Goal: Task Accomplishment & Management: Manage account settings

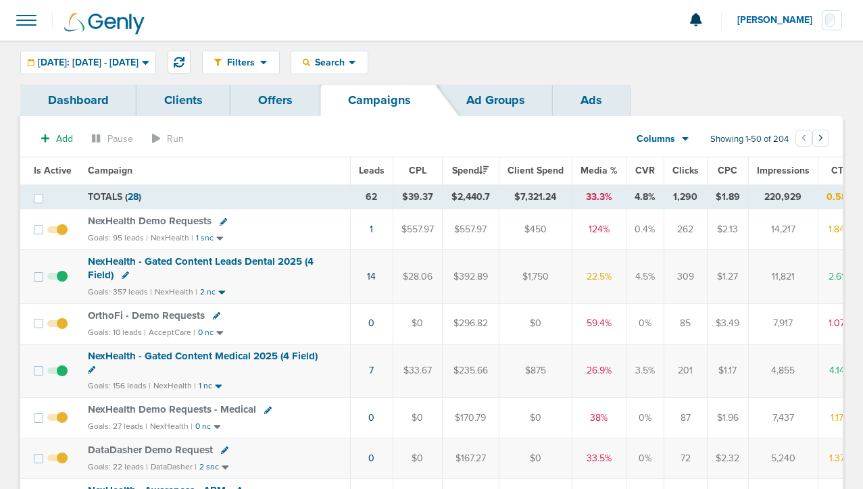
click at [136, 65] on span "Today: 09.02.2025 - 09.02.2025" at bounding box center [88, 62] width 101 height 9
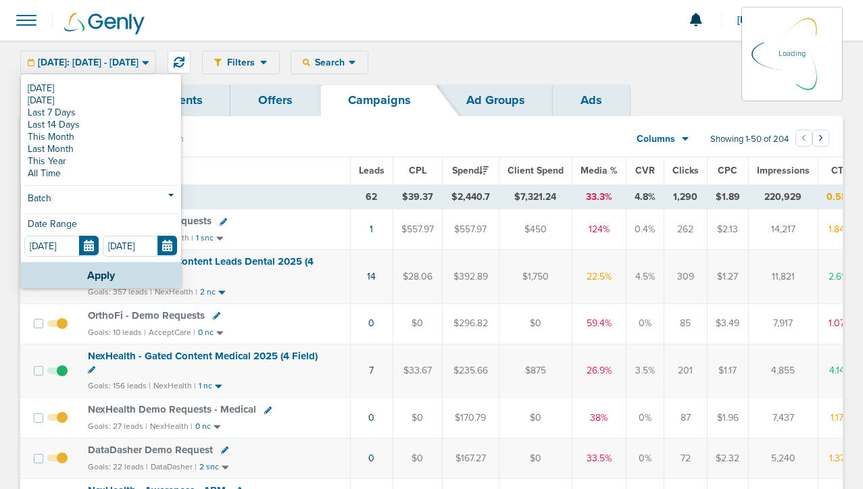
click at [89, 92] on link "Dashboard" at bounding box center [78, 100] width 116 height 32
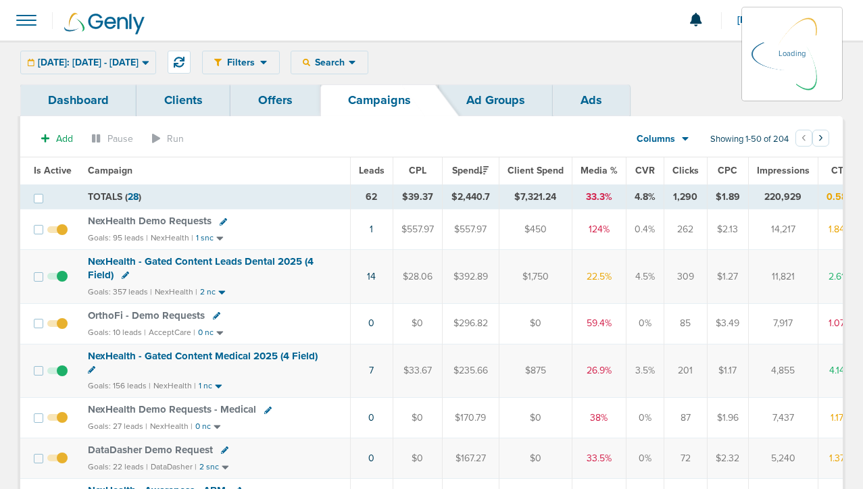
click at [105, 58] on div "Today: 09.02.2025 - 09.02.2025 Today Yesterday Last 7 Days Last 14 Days This Mo…" at bounding box center [88, 63] width 136 height 24
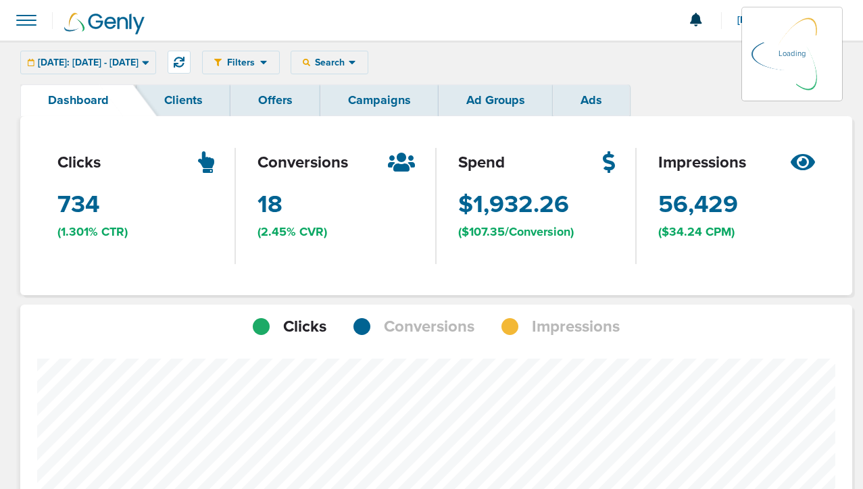
scroll to position [1052, 823]
click at [349, 105] on link "Campaigns" at bounding box center [379, 100] width 118 height 32
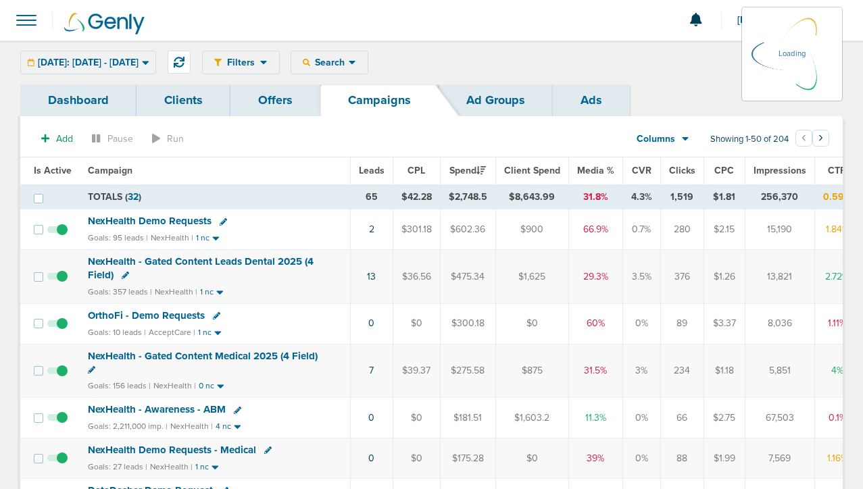
click at [136, 60] on div "Today: 09.02.2025 - 09.02.2025 Today Yesterday Last 7 Days Last 14 Days This Mo…" at bounding box center [88, 63] width 136 height 24
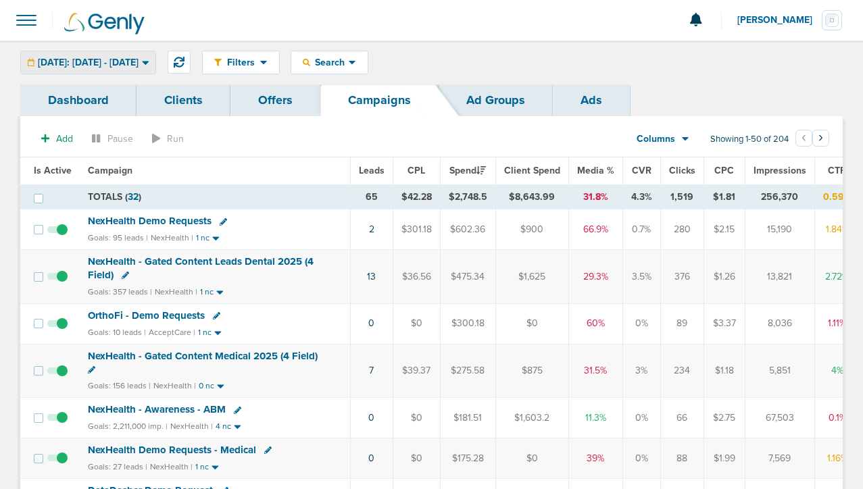
click at [139, 59] on span "Today: 09.02.2025 - 09.02.2025" at bounding box center [88, 62] width 101 height 9
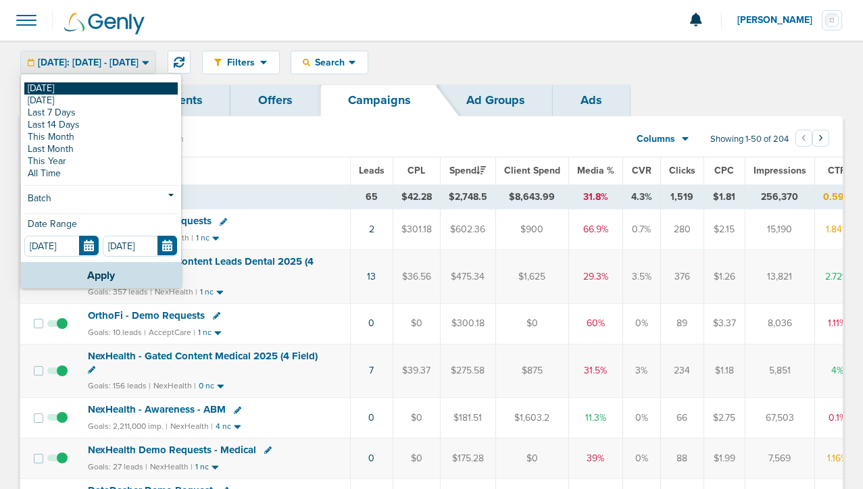
click at [137, 86] on link "[DATE]" at bounding box center [100, 88] width 153 height 12
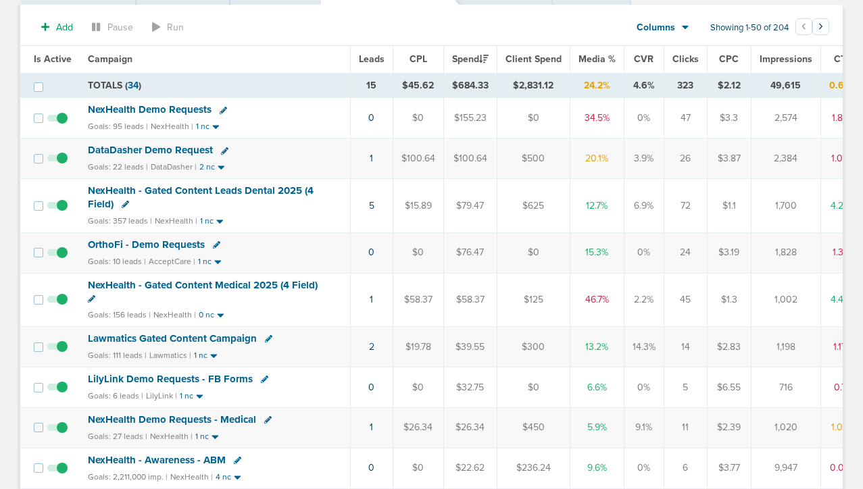
scroll to position [112, 0]
click at [89, 298] on icon at bounding box center [91, 298] width 7 height 7
select select
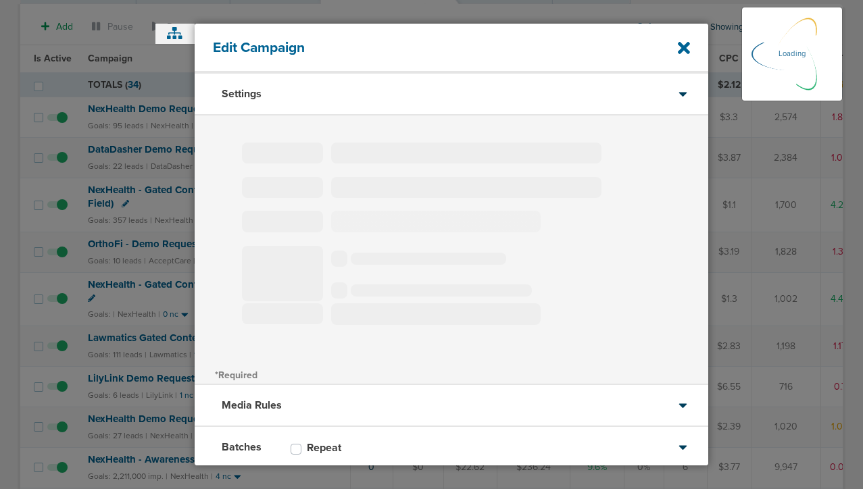
type input "NexHealth - Gated Content Medical 2025 (4 Field)"
select select "Leads"
radio input "true"
select select "readWrite"
select select "1"
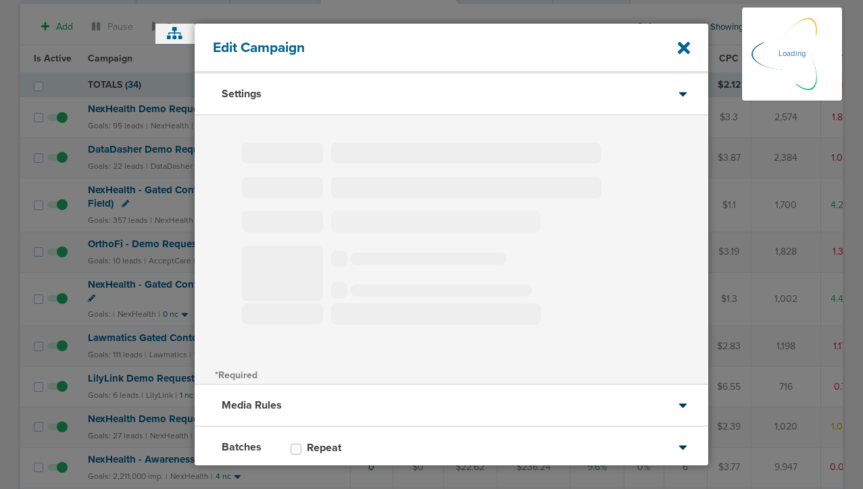
select select "1"
select select "2"
select select "3"
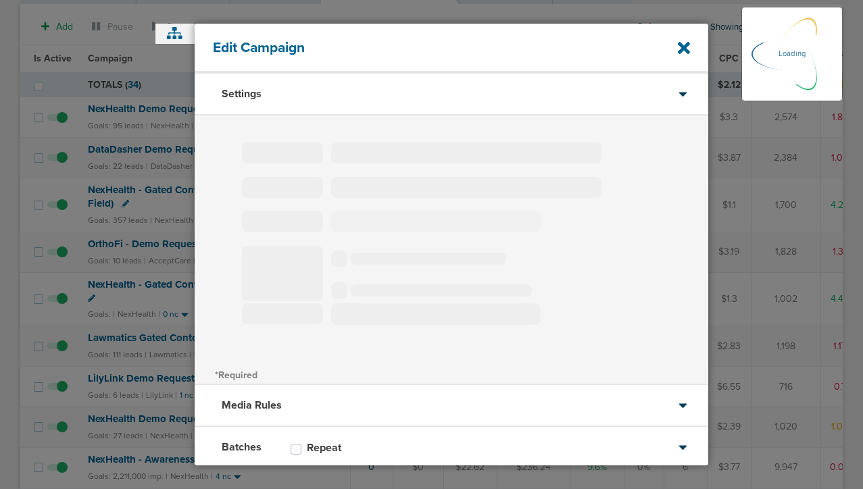
select select "4"
select select "6"
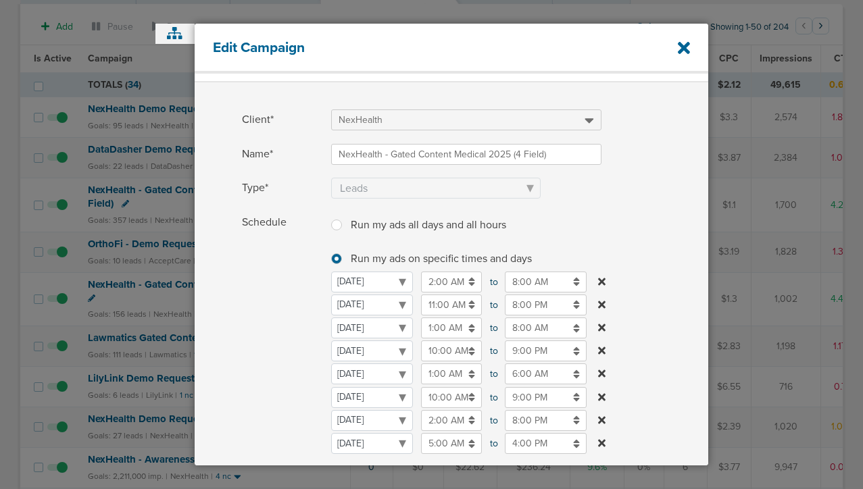
scroll to position [34, 0]
click at [512, 327] on input "8:00 AM" at bounding box center [546, 326] width 82 height 21
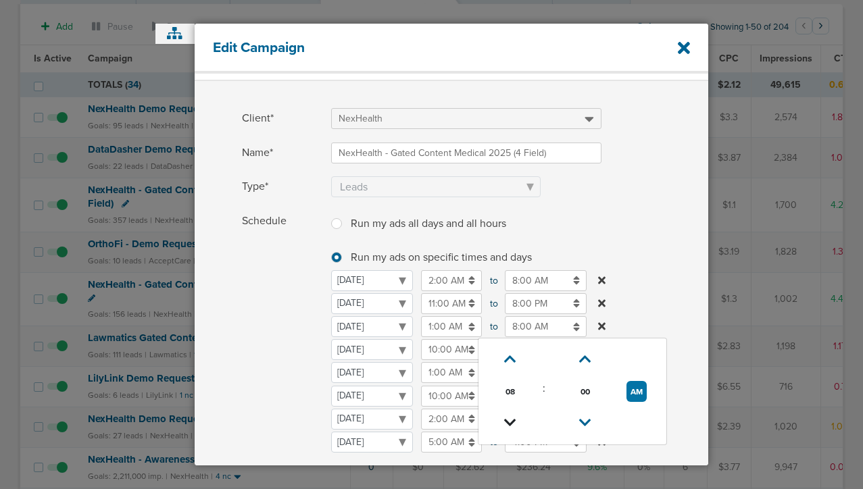
click at [511, 413] on link at bounding box center [511, 423] width 24 height 21
type input "6:00 AM"
click at [265, 364] on span "Schedule" at bounding box center [282, 352] width 81 height 283
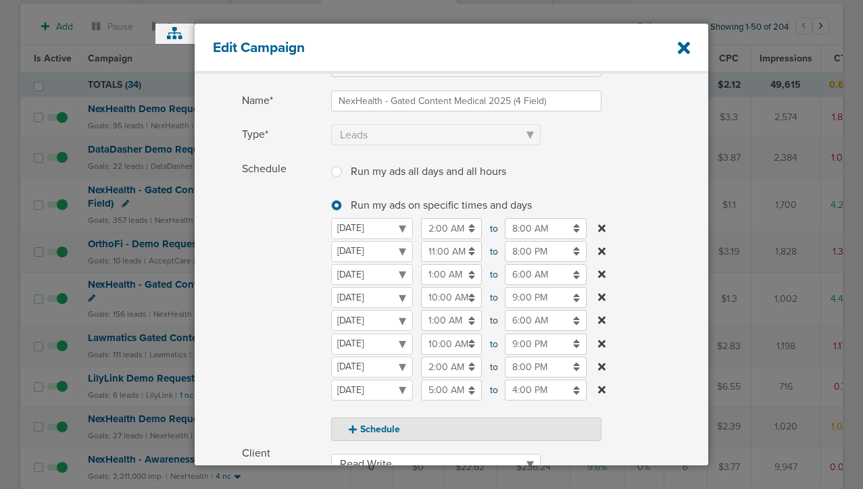
scroll to position [90, 0]
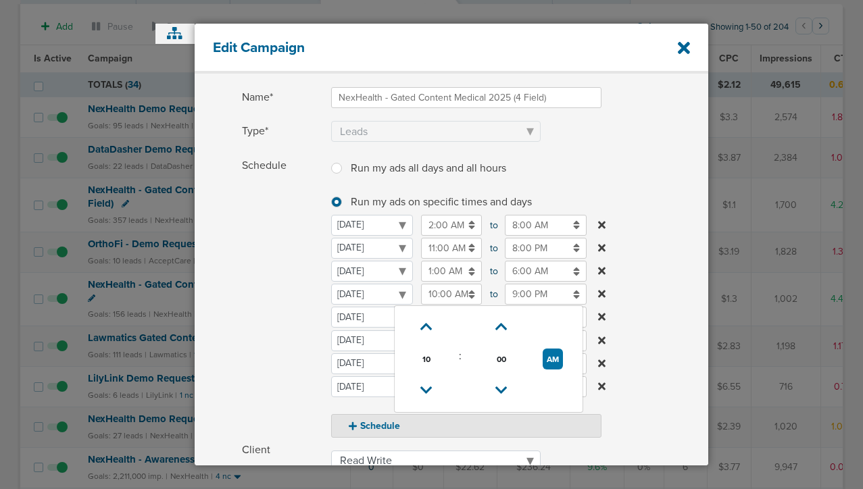
click at [432, 297] on input "10:00 AM" at bounding box center [451, 294] width 61 height 21
click at [426, 330] on icon at bounding box center [426, 327] width 12 height 8
click at [265, 320] on span "Schedule" at bounding box center [282, 296] width 81 height 283
click at [435, 289] on input "11:00 AM" at bounding box center [451, 294] width 61 height 21
click at [429, 387] on icon at bounding box center [426, 391] width 12 height 8
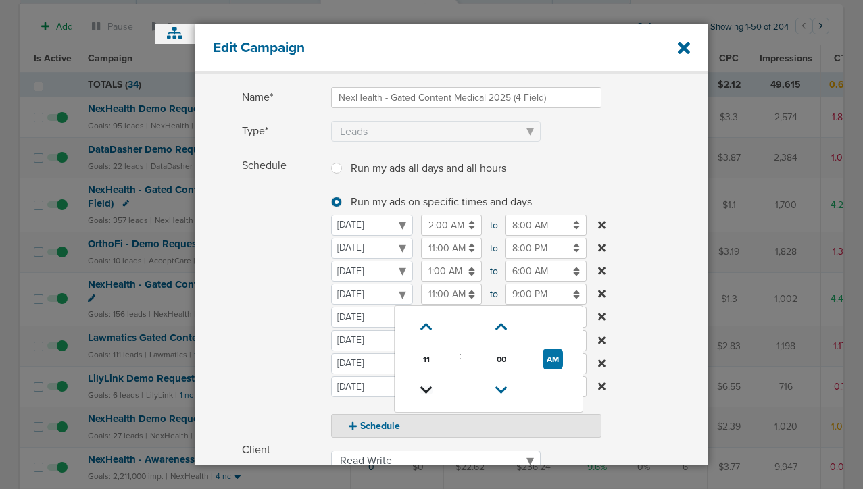
type input "10:00 AM"
click at [278, 338] on span "Schedule" at bounding box center [282, 296] width 81 height 283
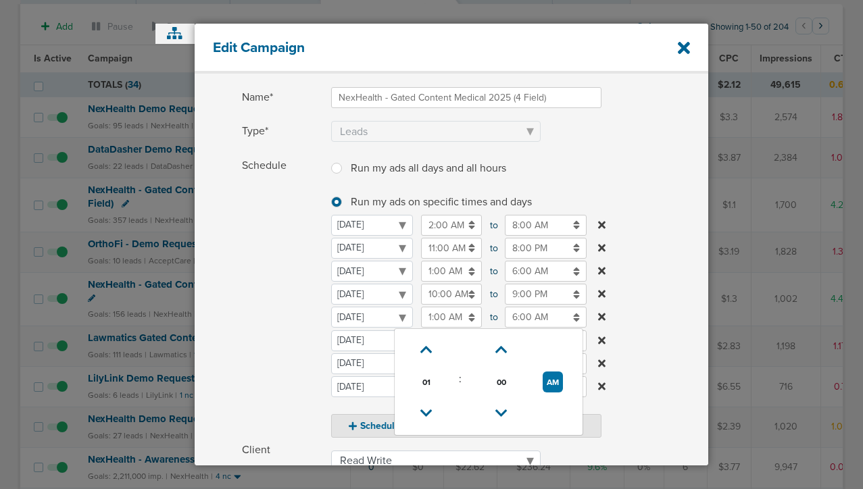
click at [450, 321] on input "1:00 AM" at bounding box center [451, 317] width 61 height 21
click at [426, 349] on icon at bounding box center [426, 350] width 12 height 8
type input "3:00 AM"
click at [267, 354] on span "Schedule" at bounding box center [282, 296] width 81 height 283
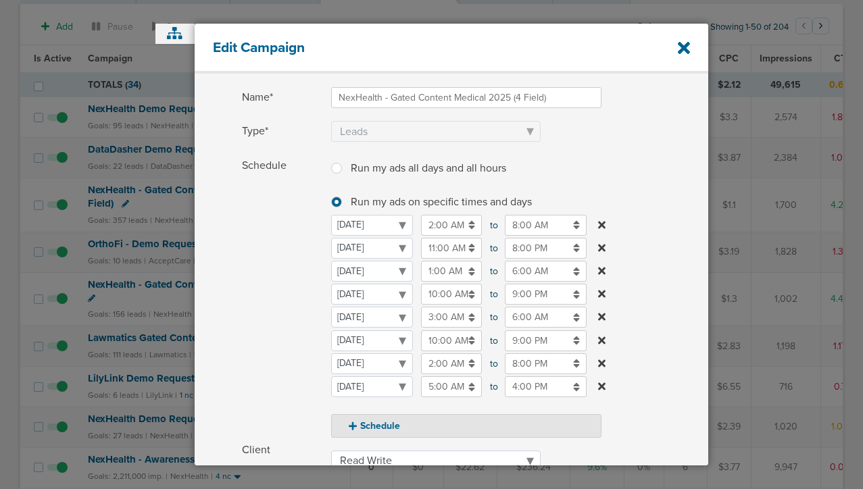
scroll to position [328, 0]
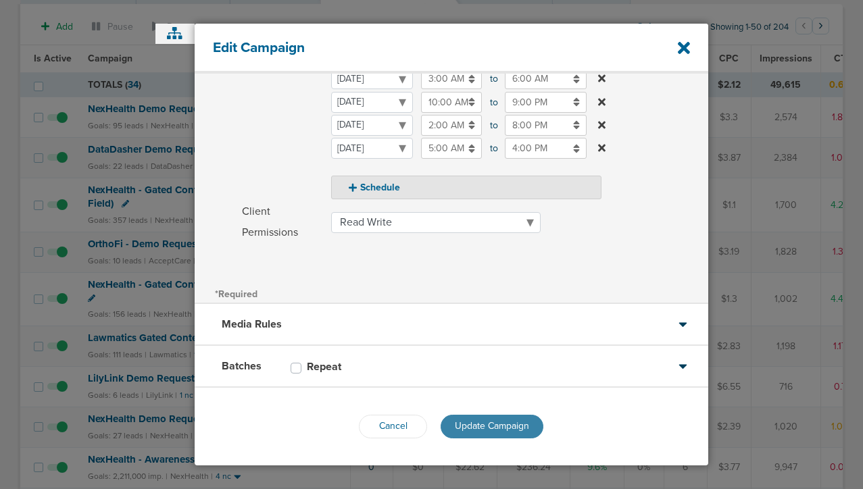
click at [487, 426] on span "Update Campaign" at bounding box center [492, 425] width 74 height 11
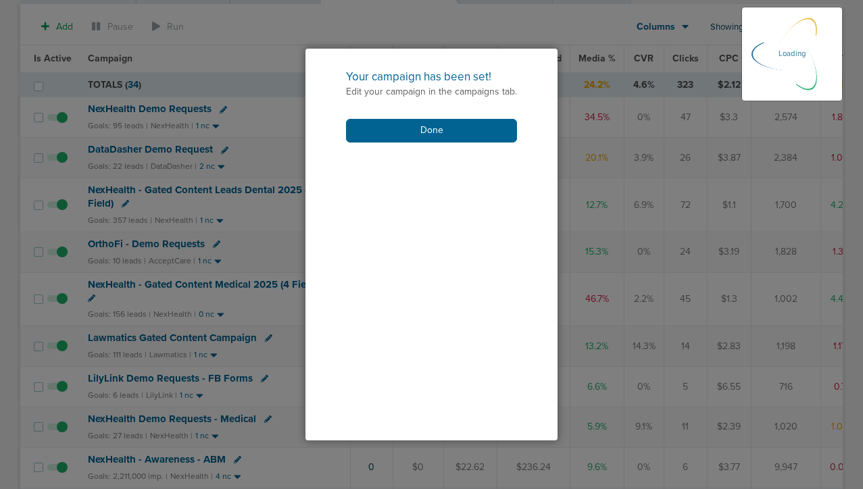
scroll to position [285, 0]
click at [428, 126] on button "Done" at bounding box center [431, 131] width 171 height 24
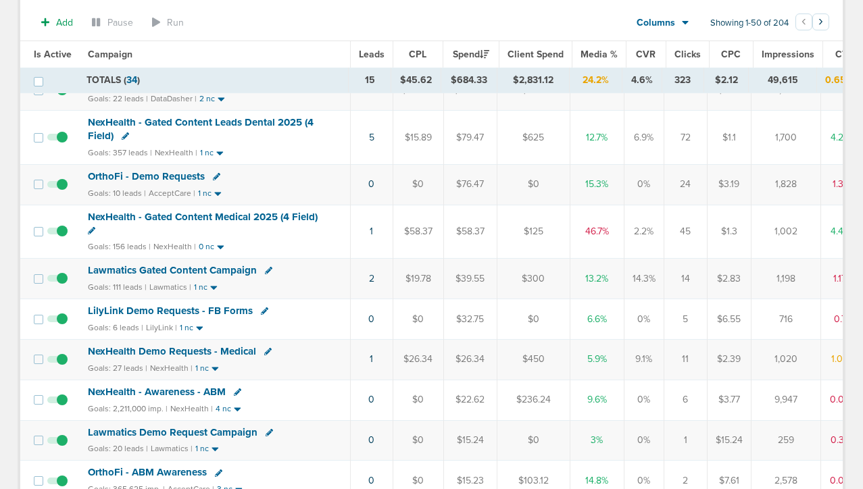
scroll to position [185, 0]
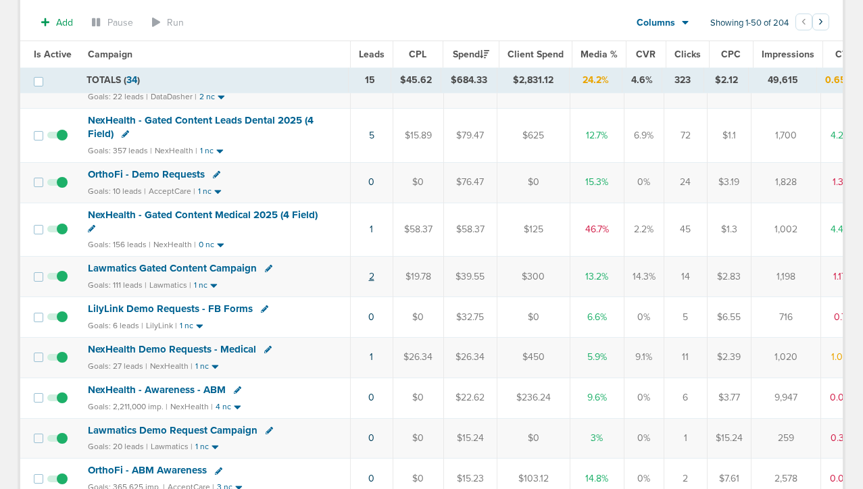
click at [370, 274] on link "2" at bounding box center [371, 276] width 5 height 11
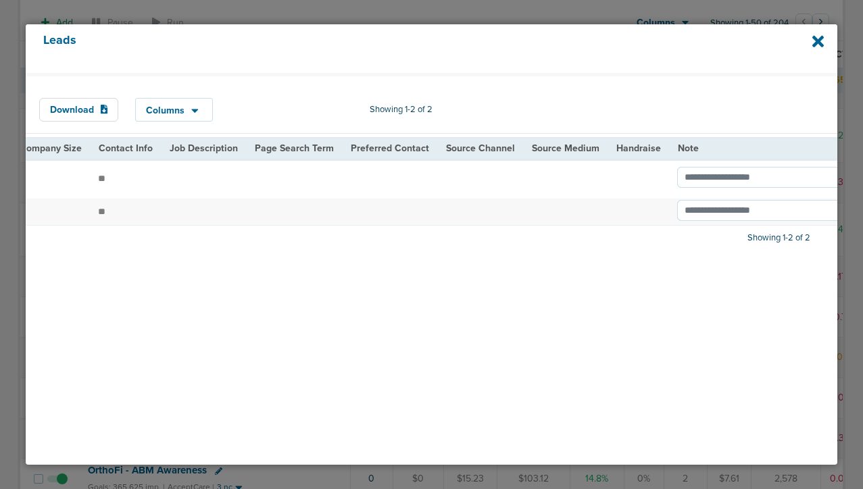
scroll to position [0, 1892]
click at [816, 39] on icon at bounding box center [818, 42] width 12 height 12
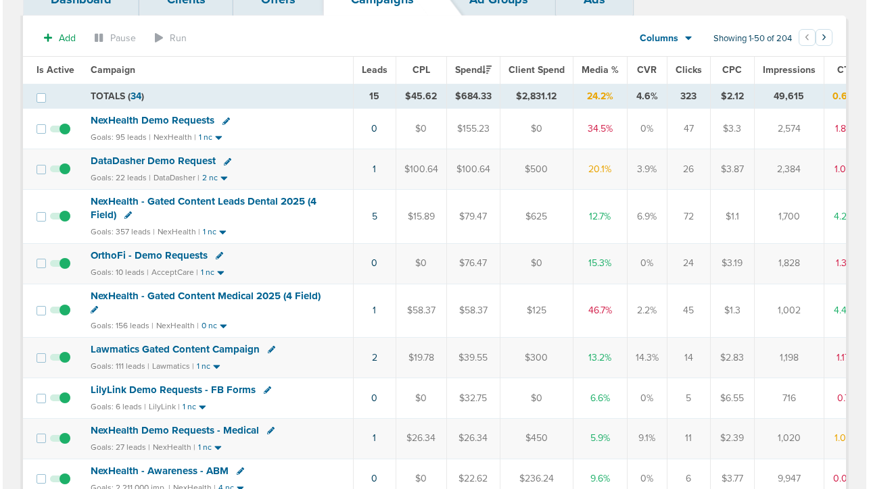
scroll to position [147, 0]
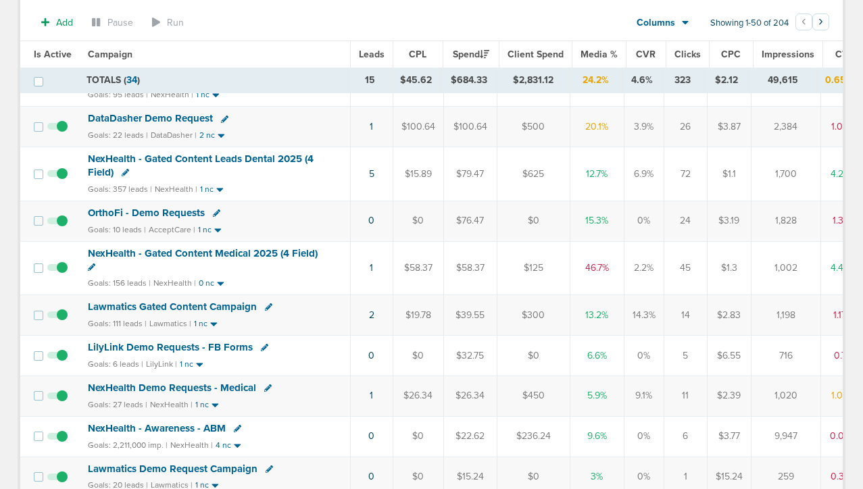
click at [265, 310] on icon at bounding box center [268, 306] width 7 height 7
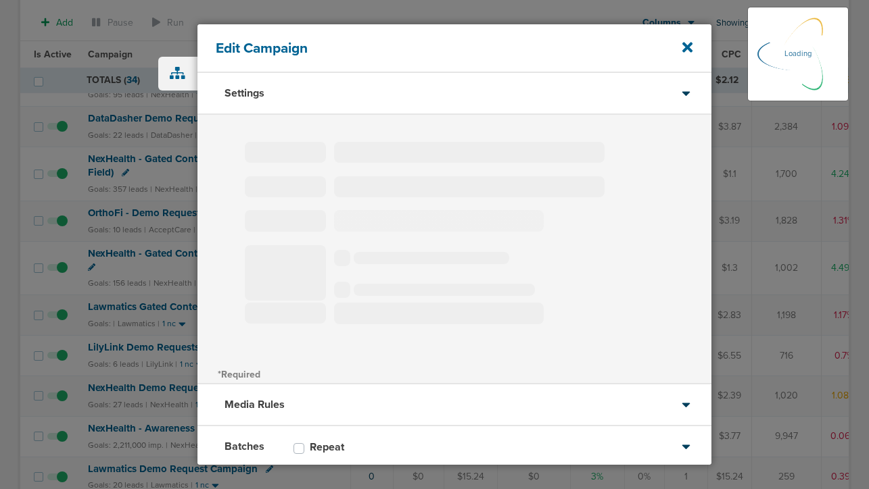
type input "Lawmatics Gated Content Campaign"
select select "Leads"
radio input "true"
select select "readOnly"
select select "1"
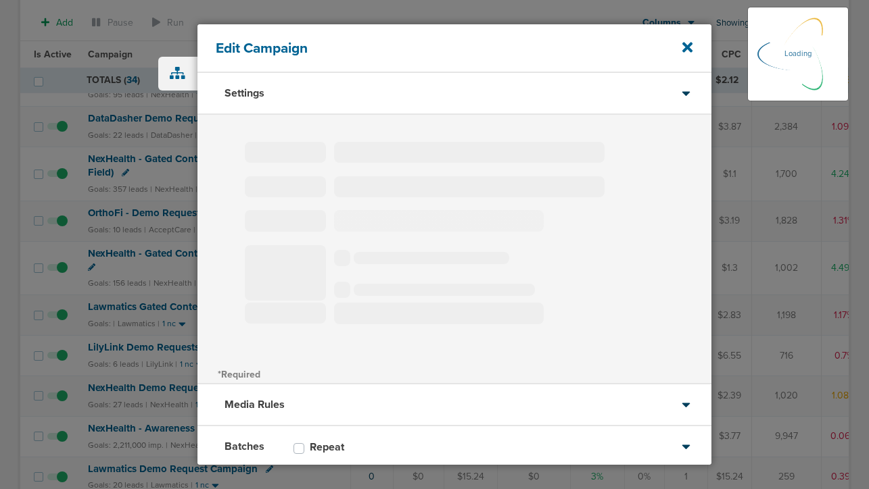
select select "2"
select select "3"
select select "4"
select select "6"
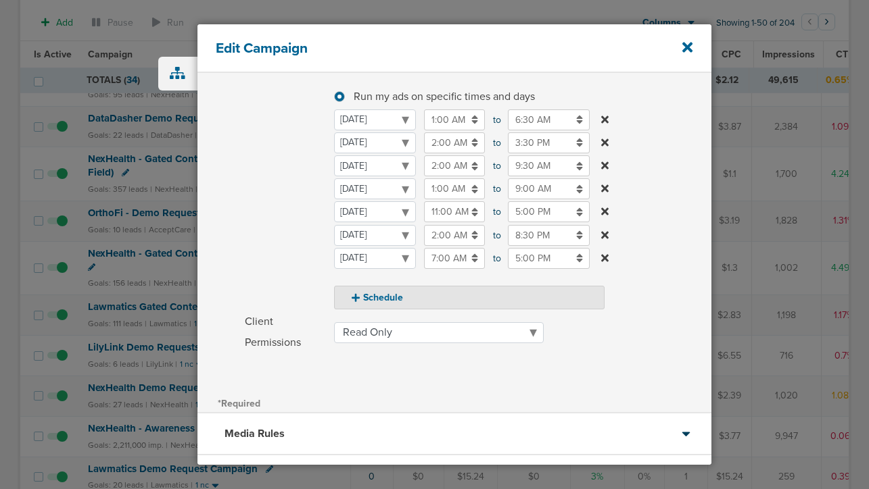
scroll to position [74, 0]
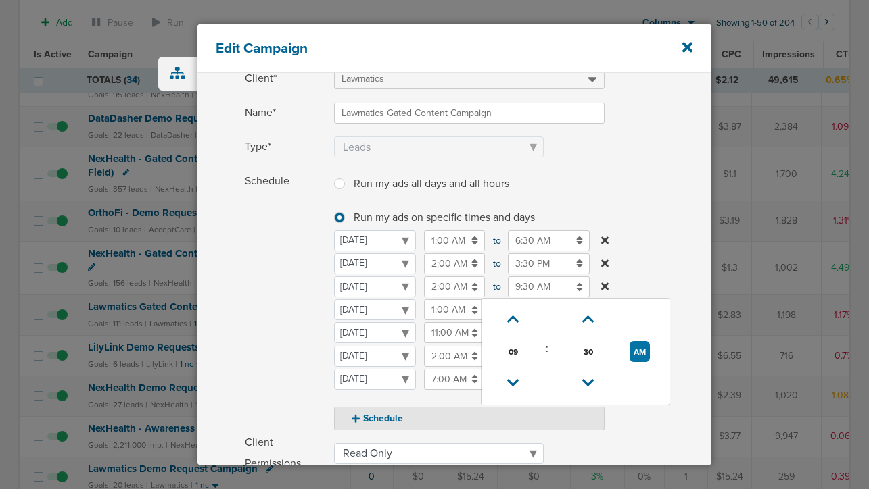
click at [528, 285] on input "9:30 AM" at bounding box center [549, 286] width 82 height 21
click at [517, 383] on icon at bounding box center [513, 383] width 12 height 8
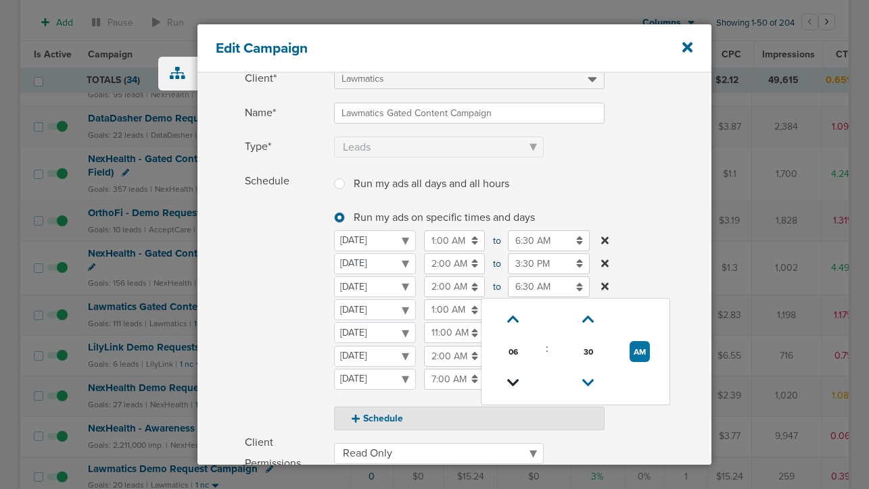
type input "5:30 AM"
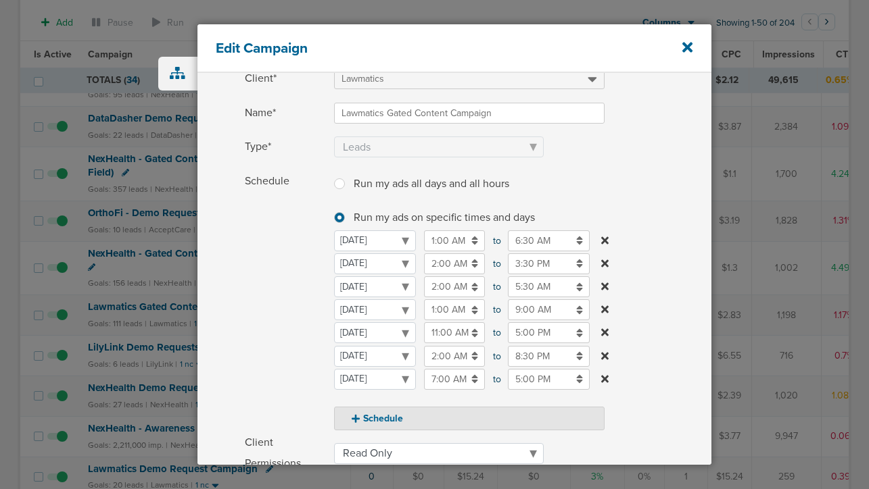
click at [303, 337] on span "Schedule" at bounding box center [285, 301] width 81 height 260
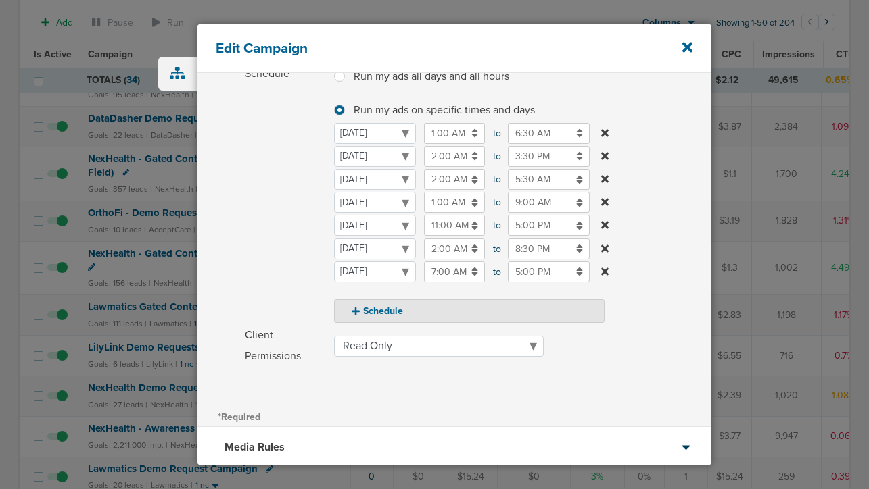
scroll to position [306, 0]
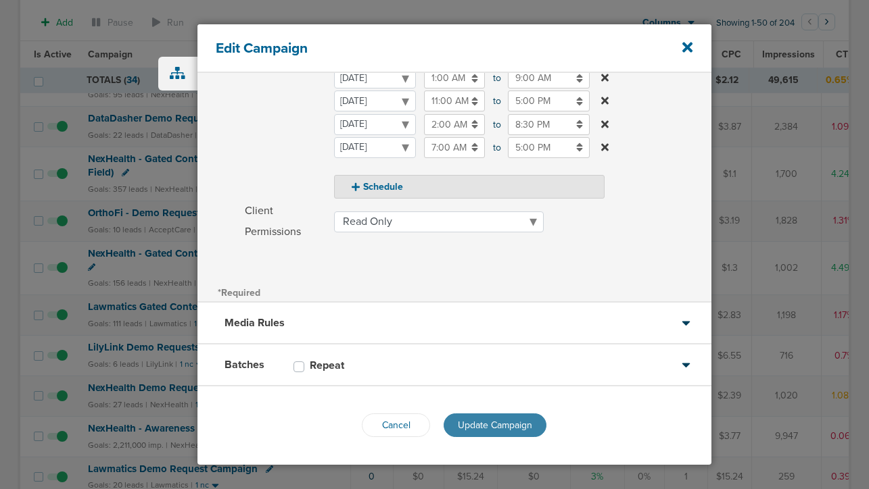
click at [460, 429] on span "Update Campaign" at bounding box center [495, 425] width 74 height 11
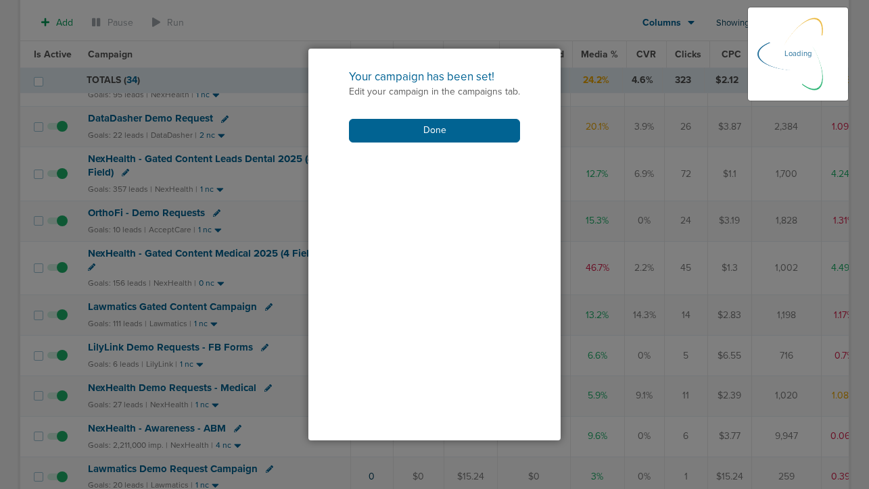
scroll to position [262, 0]
click at [399, 124] on button "Done" at bounding box center [434, 131] width 171 height 24
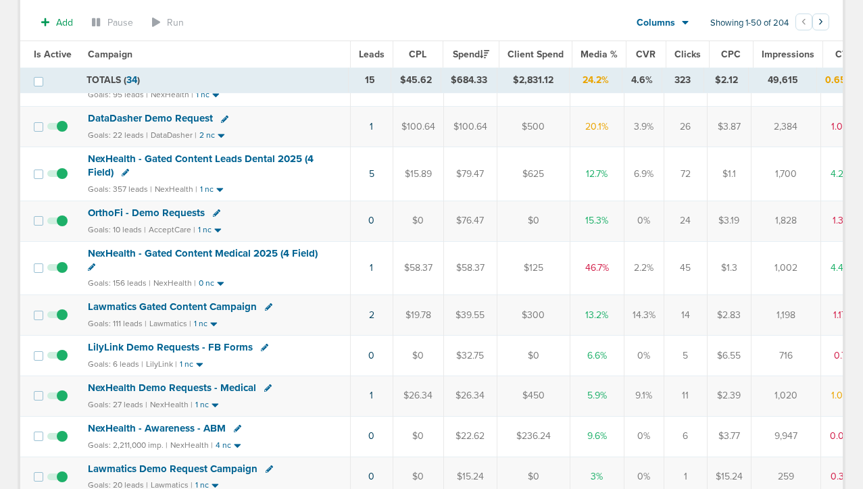
click at [266, 308] on icon at bounding box center [268, 306] width 7 height 7
select select
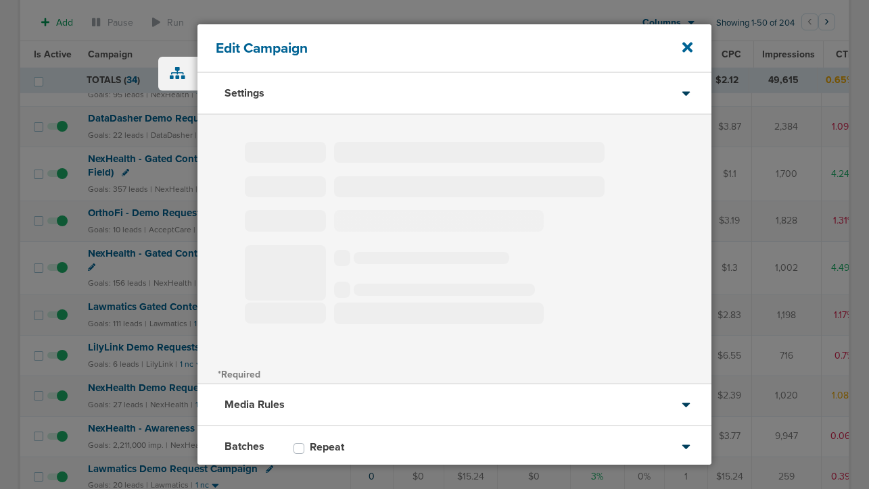
type input "Lawmatics Gated Content Campaign"
select select "Leads"
radio input "true"
select select "readOnly"
select select "1"
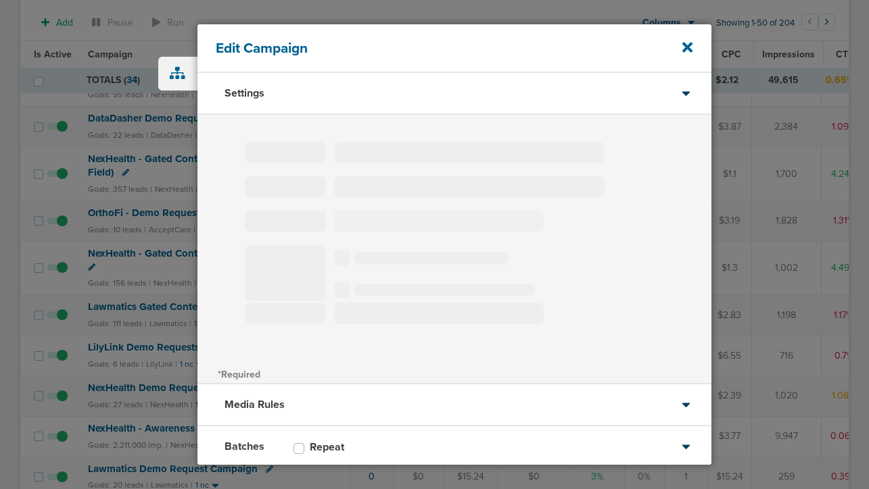
select select "2"
select select "3"
select select "4"
select select "6"
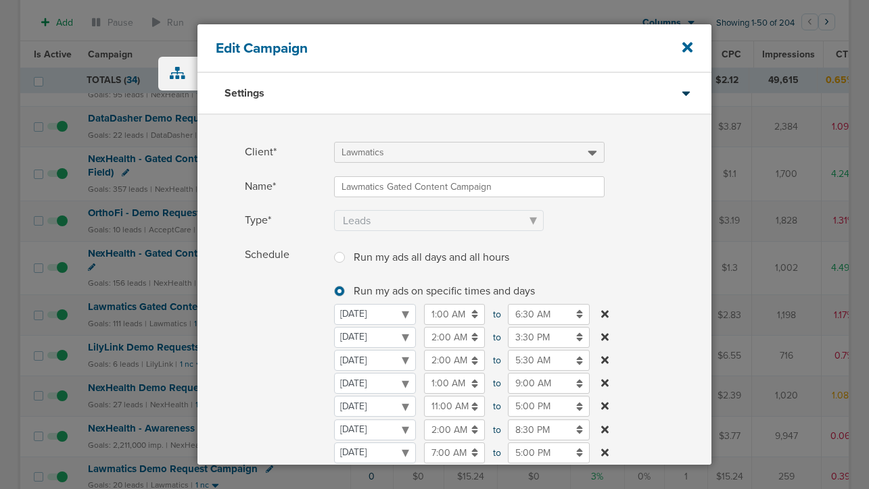
scroll to position [306, 0]
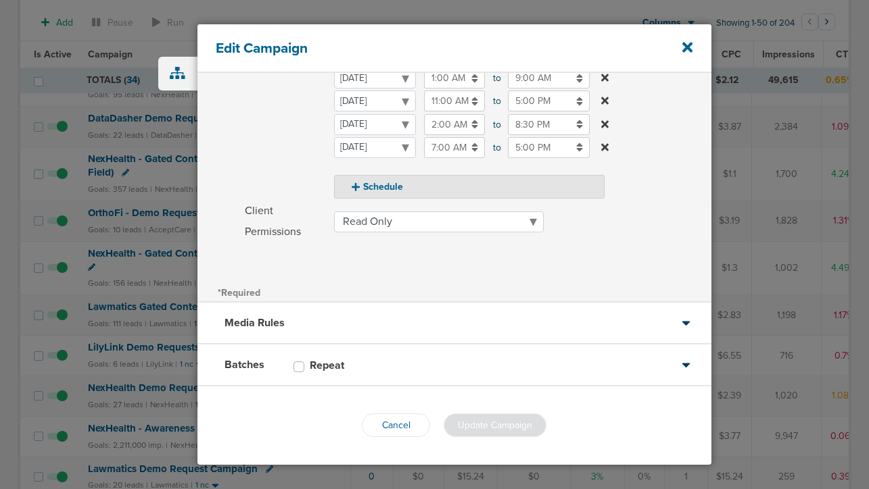
click at [373, 378] on div "Batches Repeat" at bounding box center [454, 366] width 514 height 42
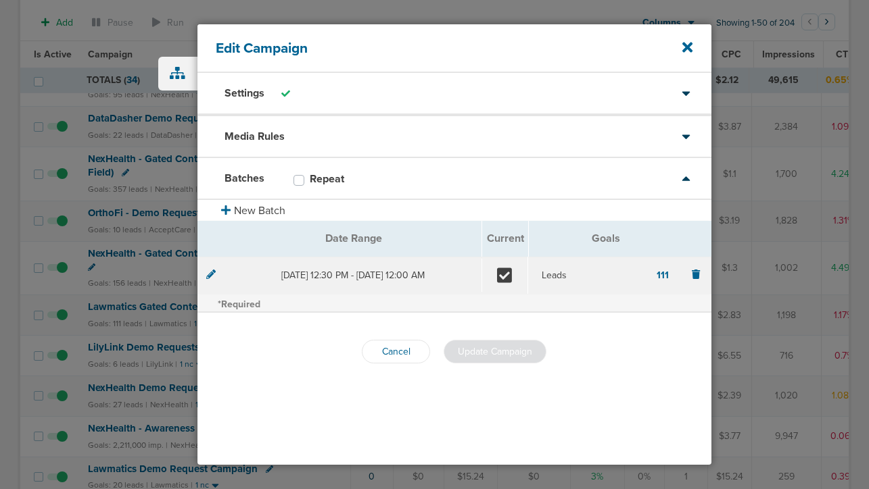
scroll to position [0, 0]
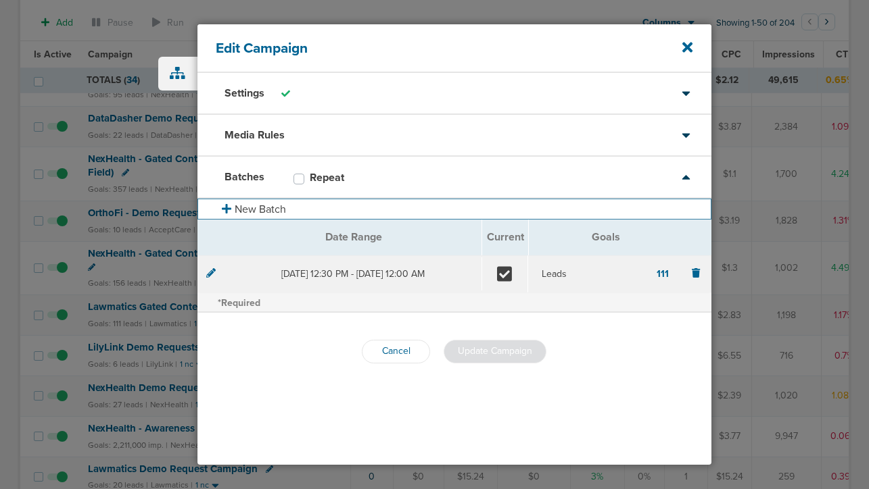
click at [255, 205] on button "New Batch" at bounding box center [454, 209] width 514 height 21
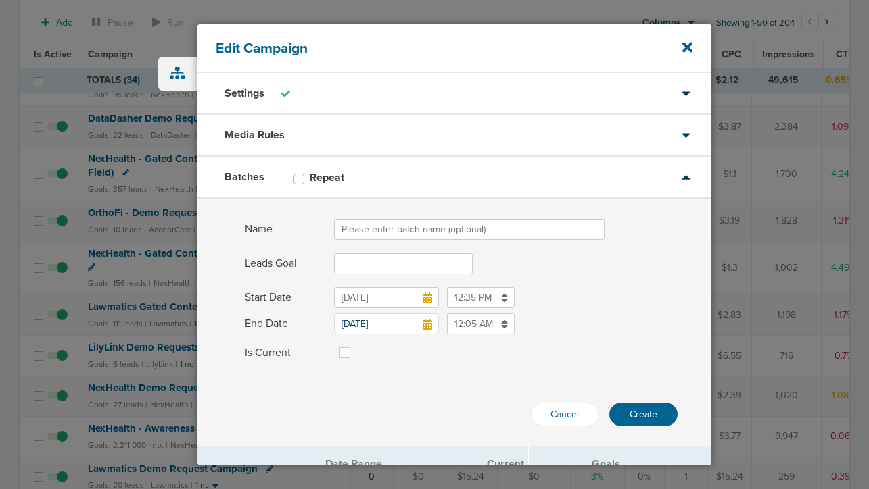
click at [368, 228] on input "Name" at bounding box center [469, 229] width 270 height 21
type input "[DATE]"
click at [363, 260] on input "Leads Goal" at bounding box center [403, 263] width 139 height 21
type input "20"
click at [362, 409] on div "Cancel Create" at bounding box center [454, 397] width 514 height 57
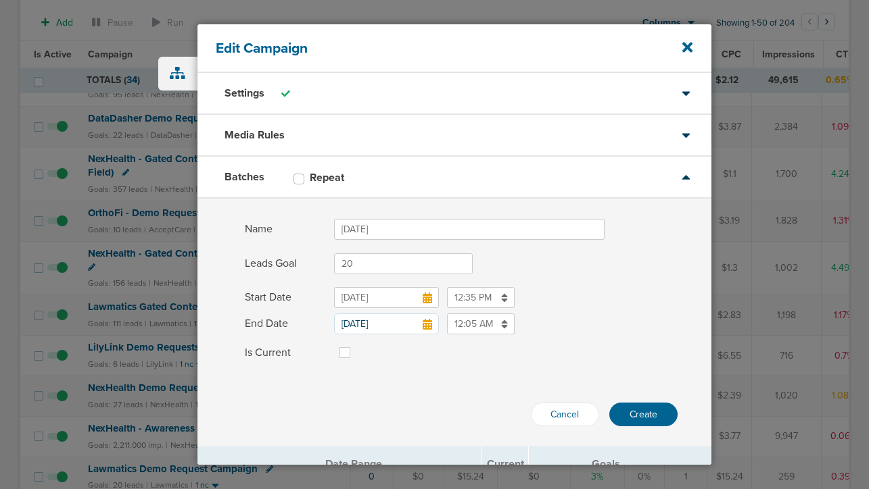
click at [385, 293] on input "[DATE]" at bounding box center [386, 297] width 105 height 21
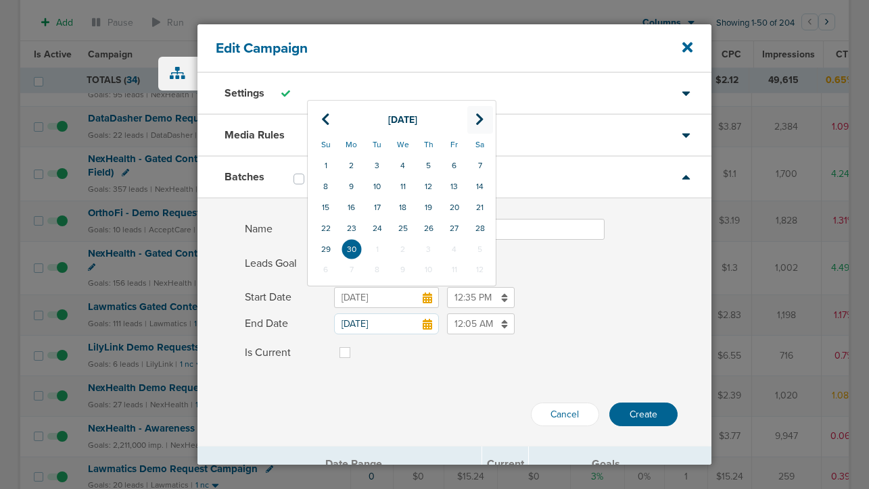
click at [480, 118] on icon at bounding box center [479, 120] width 9 height 14
click at [480, 119] on icon at bounding box center [479, 120] width 9 height 14
click at [596, 296] on div "Start Date [DATE] [DATE] Su Mo Tu We Th Fr Sa 31 1 2 3 4 5 6 7 8 9 10 11 12 13 …" at bounding box center [454, 297] width 514 height 21
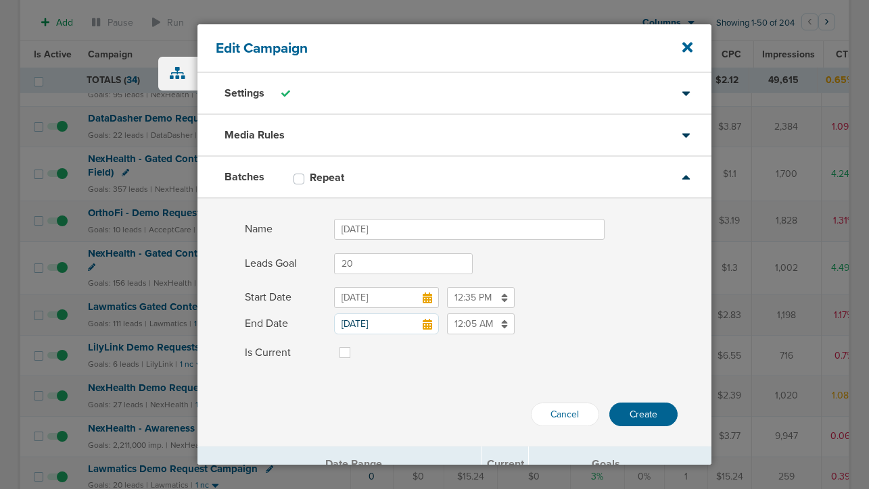
scroll to position [152, 0]
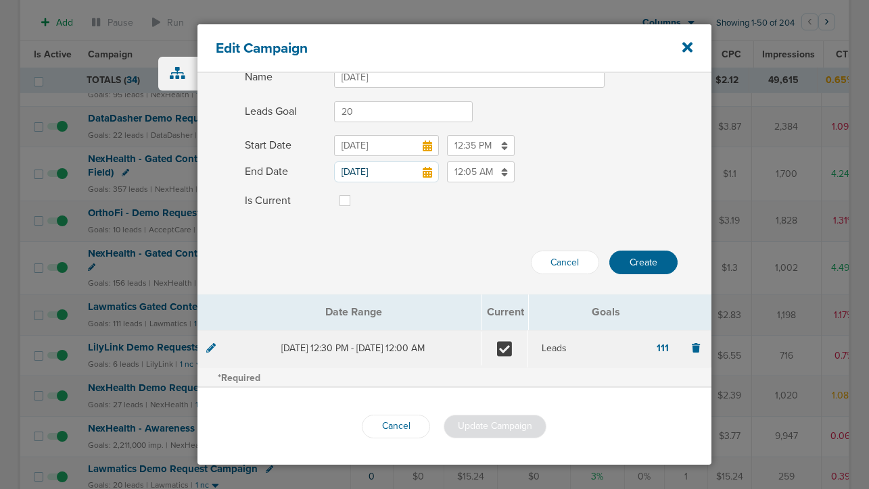
click at [209, 349] on icon at bounding box center [210, 347] width 9 height 9
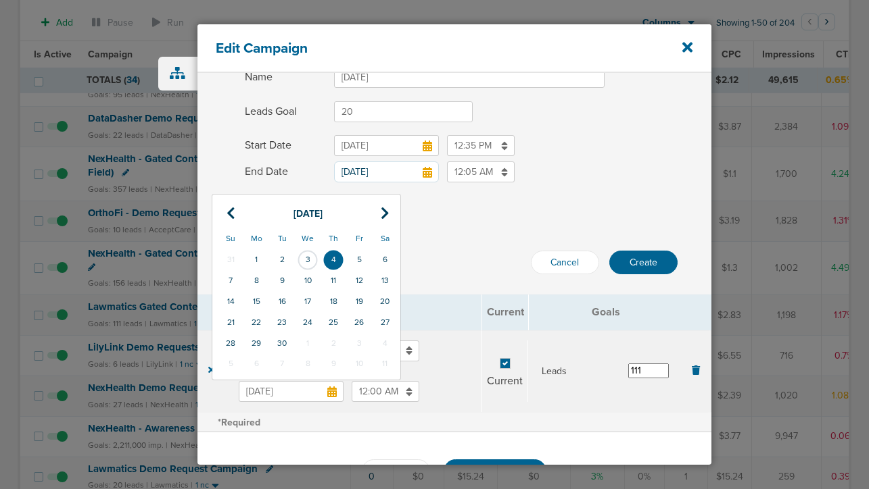
click at [293, 391] on input "[DATE]" at bounding box center [291, 391] width 105 height 21
click at [229, 217] on icon at bounding box center [230, 214] width 9 height 14
click at [334, 337] on td "31" at bounding box center [333, 343] width 26 height 21
type input "[DATE]"
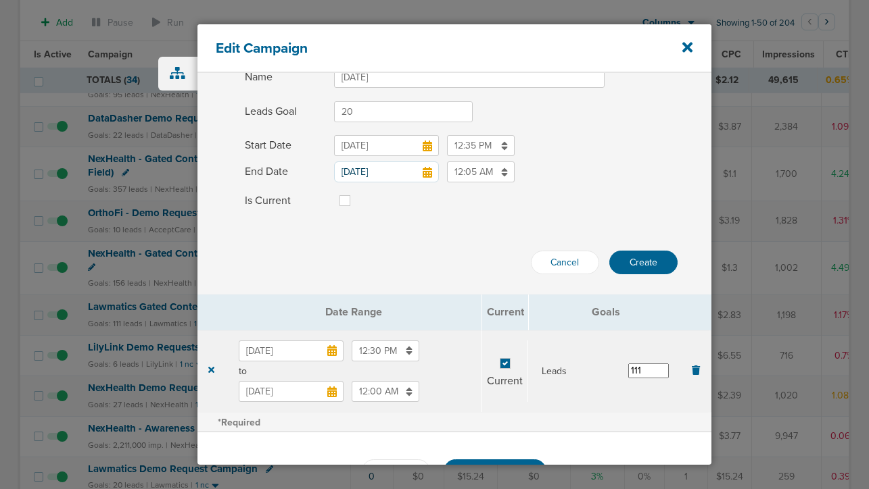
scroll to position [197, 0]
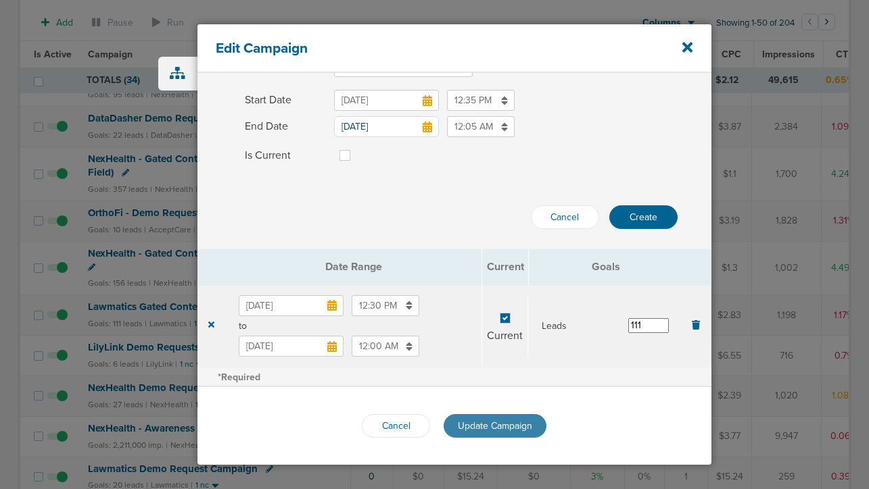
click at [492, 424] on span "Update Campaign" at bounding box center [495, 425] width 74 height 11
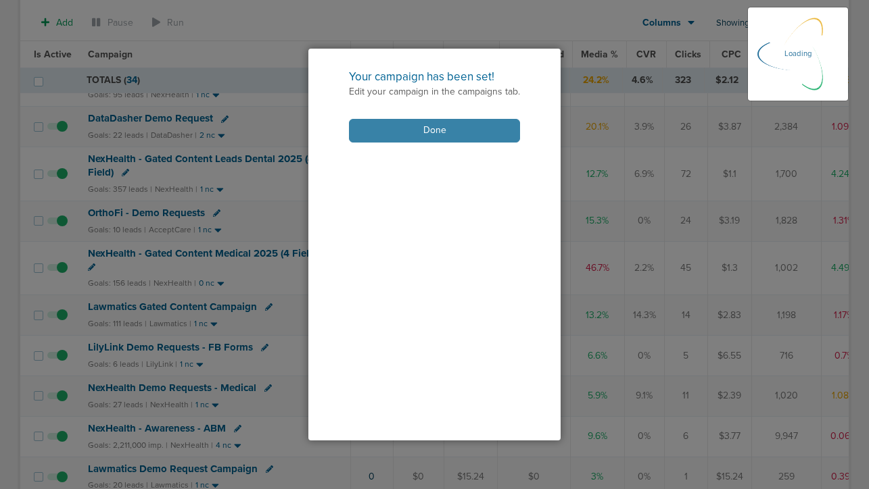
click at [466, 128] on button "Done" at bounding box center [434, 131] width 171 height 24
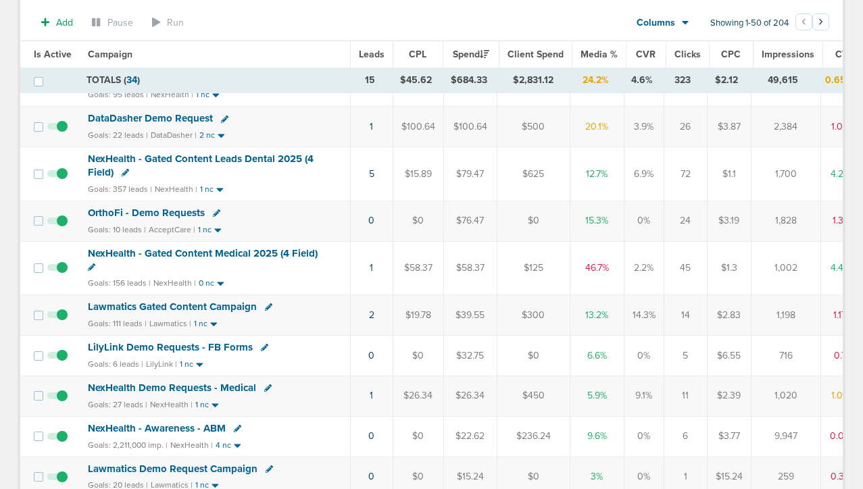
click at [267, 306] on icon at bounding box center [268, 306] width 7 height 7
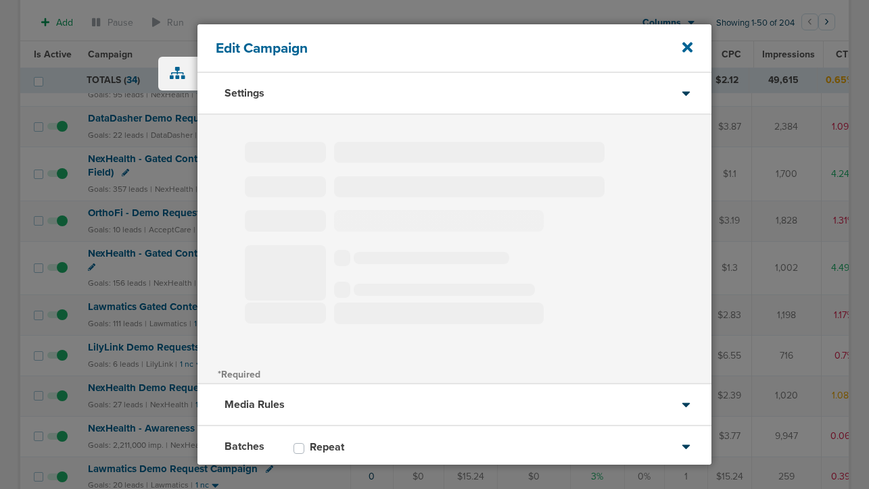
type input "Lawmatics Gated Content Campaign"
select select "Leads"
radio input "true"
select select "readOnly"
select select "1"
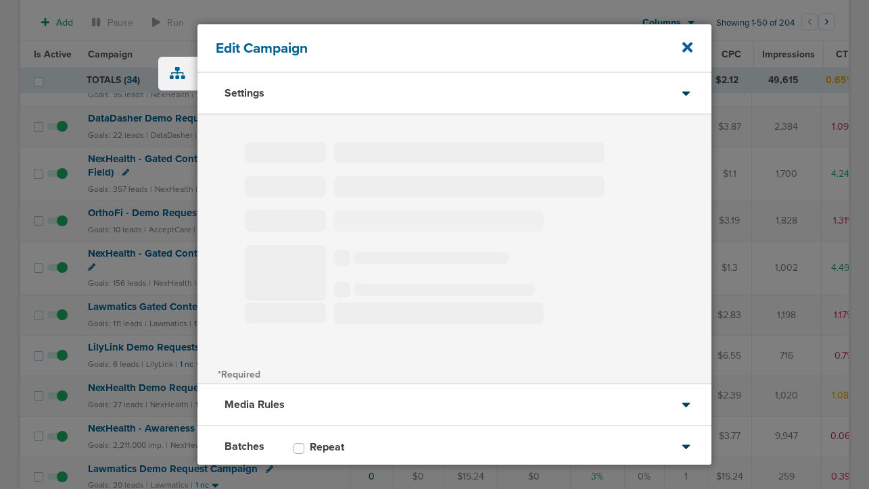
select select "2"
select select "3"
select select "4"
select select "6"
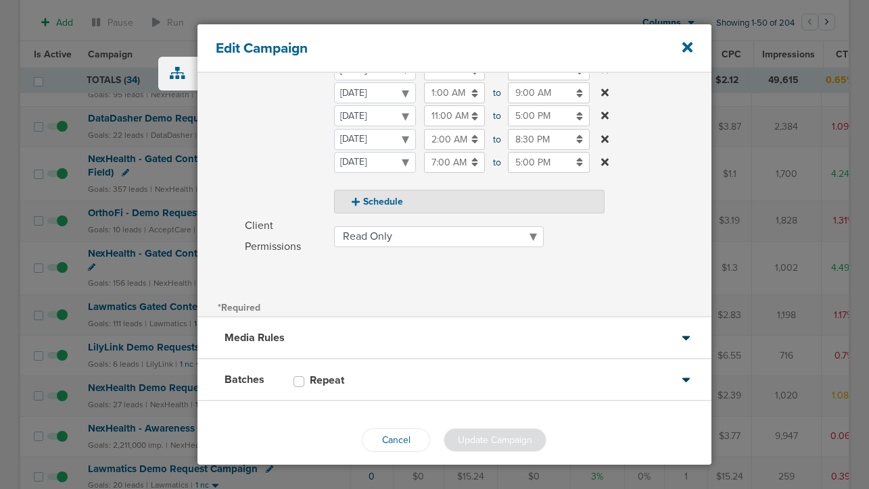
scroll to position [306, 0]
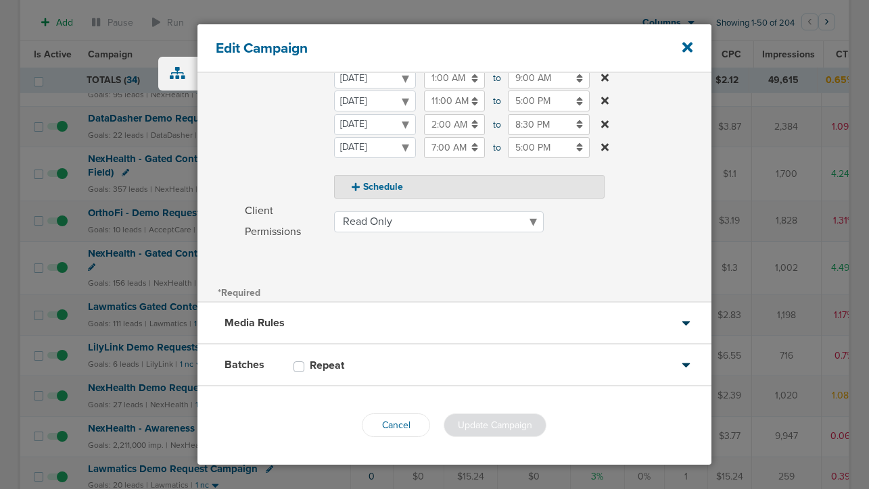
click at [394, 360] on div "Batches Repeat" at bounding box center [454, 366] width 514 height 42
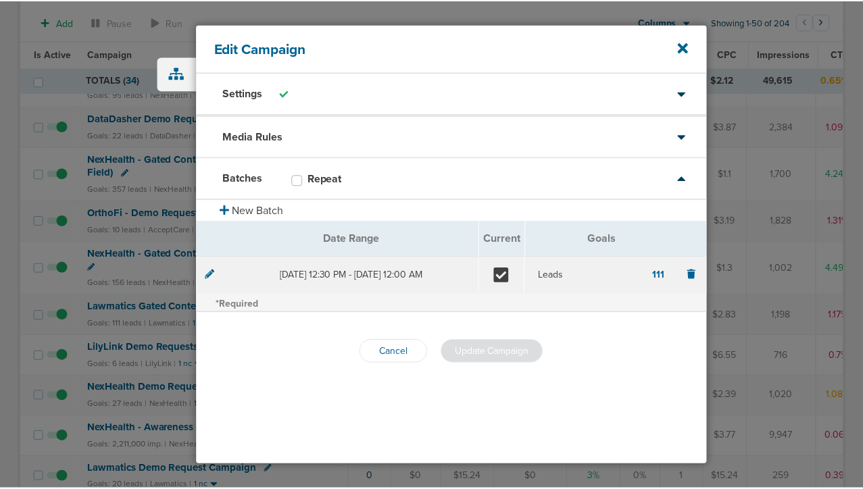
scroll to position [0, 0]
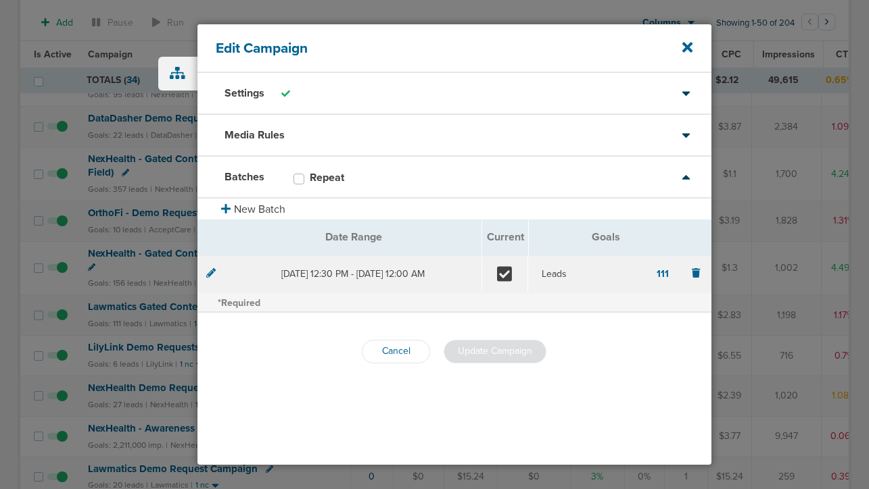
click at [210, 279] on div at bounding box center [210, 275] width 9 height 14
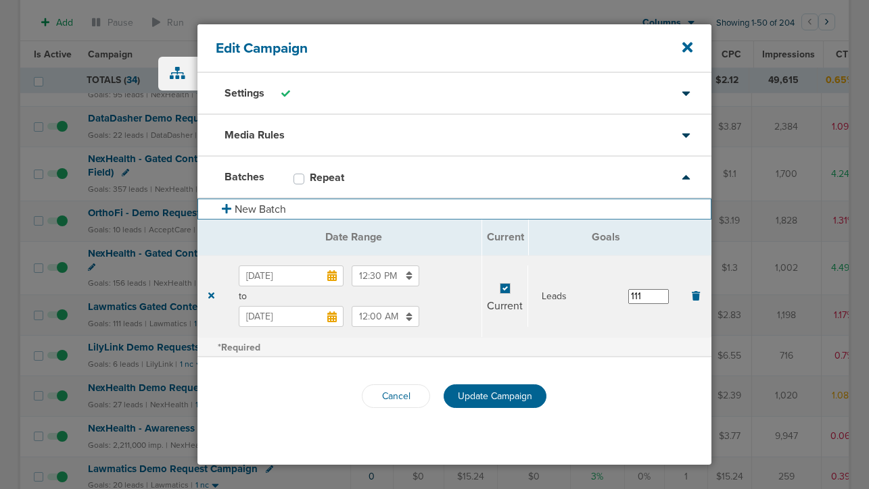
click at [253, 210] on button "New Batch" at bounding box center [454, 209] width 514 height 21
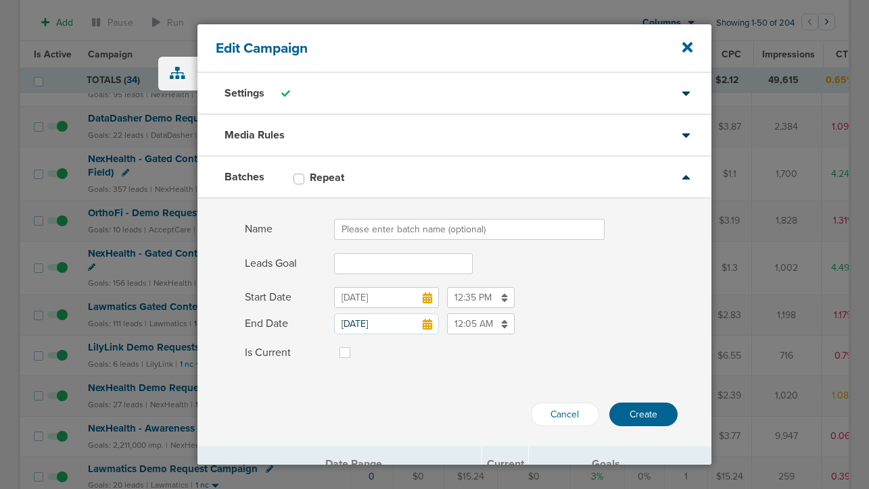
click at [382, 222] on input "Name" at bounding box center [469, 229] width 270 height 21
type input "[DATE]"
click at [372, 265] on input "Leads Goal" at bounding box center [403, 263] width 139 height 21
type input "20"
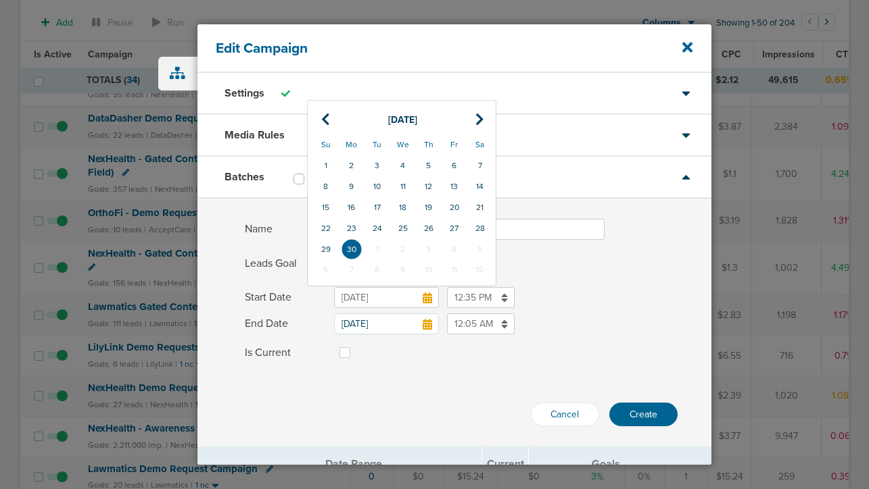
click at [366, 303] on input "[DATE]" at bounding box center [386, 297] width 105 height 21
click at [476, 120] on icon at bounding box center [479, 120] width 9 height 14
click at [353, 270] on td "1" at bounding box center [352, 270] width 26 height 21
type input "[DATE]"
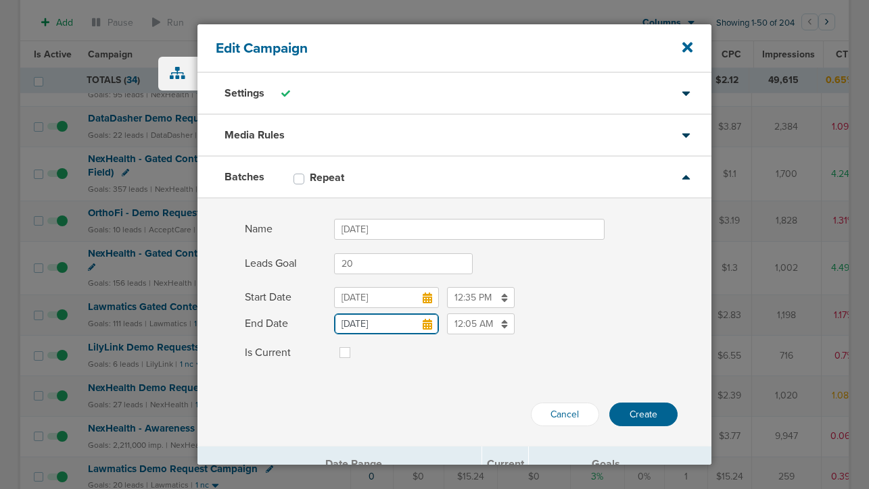
click at [386, 327] on input "[DATE]" at bounding box center [386, 324] width 105 height 21
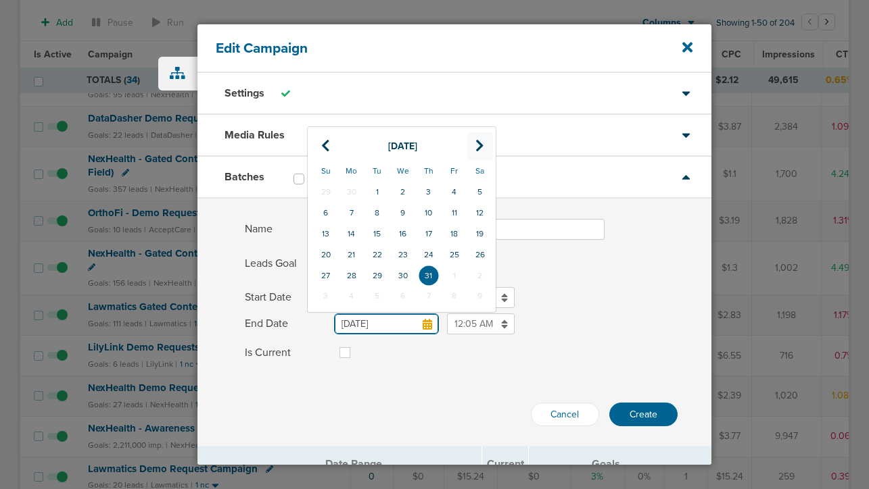
click at [481, 146] on icon at bounding box center [479, 146] width 9 height 14
click at [372, 273] on td "30" at bounding box center [377, 276] width 26 height 21
type input "[DATE]"
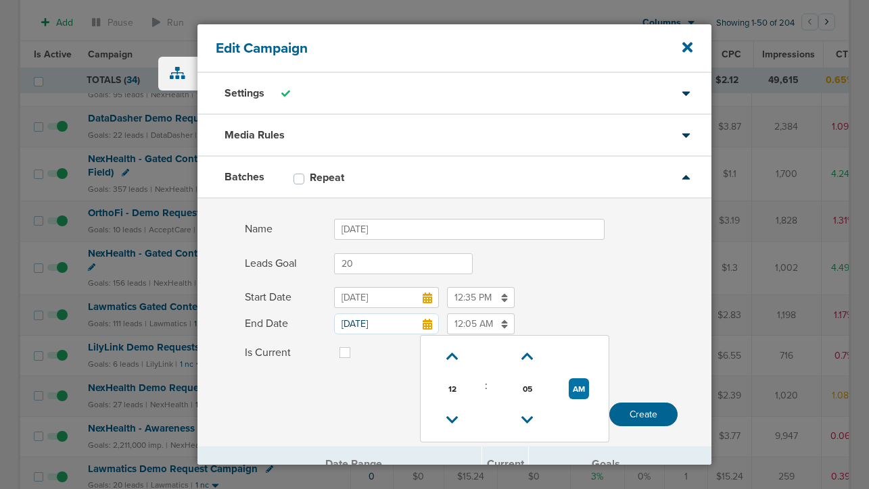
click at [461, 326] on input "12:05 AM" at bounding box center [481, 324] width 68 height 21
click at [453, 416] on icon at bounding box center [452, 420] width 12 height 8
type input "11:05 PM"
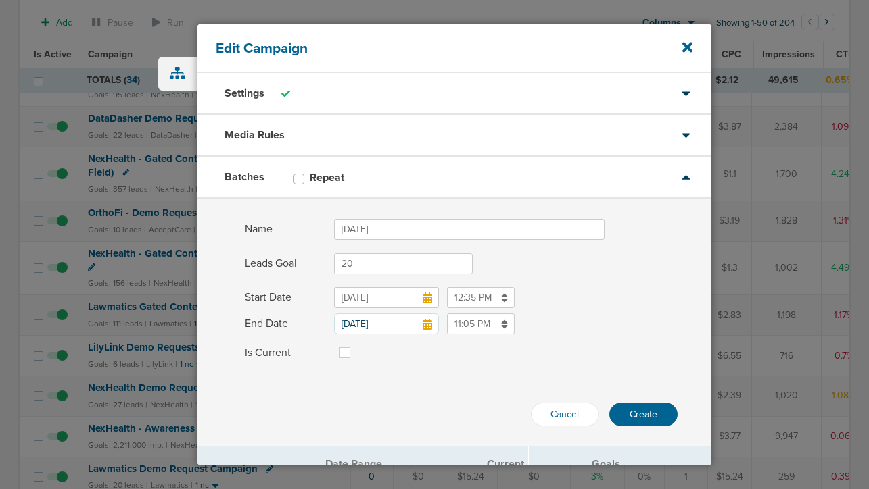
click at [356, 345] on label at bounding box center [356, 345] width 0 height 0
click at [341, 351] on input "Is Current" at bounding box center [344, 352] width 11 height 14
checkbox input "true"
click at [630, 411] on button "Create" at bounding box center [643, 415] width 68 height 24
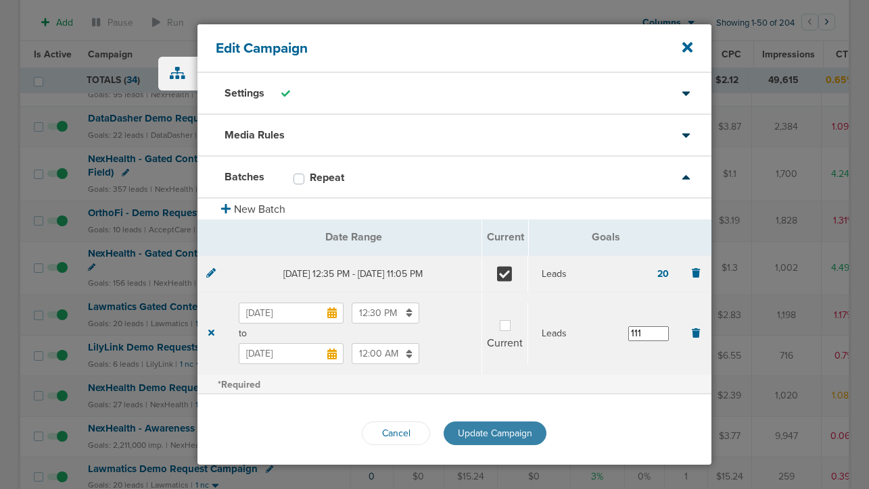
click at [481, 439] on span "Update Campaign" at bounding box center [495, 433] width 74 height 11
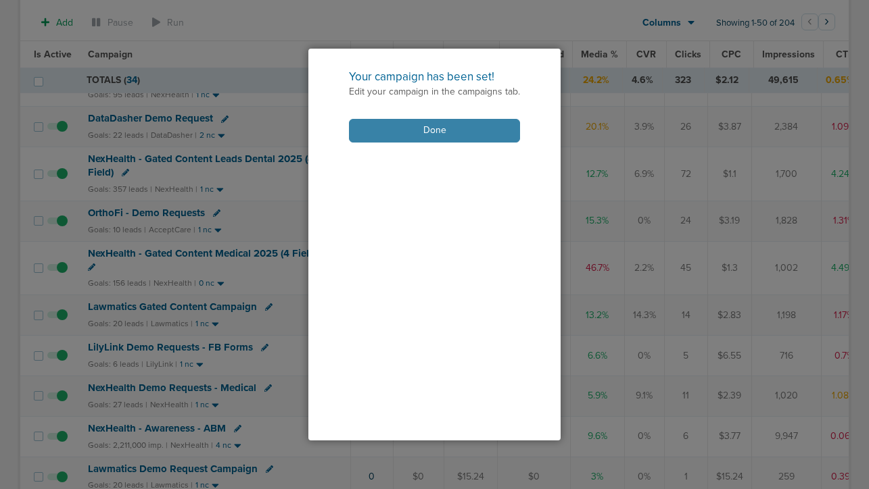
click at [444, 137] on button "Done" at bounding box center [434, 131] width 171 height 24
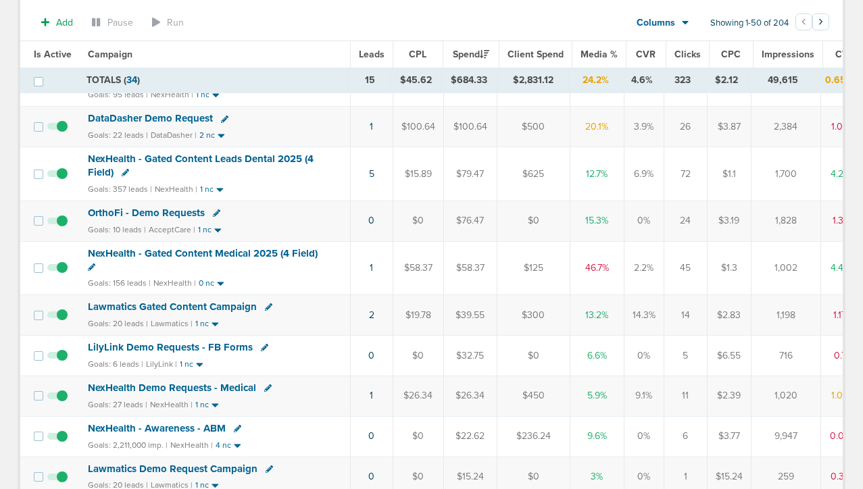
click at [60, 322] on span at bounding box center [57, 322] width 20 height 0
click at [57, 318] on input "checkbox" at bounding box center [57, 318] width 0 height 0
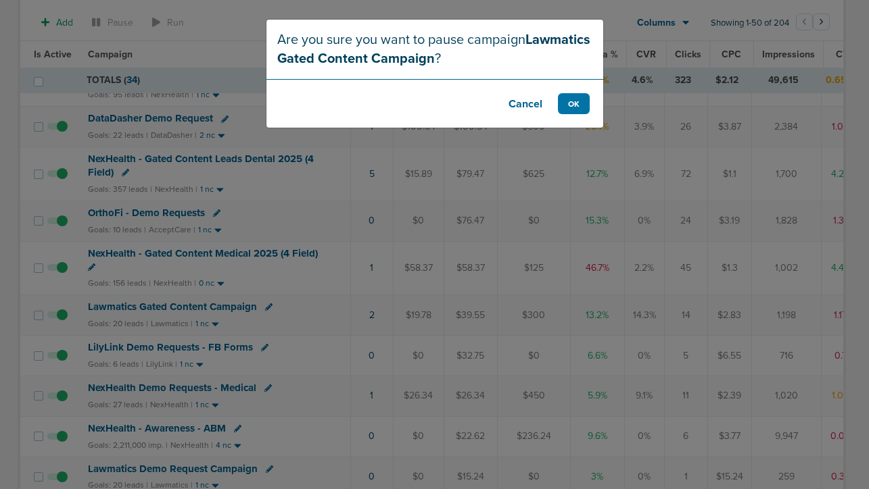
click at [531, 101] on button "Cancel" at bounding box center [525, 103] width 54 height 21
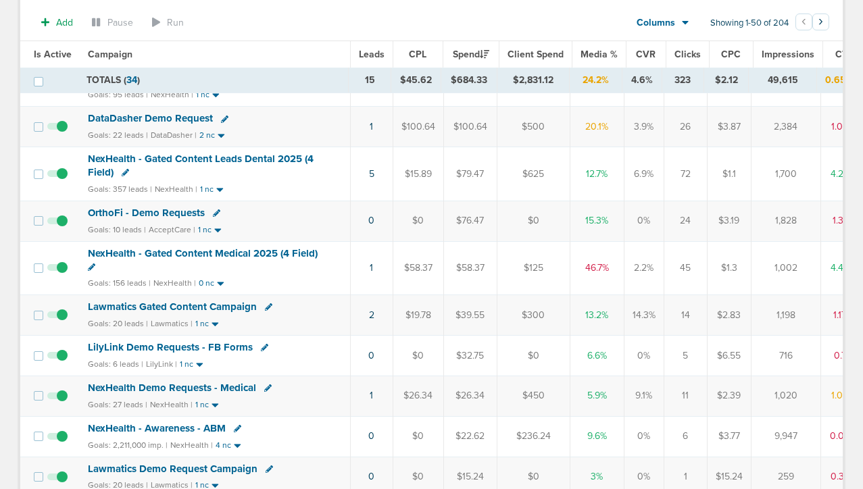
click at [210, 306] on span "Lawmatics Gated Content Campaign" at bounding box center [172, 307] width 169 height 12
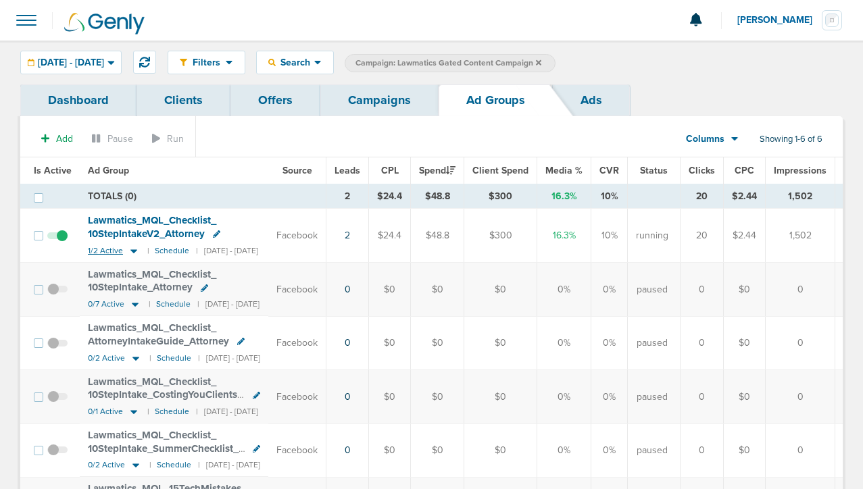
click at [132, 251] on icon at bounding box center [134, 250] width 14 height 11
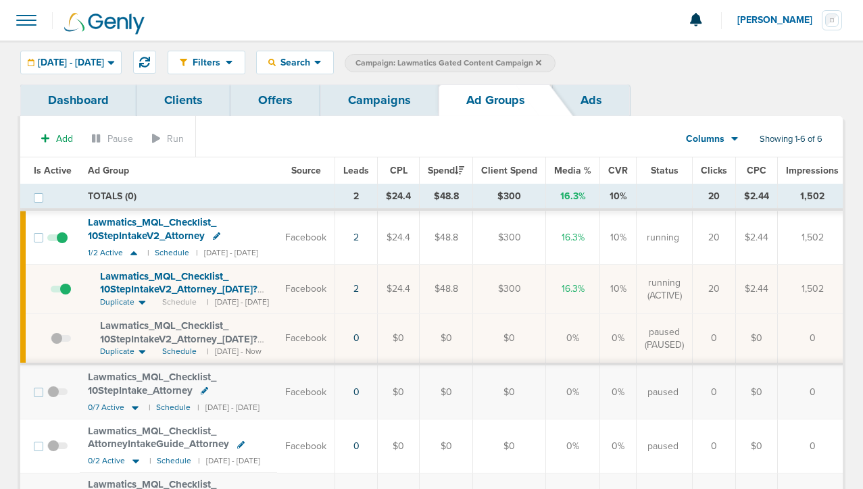
click at [62, 296] on span at bounding box center [61, 296] width 20 height 0
click at [51, 292] on input "checkbox" at bounding box center [51, 292] width 0 height 0
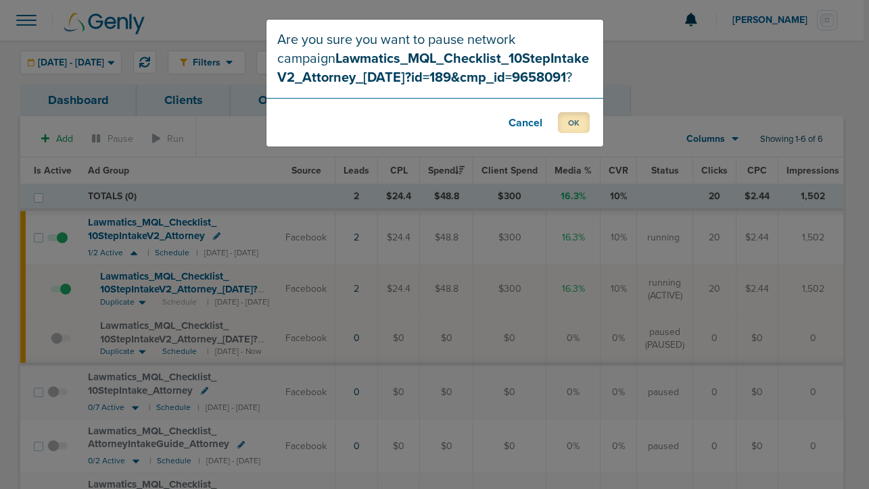
click at [561, 129] on button "OK" at bounding box center [574, 122] width 32 height 21
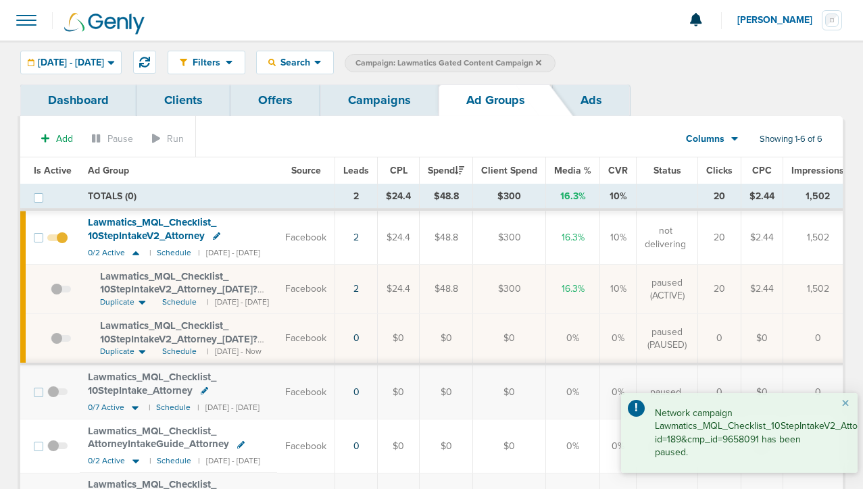
click at [368, 105] on link "Campaigns" at bounding box center [379, 100] width 118 height 32
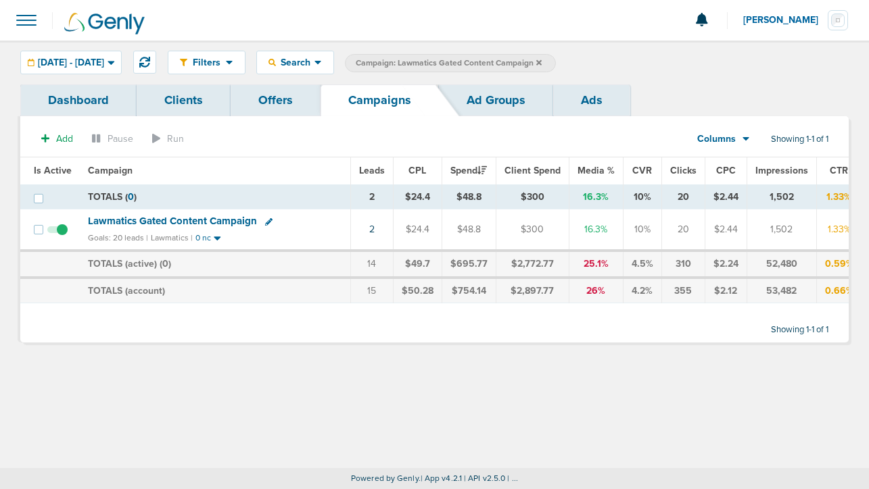
click at [541, 61] on icon at bounding box center [538, 61] width 5 height 5
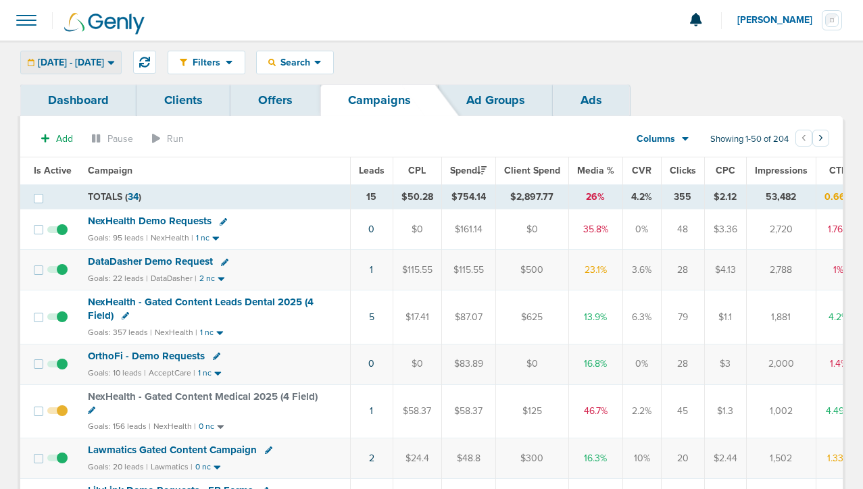
click at [104, 62] on span "[DATE] - [DATE]" at bounding box center [71, 62] width 66 height 9
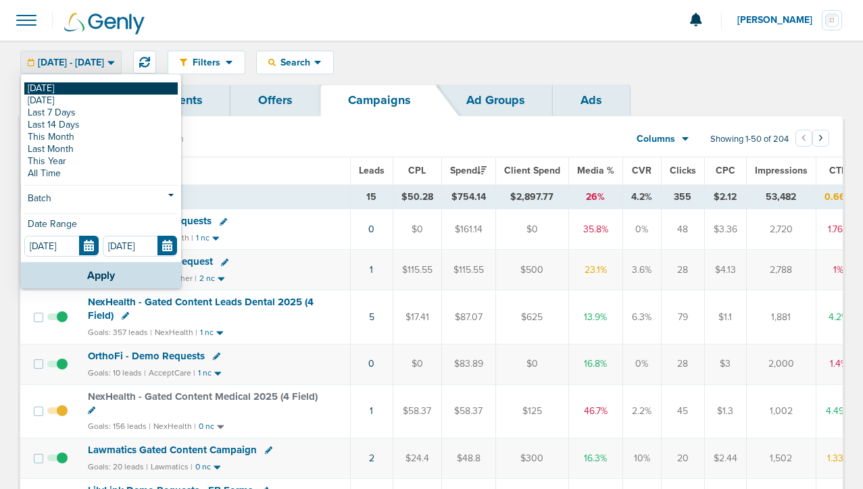
click at [117, 88] on link "[DATE]" at bounding box center [100, 88] width 153 height 12
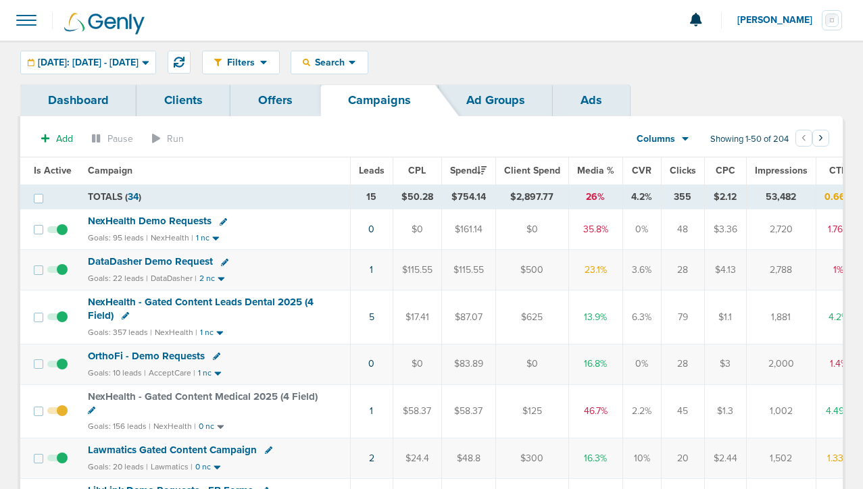
click at [166, 222] on span "NexHealth Demo Requests" at bounding box center [150, 221] width 124 height 12
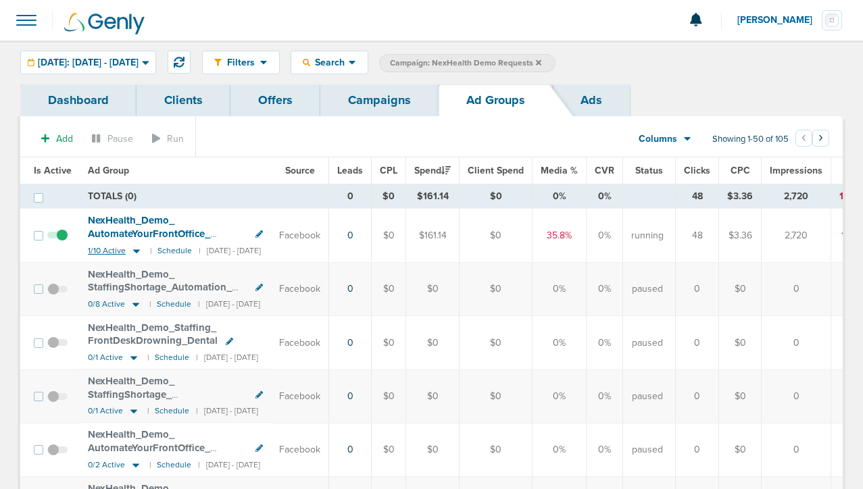
click at [133, 249] on icon at bounding box center [136, 251] width 7 height 4
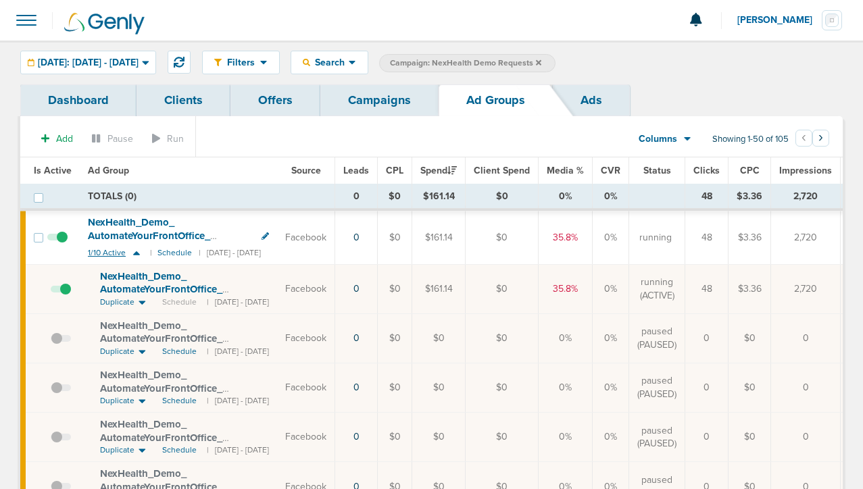
click at [132, 249] on icon at bounding box center [137, 252] width 14 height 11
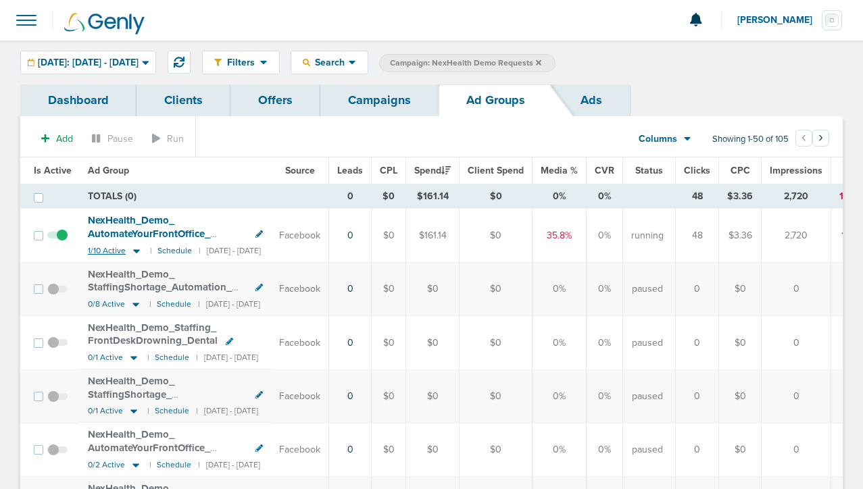
click at [130, 253] on icon at bounding box center [137, 250] width 14 height 11
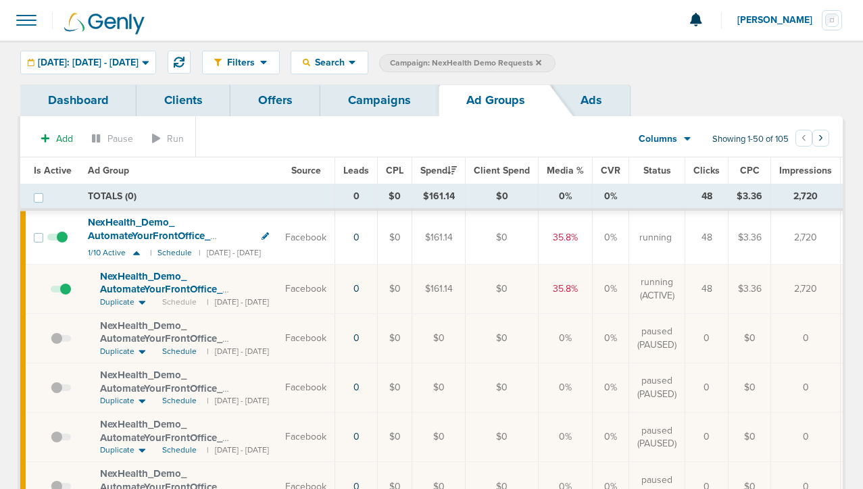
click at [63, 296] on span at bounding box center [61, 296] width 20 height 0
click at [51, 292] on input "checkbox" at bounding box center [51, 292] width 0 height 0
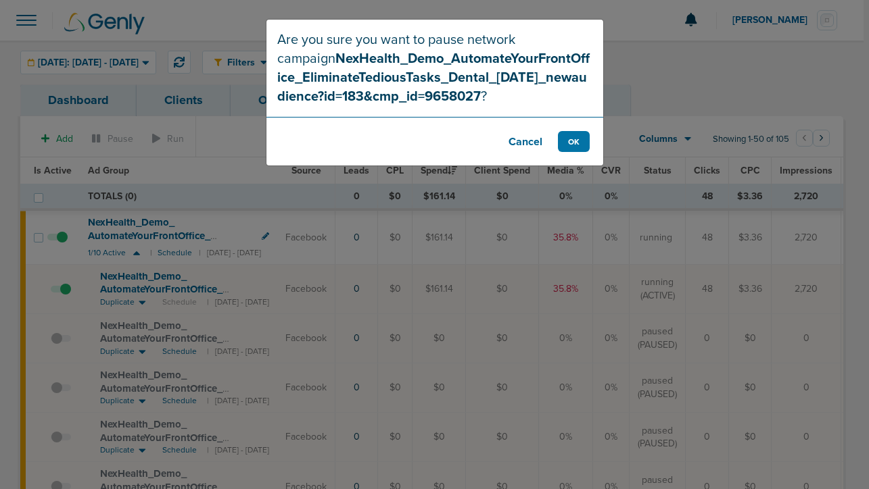
click at [504, 138] on button "Cancel" at bounding box center [525, 141] width 54 height 21
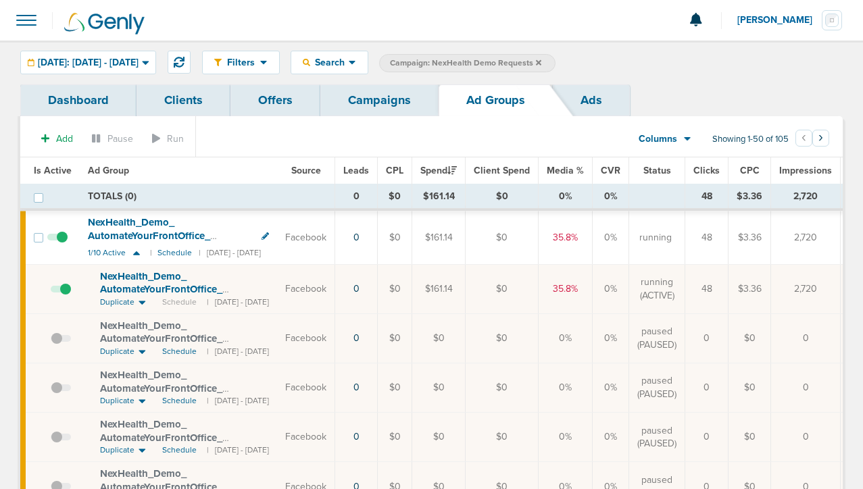
click at [269, 234] on icon at bounding box center [265, 236] width 7 height 7
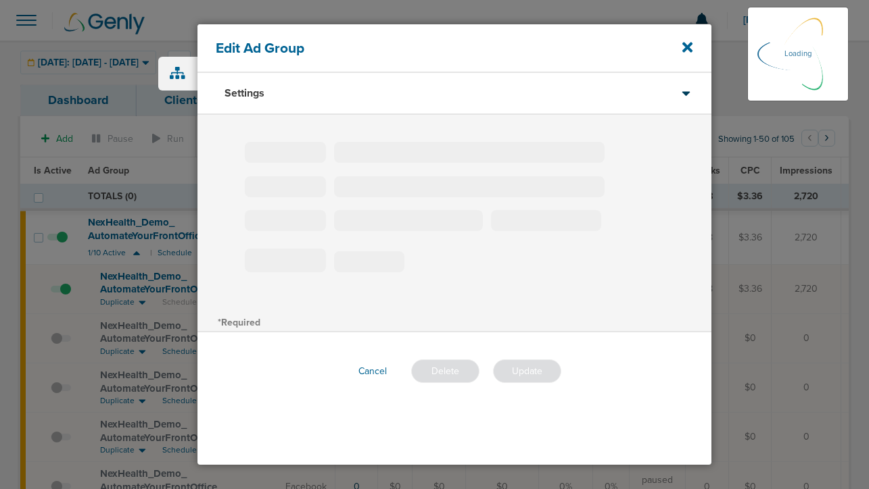
type input "NexHealth_Demo_AutomateYourFrontOffice_EliminateTediousTasks_Dental"
type input "360"
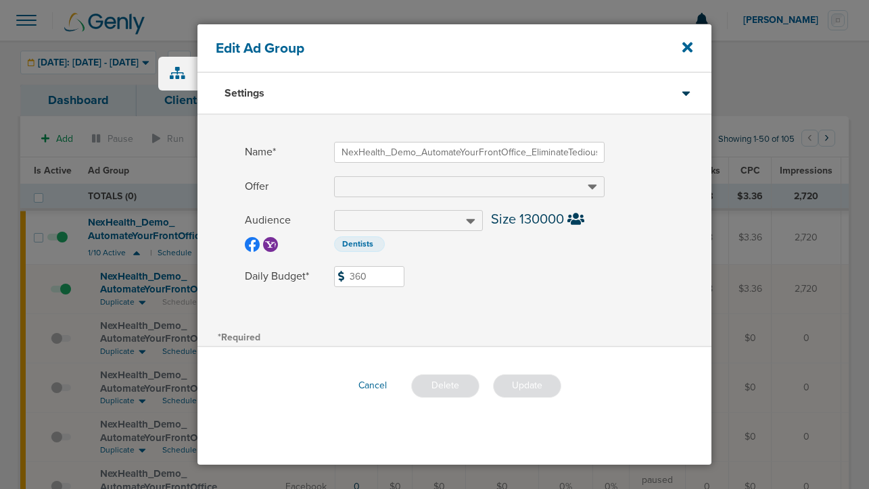
drag, startPoint x: 371, startPoint y: 278, endPoint x: 328, endPoint y: 277, distance: 42.6
click at [328, 278] on label "Daily Budget* 360 $360" at bounding box center [478, 276] width 466 height 21
click at [687, 47] on icon at bounding box center [687, 47] width 10 height 10
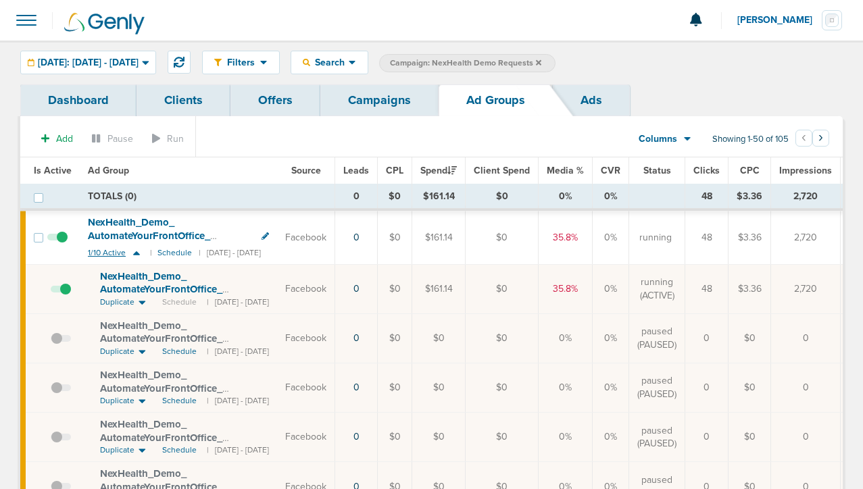
click at [138, 249] on icon at bounding box center [137, 252] width 14 height 11
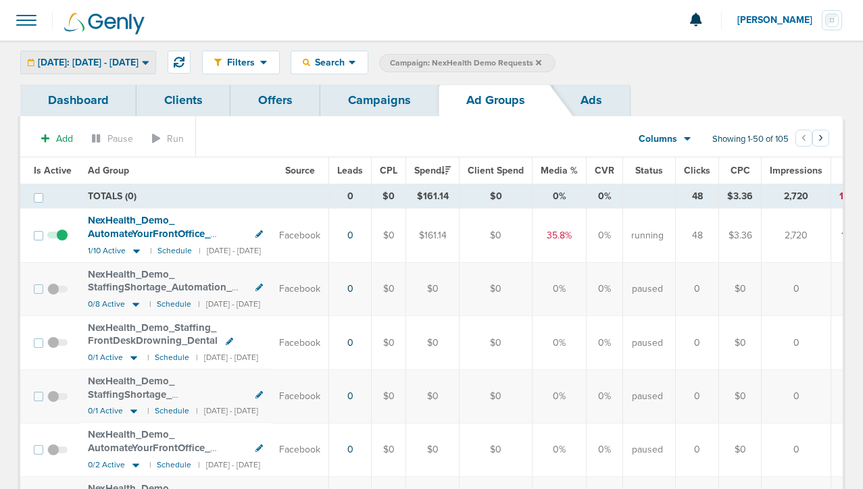
click at [139, 58] on span "[DATE]: [DATE] - [DATE]" at bounding box center [88, 62] width 101 height 9
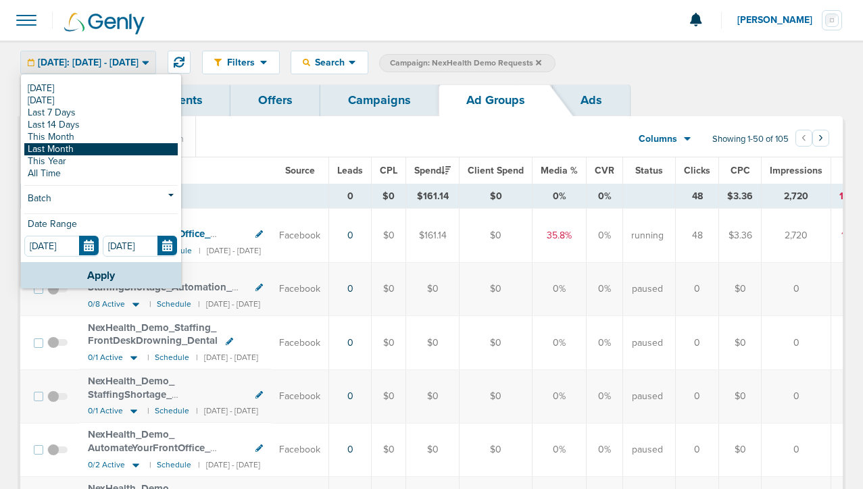
click at [122, 147] on link "Last Month" at bounding box center [100, 149] width 153 height 12
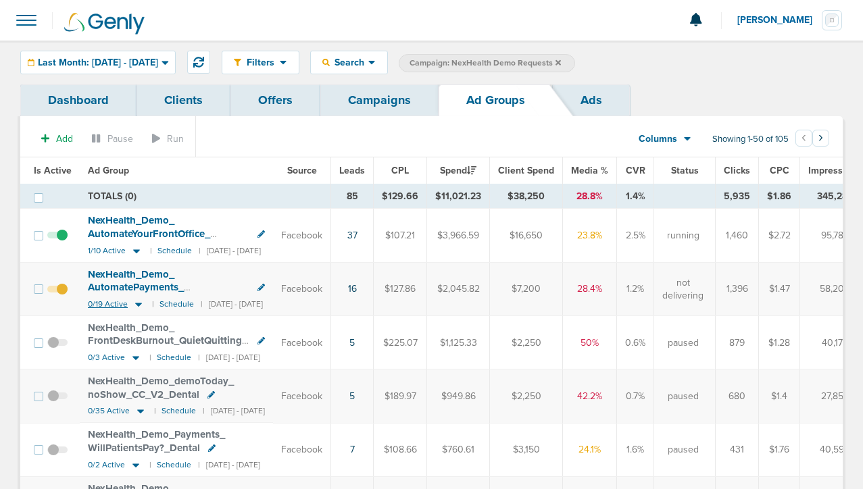
click at [137, 303] on icon at bounding box center [138, 305] width 7 height 4
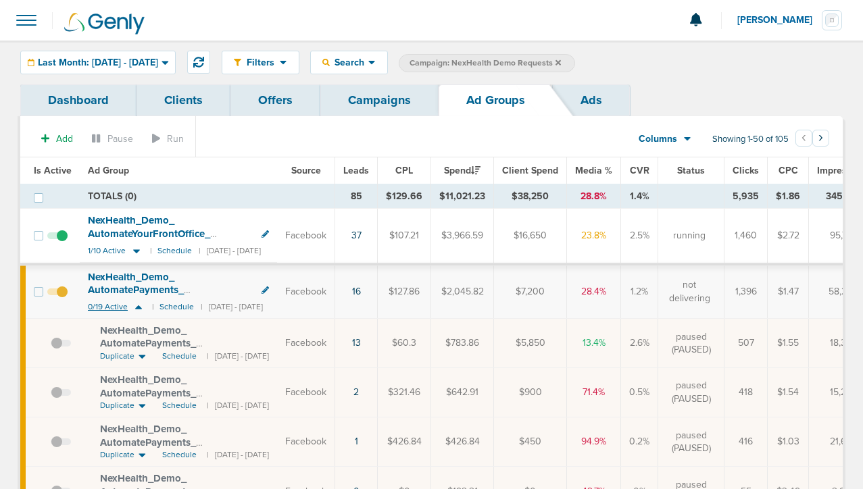
click at [137, 303] on icon at bounding box center [139, 306] width 14 height 11
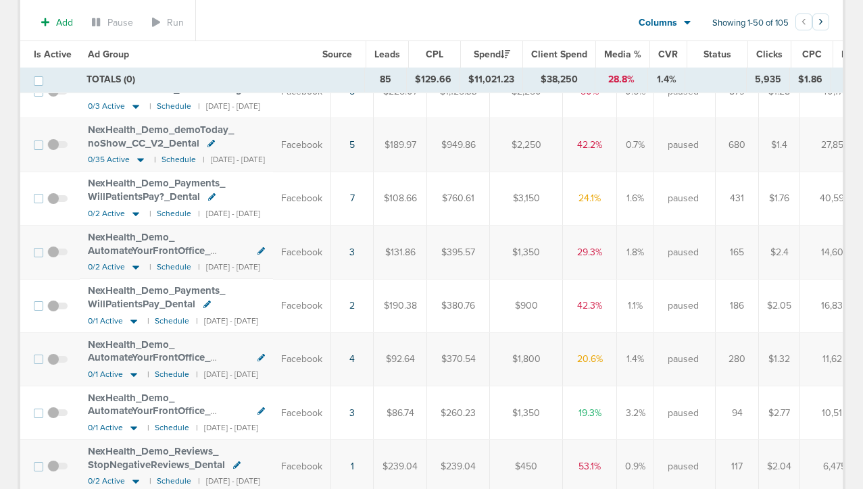
scroll to position [258, 0]
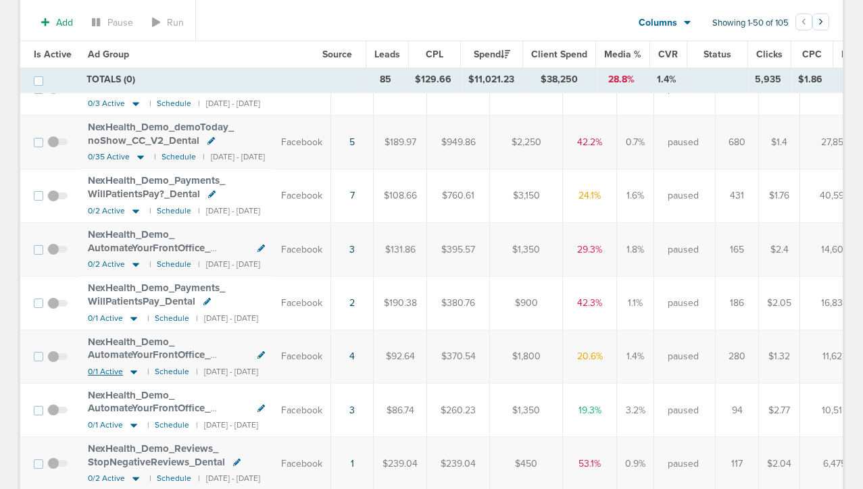
click at [130, 370] on icon at bounding box center [134, 371] width 14 height 11
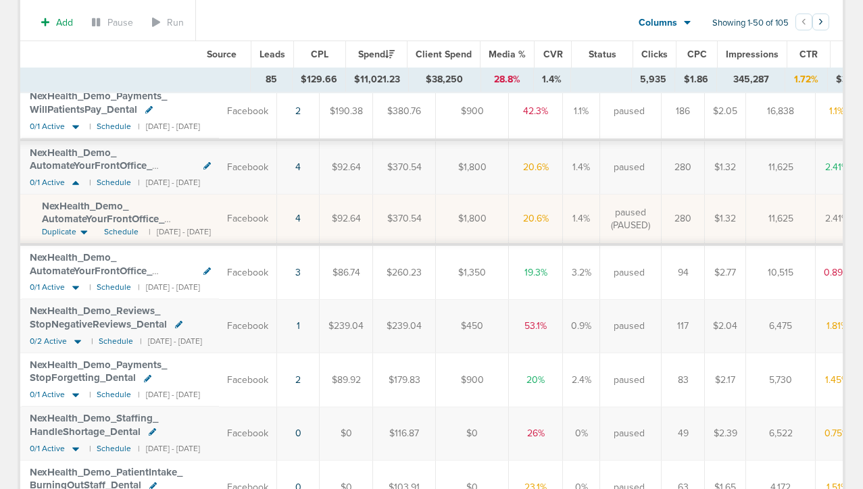
scroll to position [0, 0]
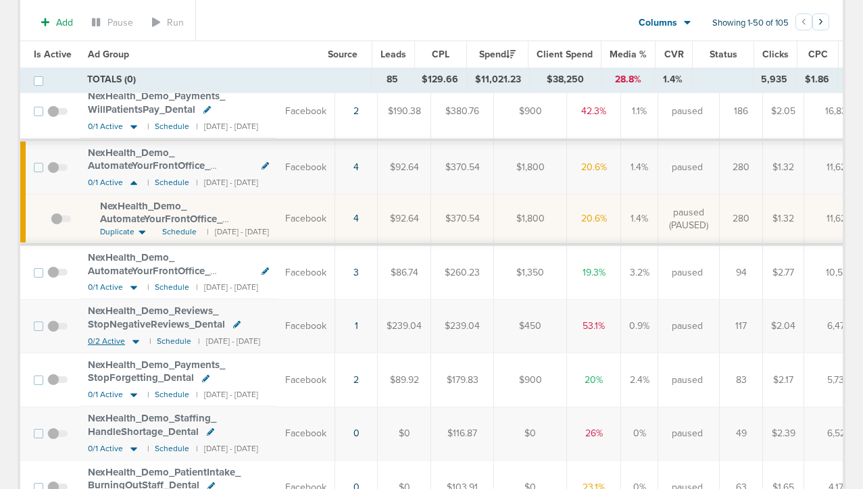
click at [135, 342] on icon at bounding box center [135, 342] width 7 height 4
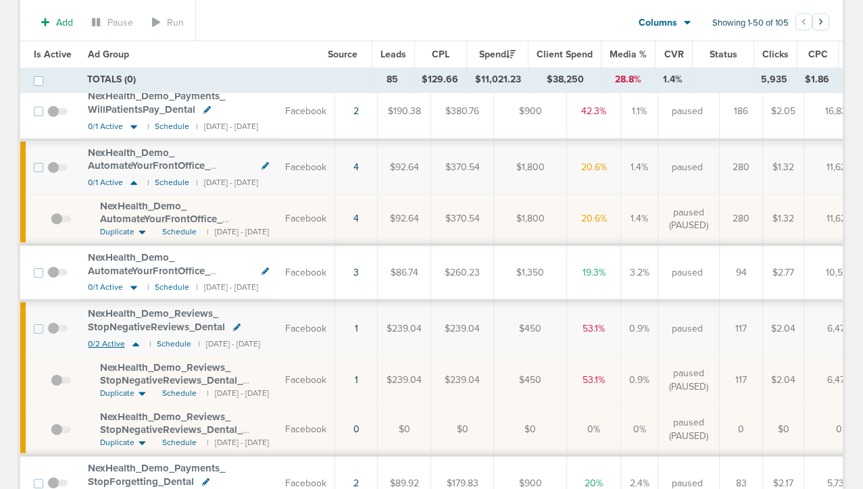
click at [135, 342] on icon at bounding box center [136, 344] width 14 height 11
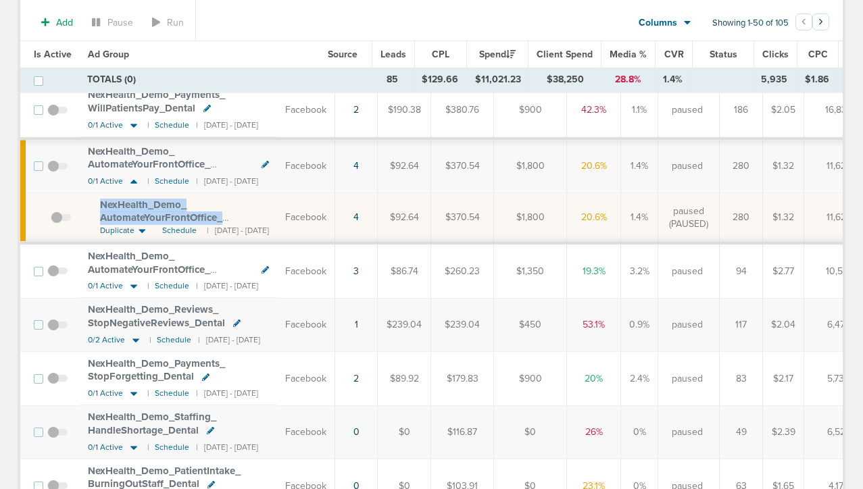
drag, startPoint x: 95, startPoint y: 199, endPoint x: 273, endPoint y: 218, distance: 179.4
click at [273, 218] on td "NexHealth_ Demo_ AutomateYourFrontOffice_ LabourDay_ Dental_ [DATE]?id=183&cmp_…" at bounding box center [178, 218] width 197 height 50
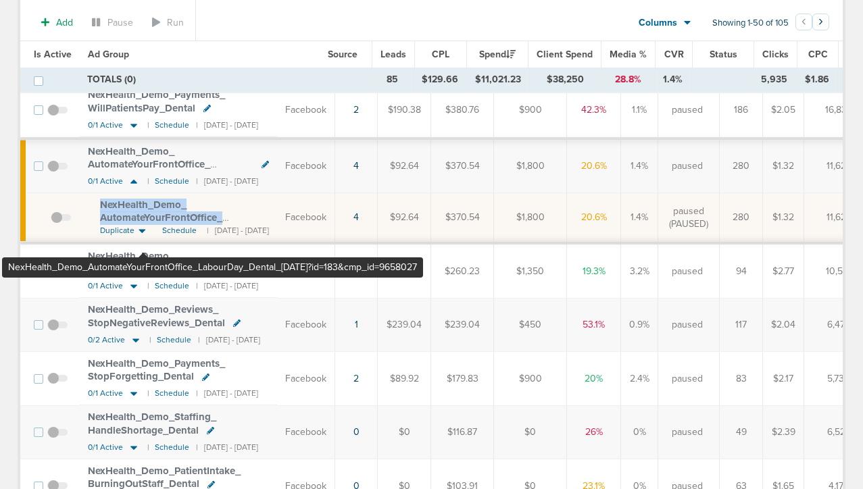
click at [144, 209] on span "NexHealth_ Demo_ AutomateYourFrontOffice_ LabourDay_ Dental_ [DATE]?id=183&cmp_…" at bounding box center [163, 225] width 127 height 52
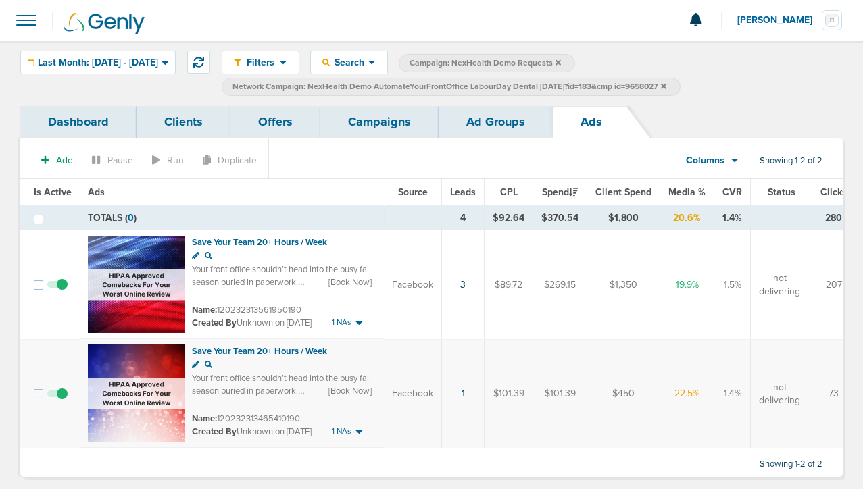
click at [209, 256] on icon at bounding box center [208, 255] width 7 height 7
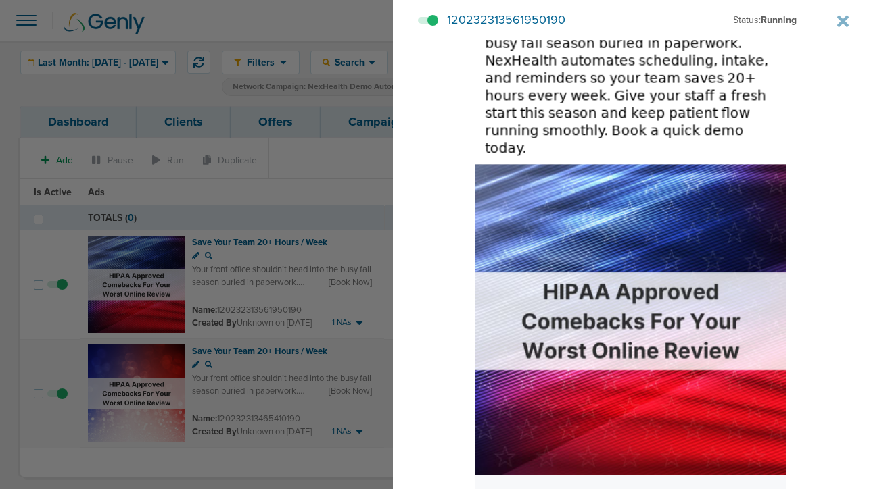
scroll to position [248, 0]
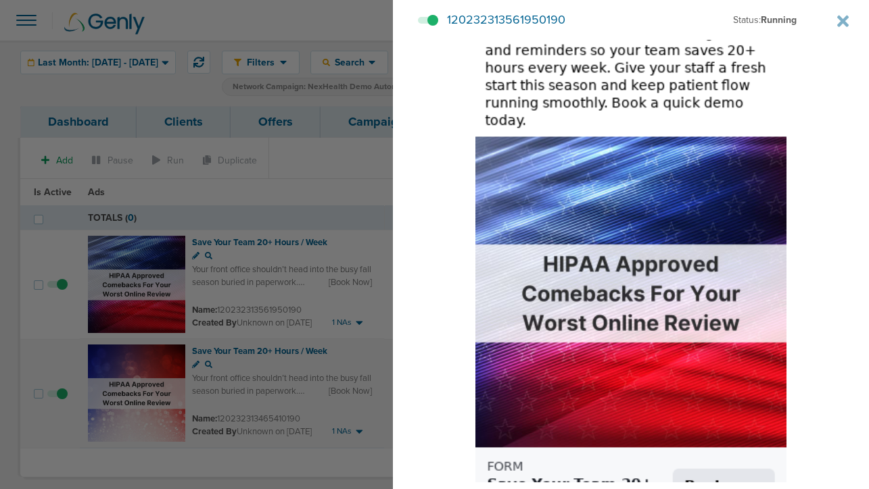
click at [360, 214] on div at bounding box center [434, 244] width 869 height 489
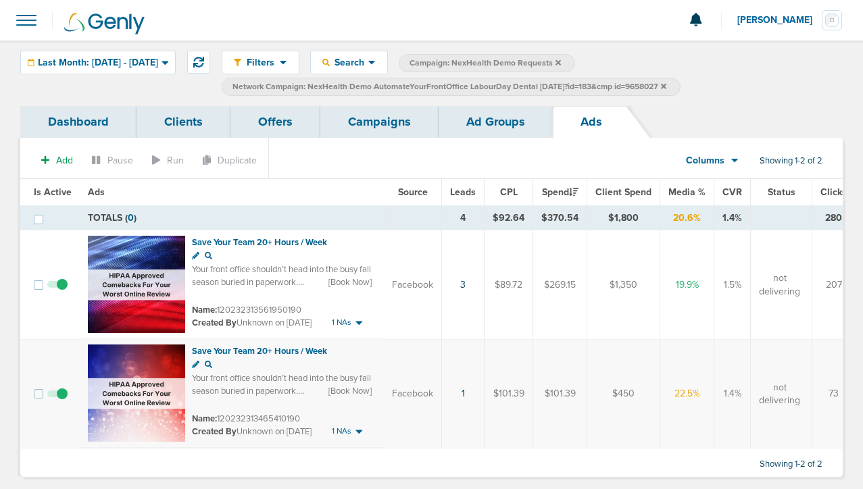
click at [194, 253] on icon at bounding box center [195, 255] width 7 height 7
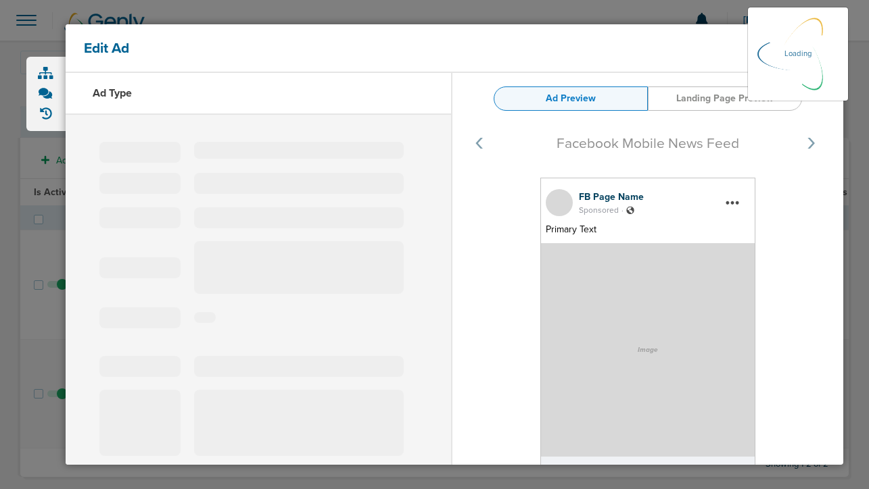
select select "learn_more"
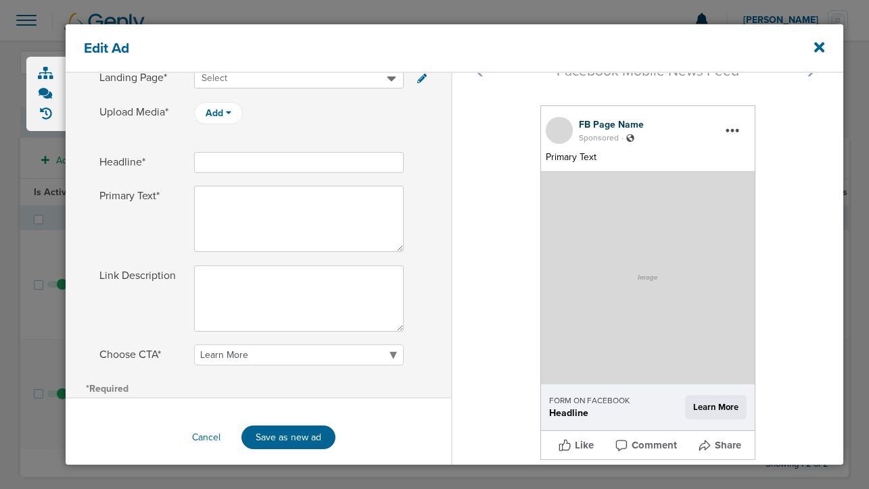
scroll to position [185, 0]
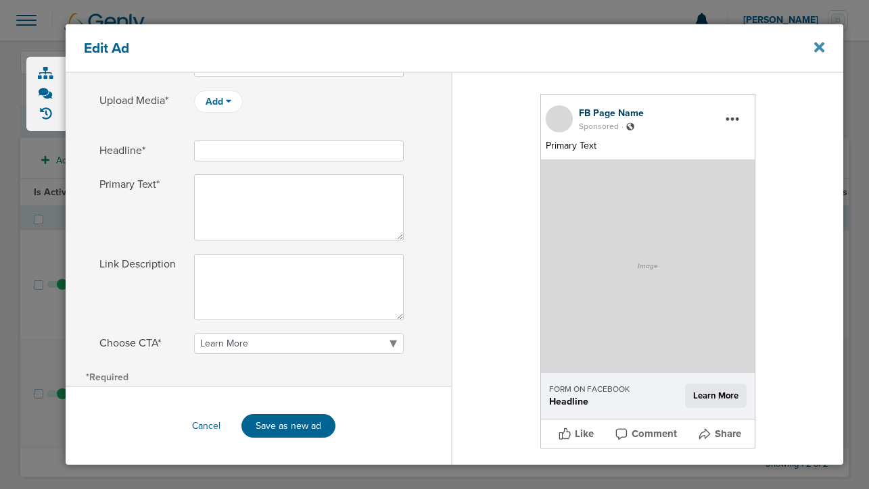
click at [819, 48] on icon at bounding box center [819, 47] width 10 height 10
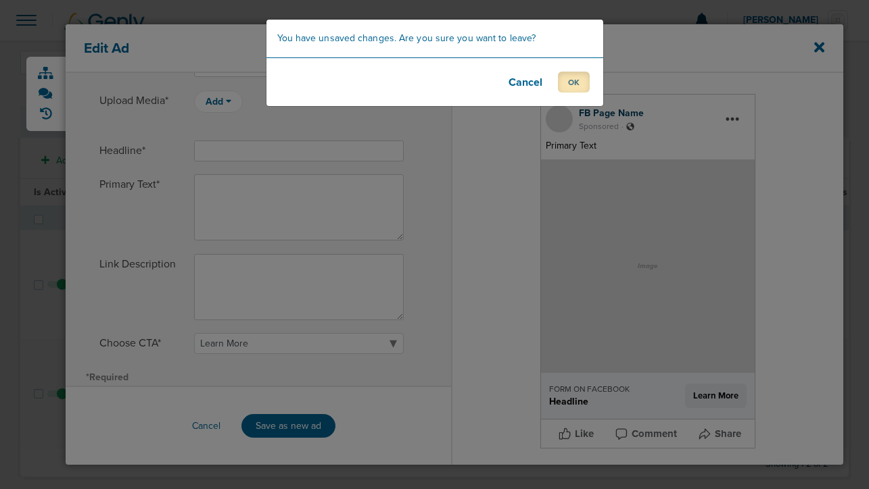
click at [575, 84] on button "OK" at bounding box center [574, 82] width 32 height 21
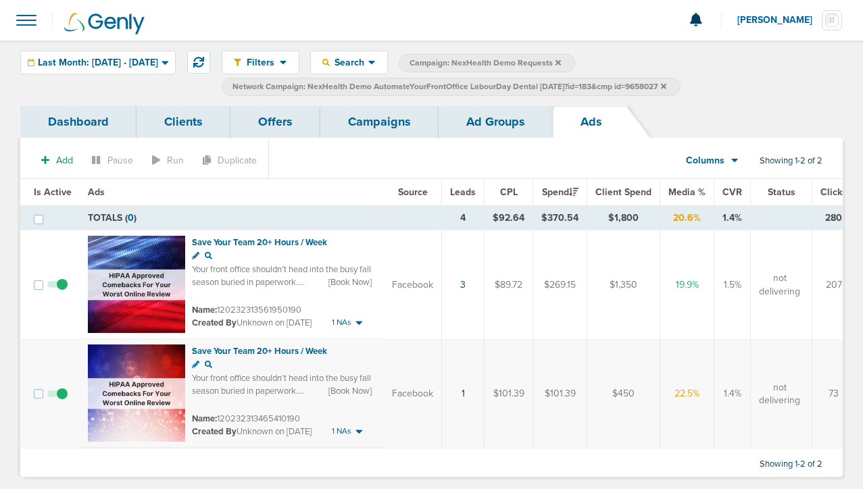
click at [194, 254] on icon at bounding box center [195, 255] width 7 height 7
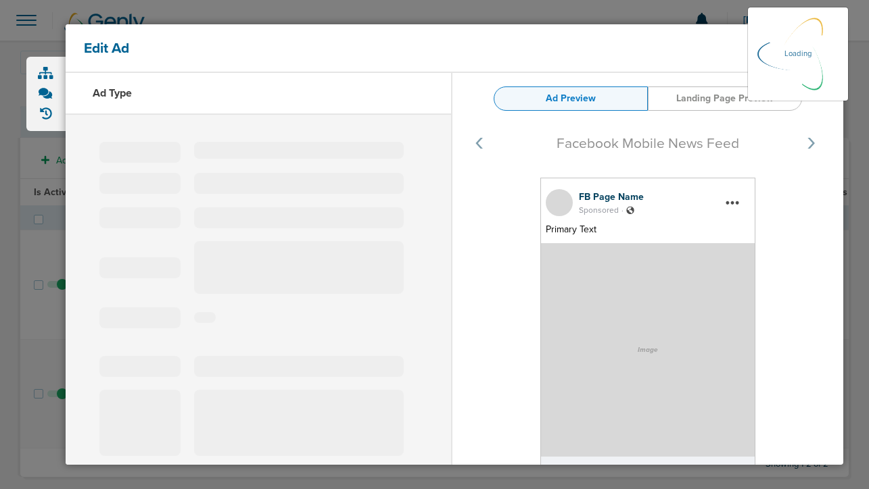
select select "learn_more"
type input "120232313561950190"
type input "Save Your Team 20+ Hours / Week"
type textarea "Your front office shouldn’t head into the busy fall season buried in paperwork.…"
select select "book_travel"
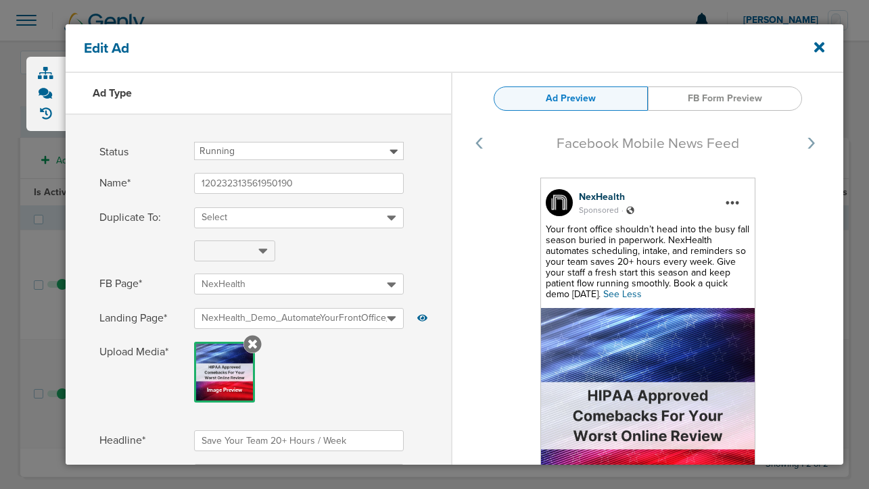
select select "book_travel"
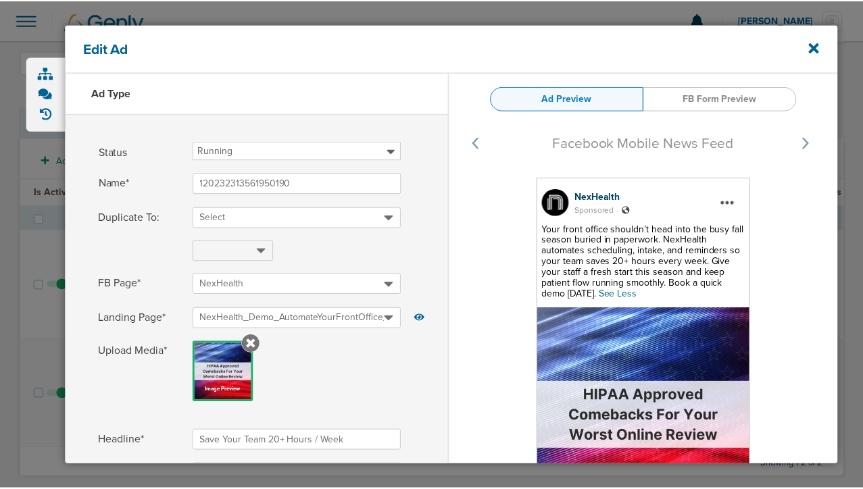
scroll to position [235, 0]
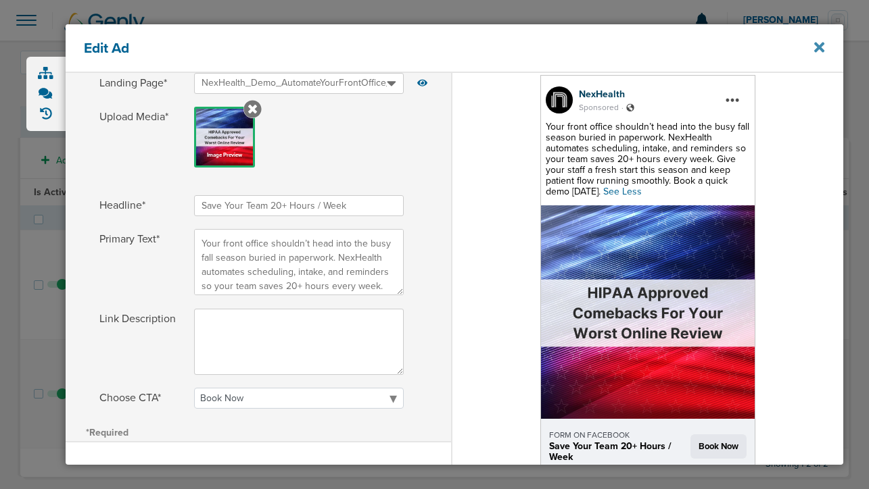
click at [816, 51] on icon at bounding box center [819, 47] width 10 height 10
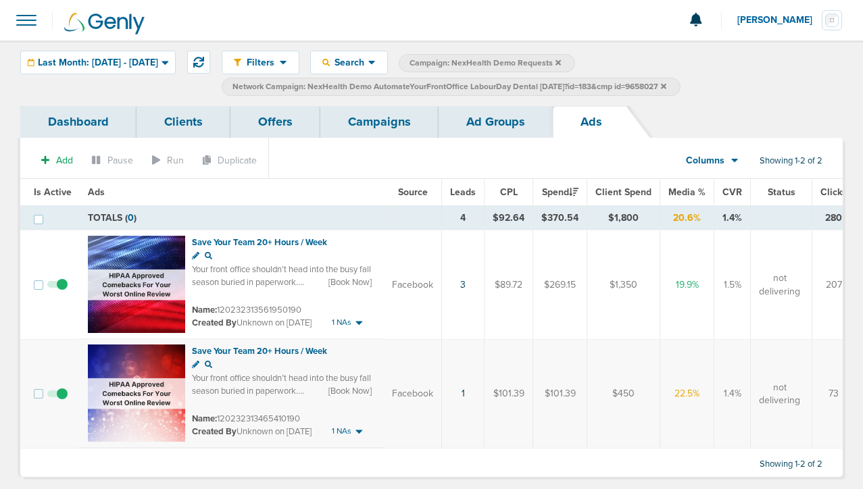
click at [360, 128] on link "Campaigns" at bounding box center [379, 122] width 118 height 32
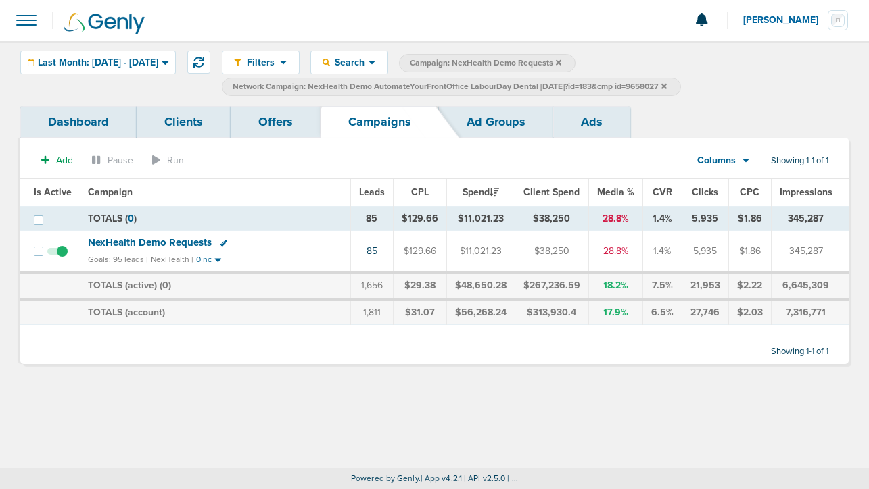
click at [666, 84] on icon at bounding box center [663, 85] width 5 height 5
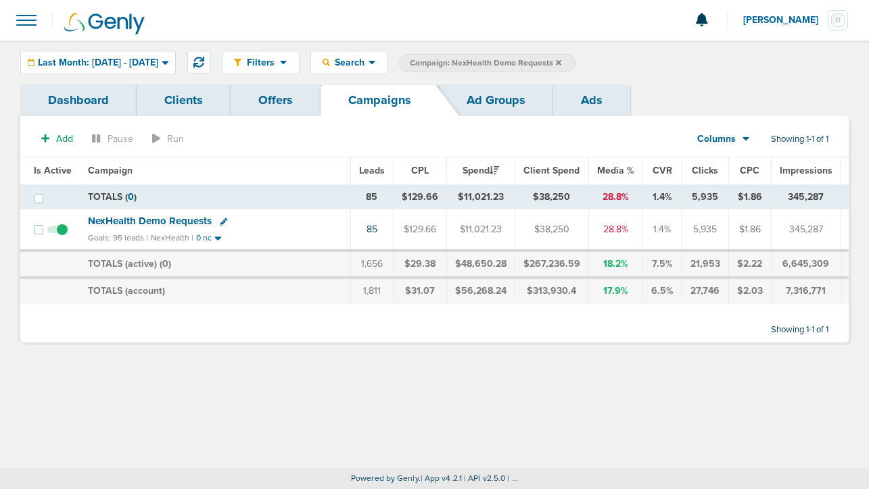
click at [561, 64] on icon at bounding box center [558, 61] width 5 height 5
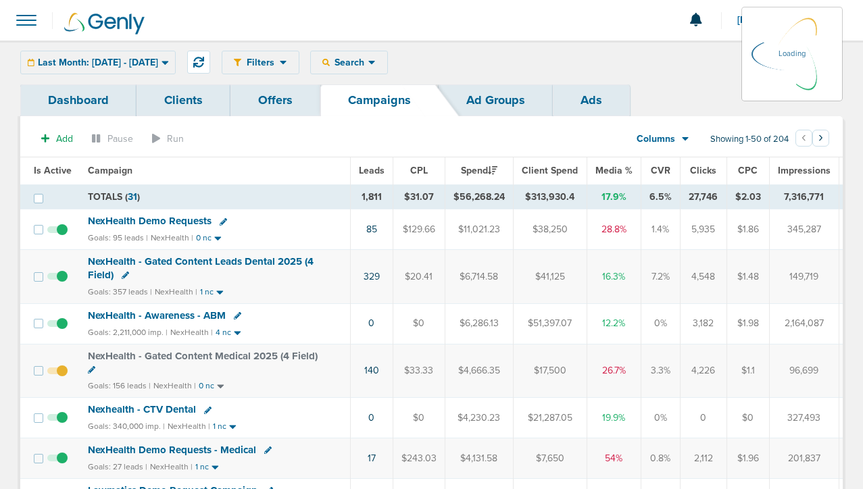
click at [166, 70] on div "Last Month: 08.01.2025 - 08.31.2025 Today Yesterday Last 7 Days Last 14 Days Th…" at bounding box center [97, 63] width 155 height 24
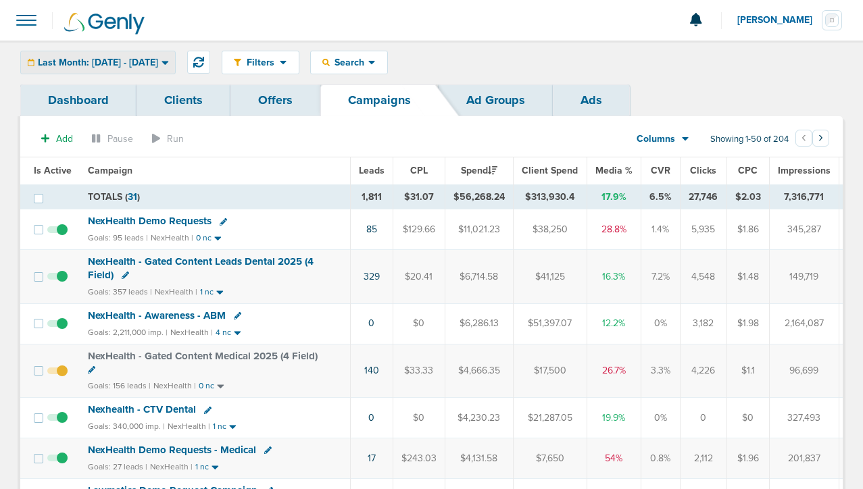
click at [158, 59] on span "Last Month: [DATE] - [DATE]" at bounding box center [98, 62] width 120 height 9
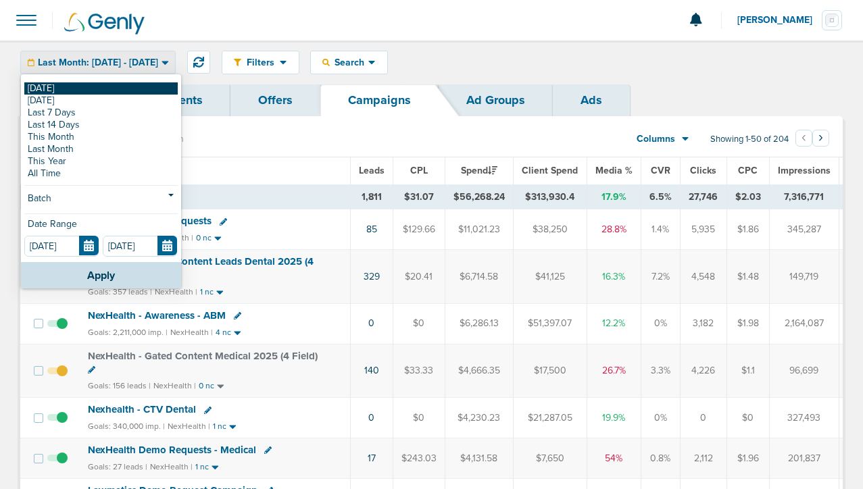
click at [134, 84] on link "[DATE]" at bounding box center [100, 88] width 153 height 12
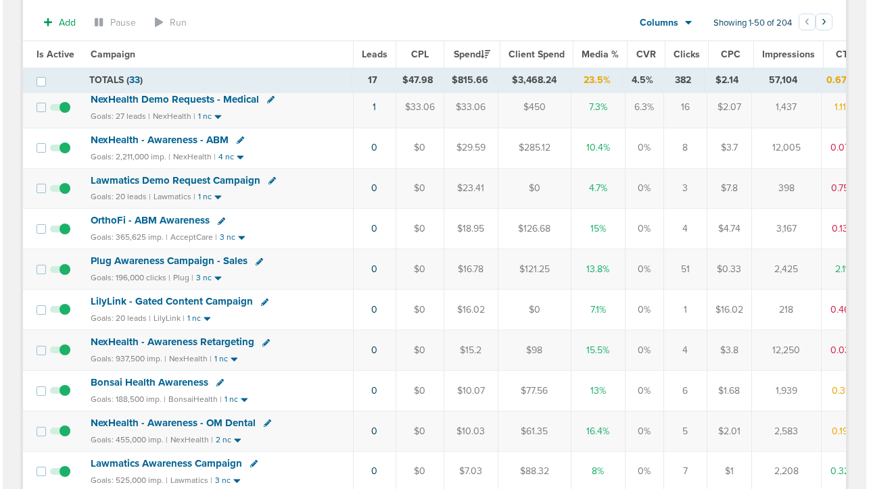
scroll to position [436, 0]
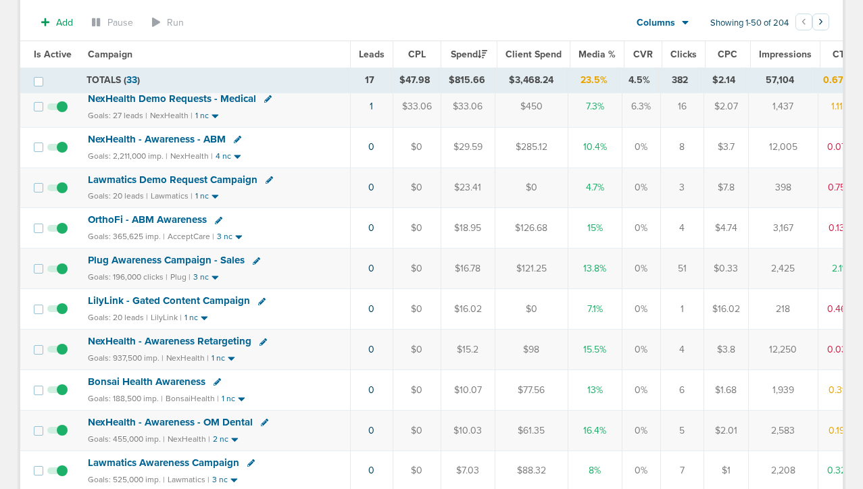
click at [258, 299] on icon at bounding box center [261, 301] width 7 height 7
select select
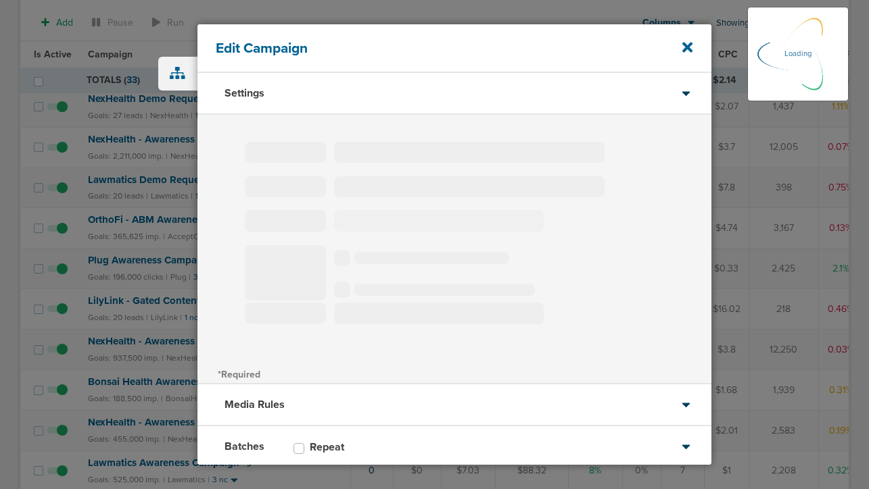
select select "1"
select select "2"
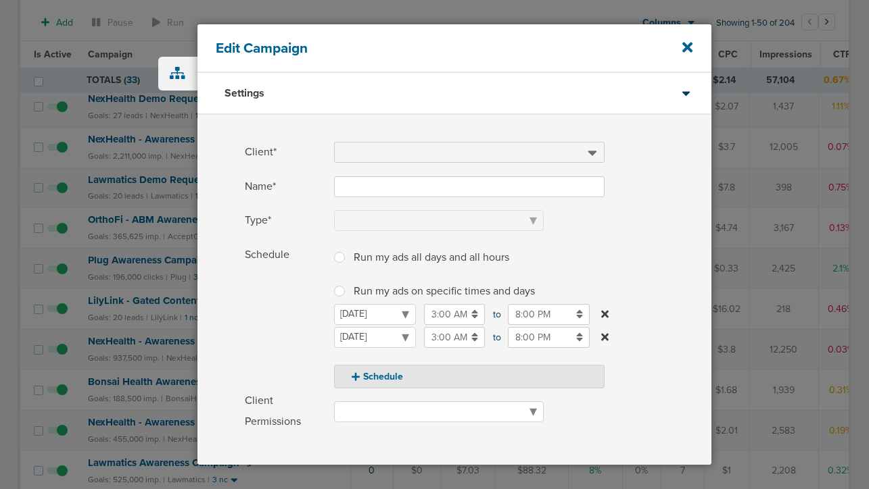
type input "LilyLink - Gated Content Campaign"
select select "Leads"
radio input "true"
select select "readOnly"
click at [604, 333] on icon at bounding box center [604, 337] width 7 height 11
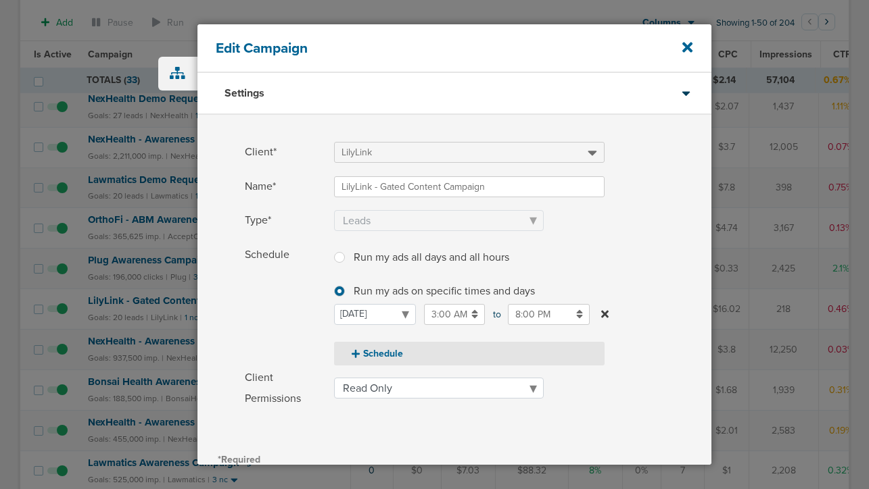
click at [380, 353] on button "Schedule" at bounding box center [469, 354] width 270 height 24
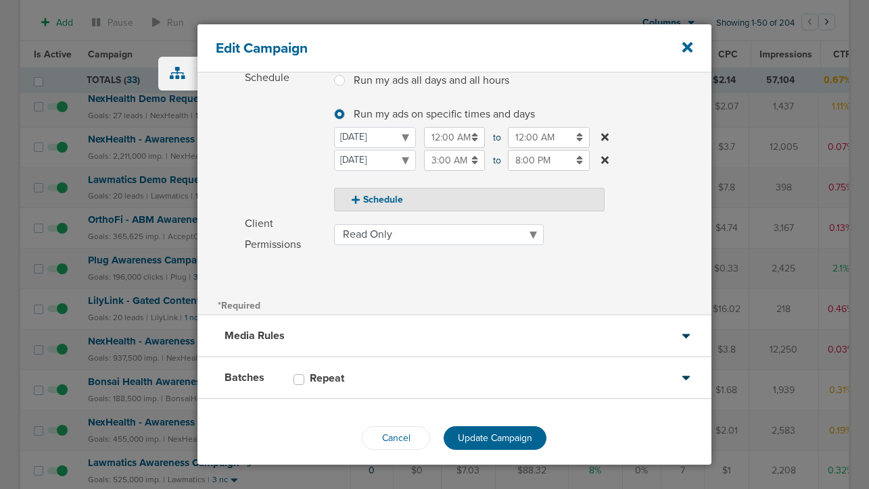
scroll to position [189, 0]
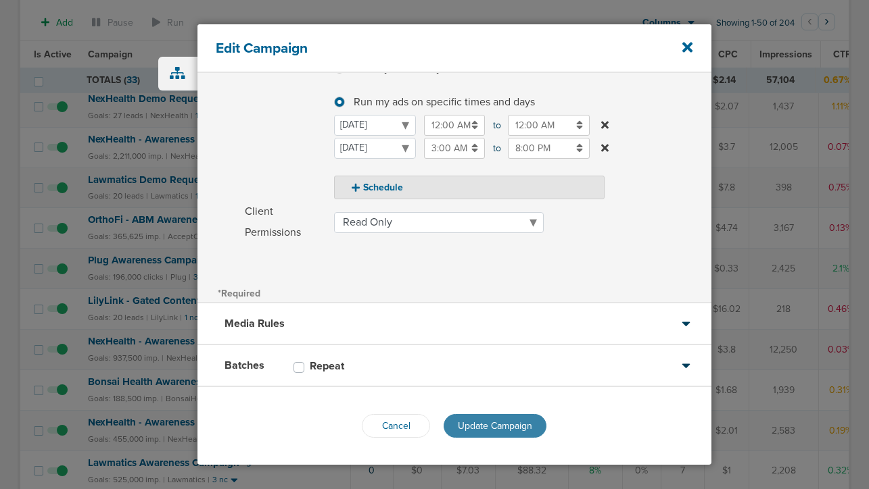
click at [464, 428] on span "Update Campaign" at bounding box center [495, 425] width 74 height 11
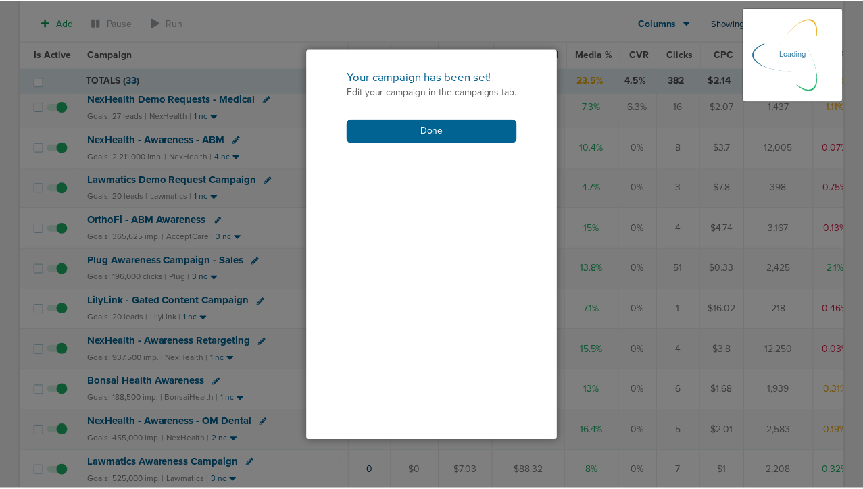
scroll to position [147, 0]
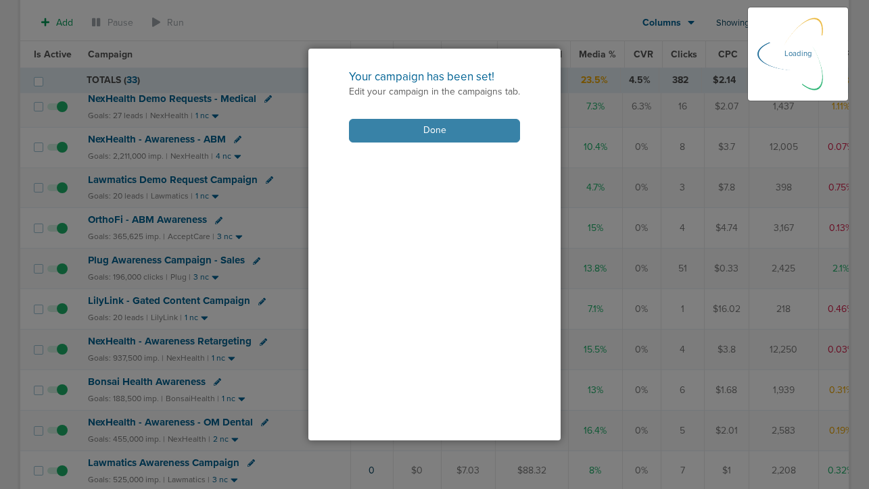
click at [418, 137] on button "Done" at bounding box center [434, 131] width 171 height 24
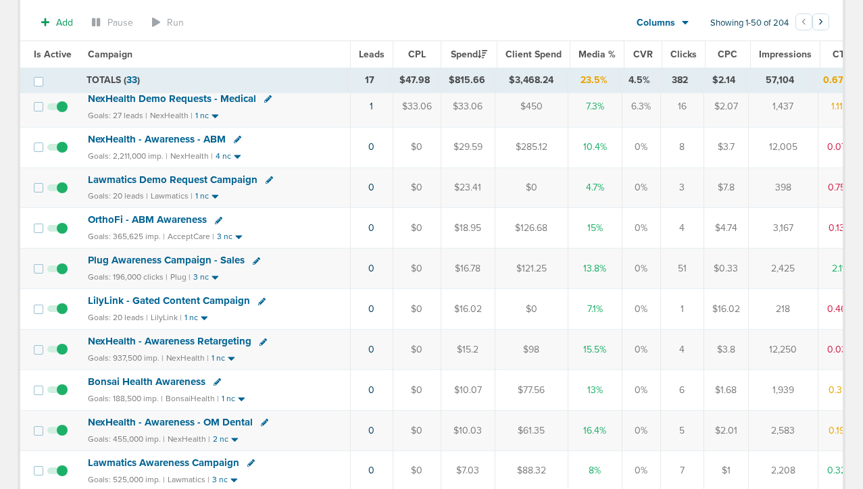
click at [160, 300] on span "LilyLink - Gated Content Campaign" at bounding box center [169, 301] width 162 height 12
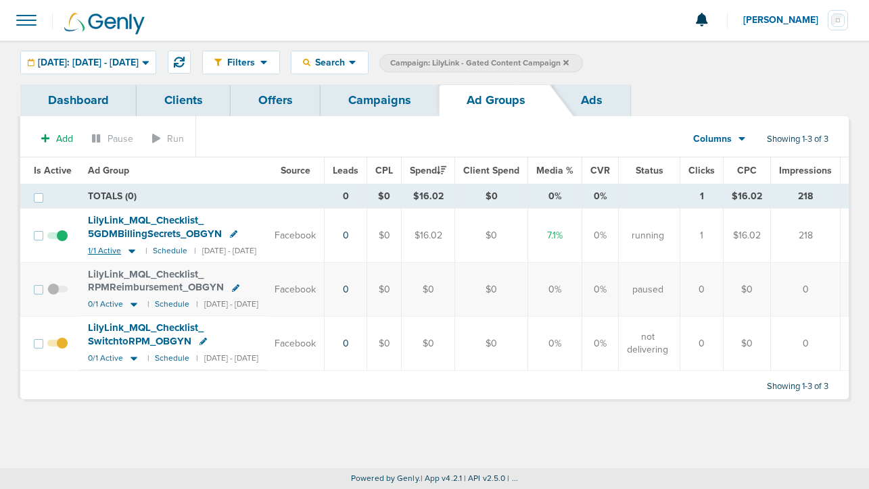
click at [130, 253] on icon at bounding box center [132, 250] width 14 height 11
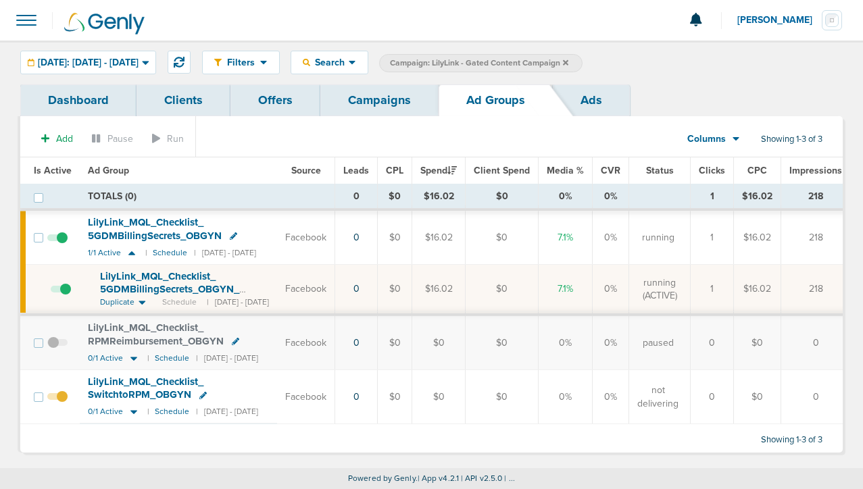
click at [63, 296] on span at bounding box center [61, 296] width 20 height 0
click at [51, 292] on input "checkbox" at bounding box center [51, 292] width 0 height 0
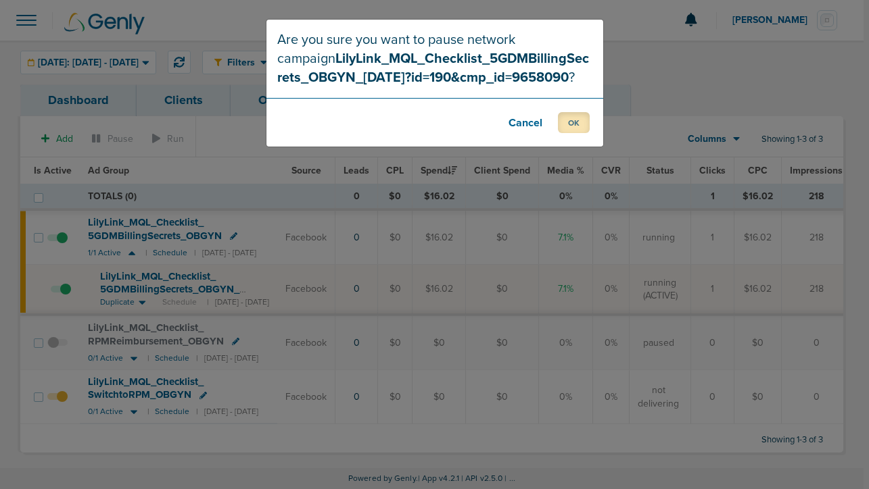
click at [572, 127] on button "OK" at bounding box center [574, 122] width 32 height 21
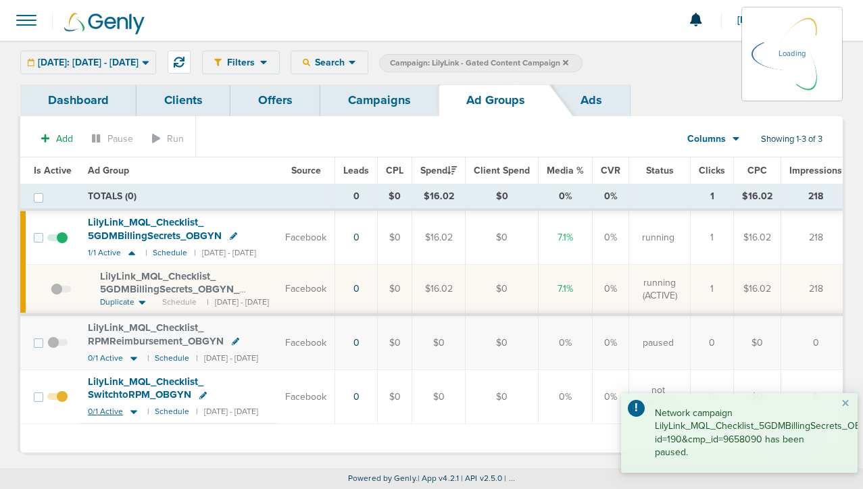
click at [130, 414] on icon at bounding box center [134, 411] width 14 height 11
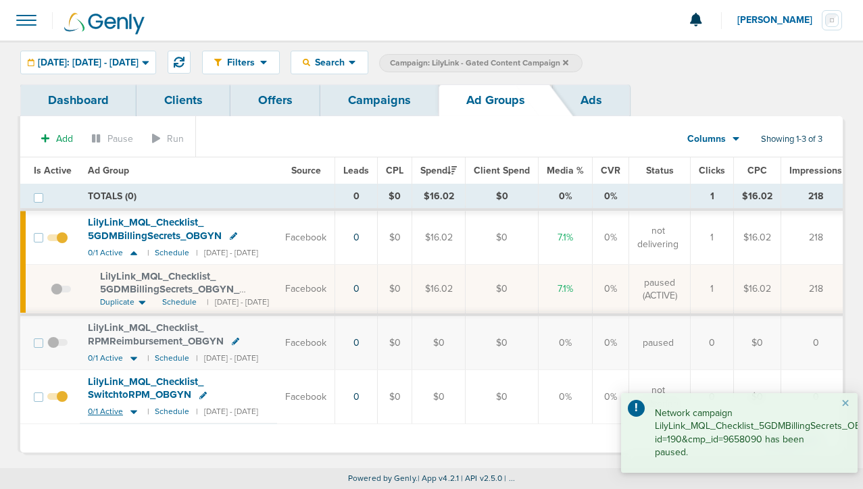
click at [132, 411] on icon at bounding box center [133, 412] width 7 height 4
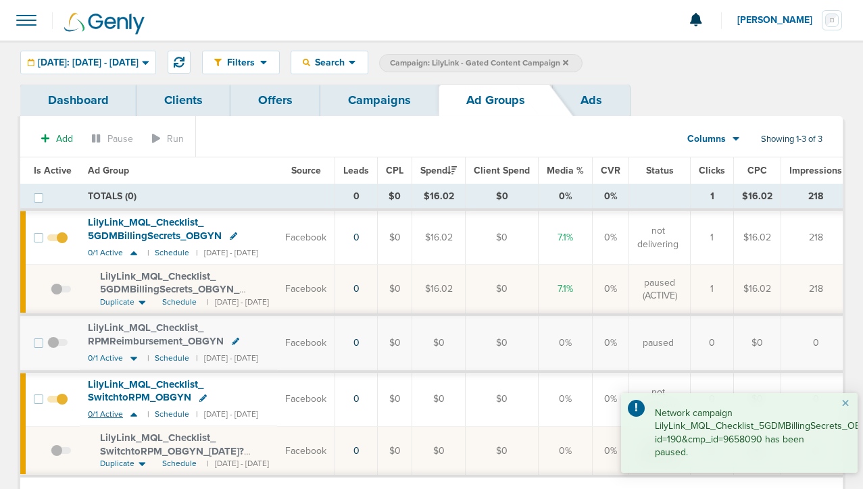
click at [132, 411] on icon at bounding box center [134, 414] width 14 height 11
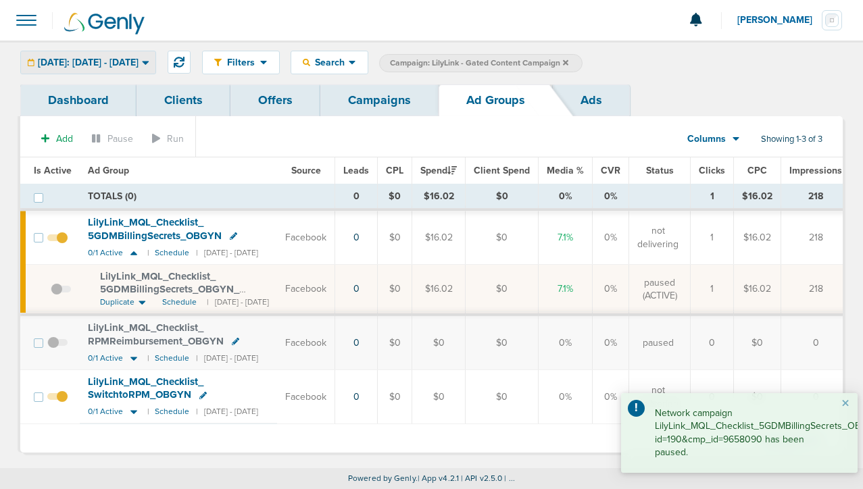
click at [120, 58] on span "[DATE]: [DATE] - [DATE]" at bounding box center [88, 62] width 101 height 9
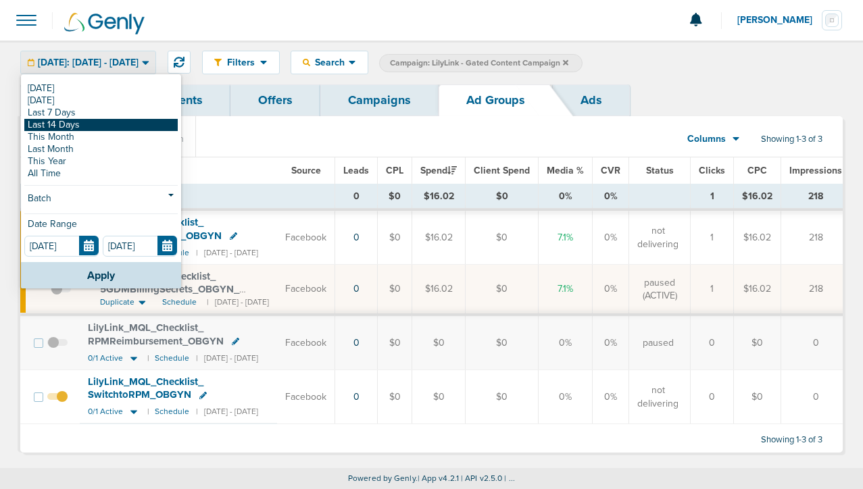
click at [112, 128] on link "Last 14 Days" at bounding box center [100, 125] width 153 height 12
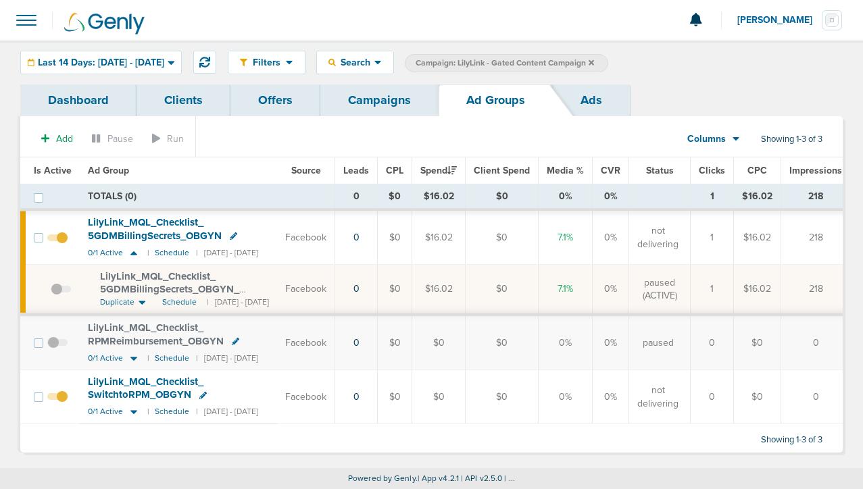
click at [370, 106] on link "Campaigns" at bounding box center [379, 100] width 118 height 32
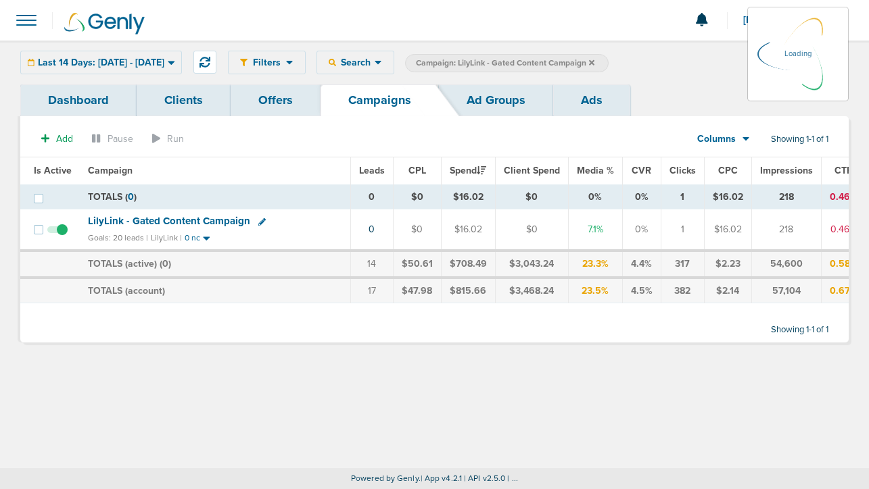
click at [594, 62] on icon at bounding box center [591, 63] width 5 height 8
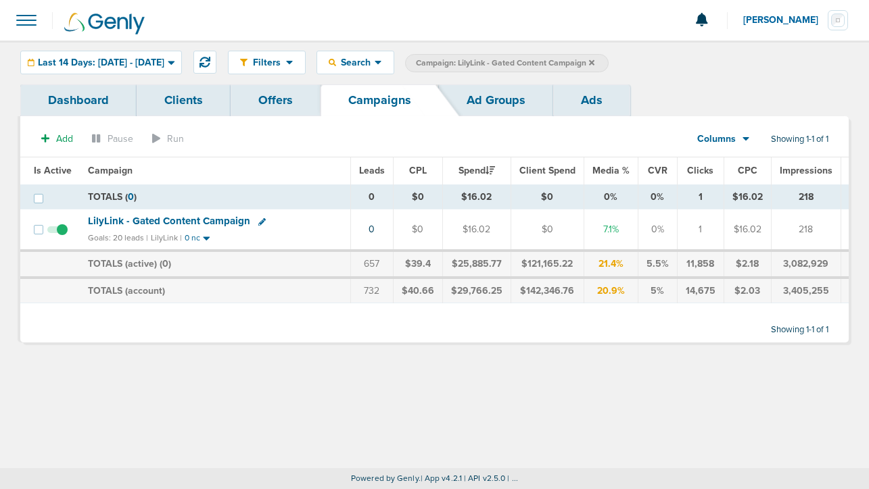
click at [594, 62] on icon at bounding box center [591, 63] width 5 height 8
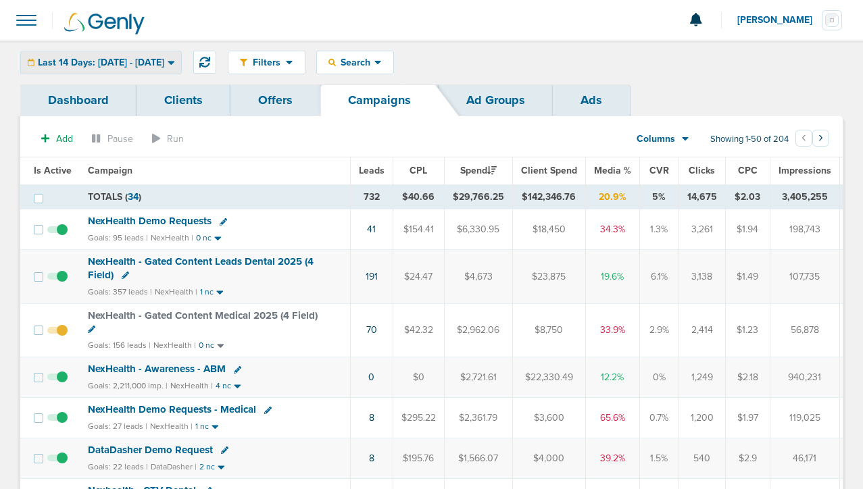
click at [84, 59] on span "Last 14 Days: 08.20.2025 - 09.03.2025" at bounding box center [101, 62] width 126 height 9
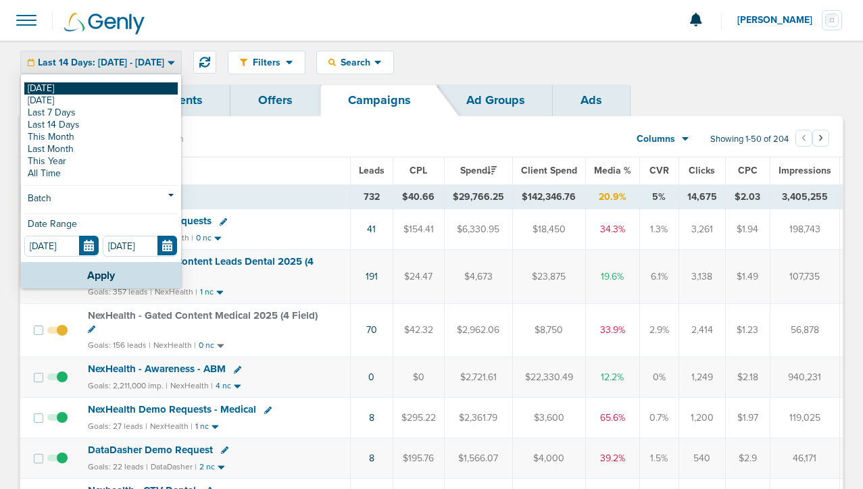
click at [86, 87] on link "[DATE]" at bounding box center [100, 88] width 153 height 12
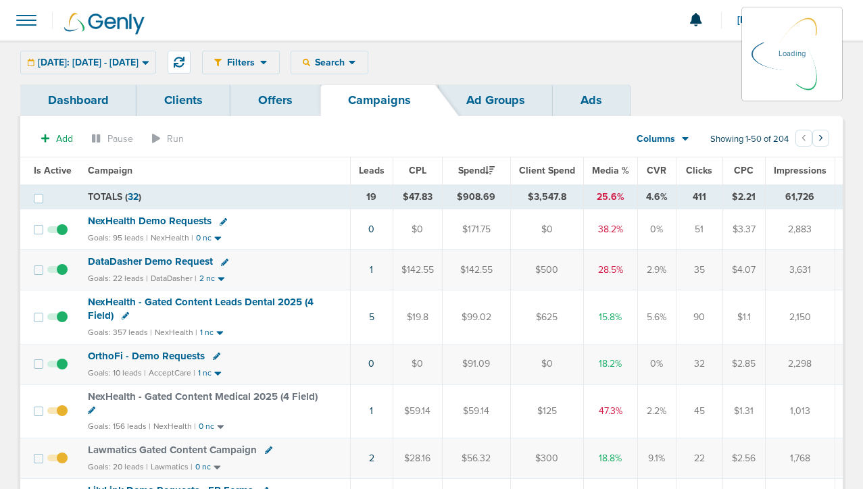
click at [162, 262] on span "DataDasher Demo Request" at bounding box center [150, 261] width 125 height 12
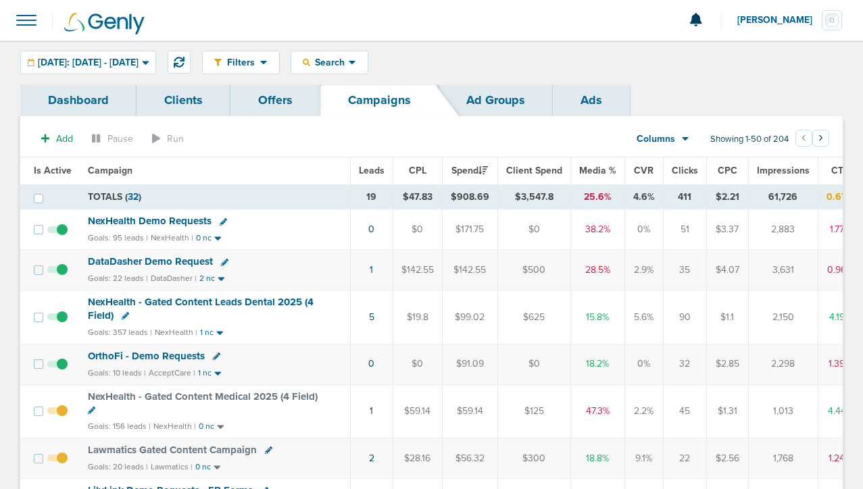
click at [170, 259] on span "DataDasher Demo Request" at bounding box center [150, 261] width 125 height 12
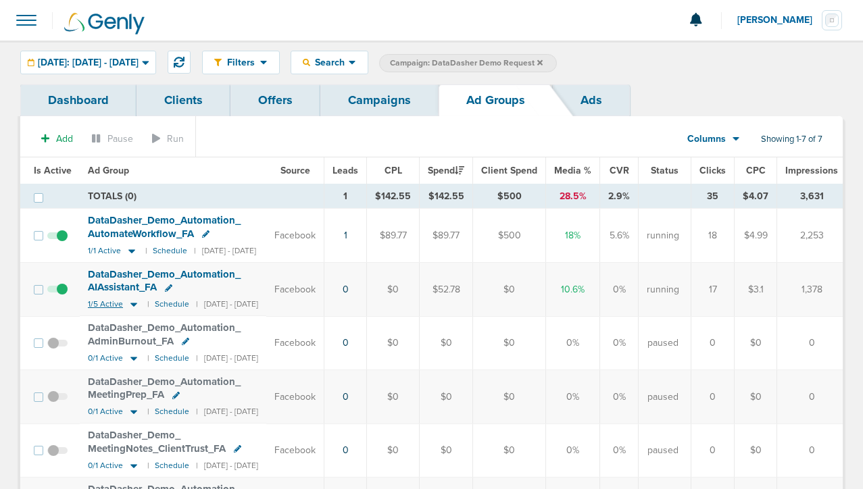
click at [130, 303] on icon at bounding box center [133, 305] width 7 height 4
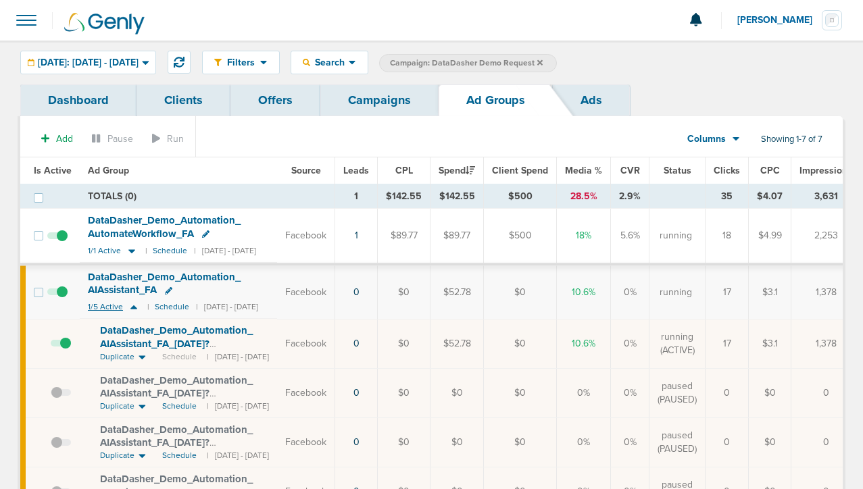
click at [129, 303] on icon at bounding box center [134, 306] width 14 height 11
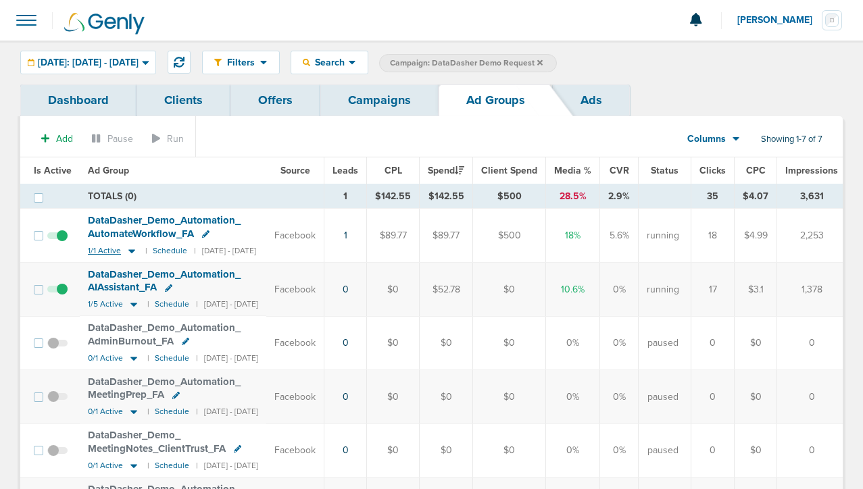
click at [134, 252] on icon at bounding box center [132, 250] width 14 height 11
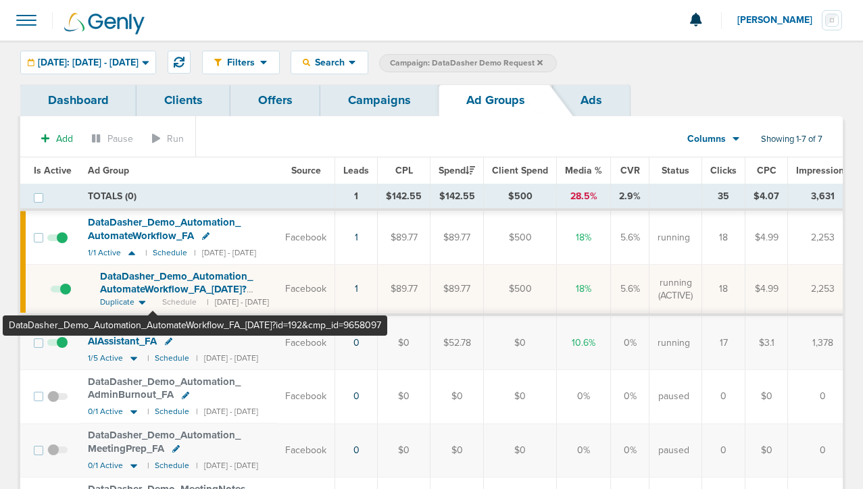
click at [153, 285] on span "DataDasher_ Demo_ Automation_ AutomateWorkflow_ FA_ 08.27.25?id=192&cmp_ id=965…" at bounding box center [176, 289] width 153 height 39
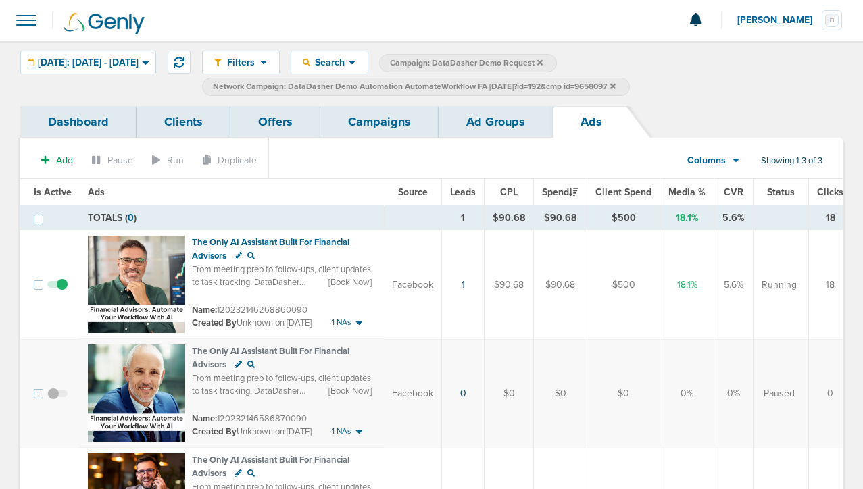
click at [504, 126] on link "Ad Groups" at bounding box center [496, 122] width 114 height 32
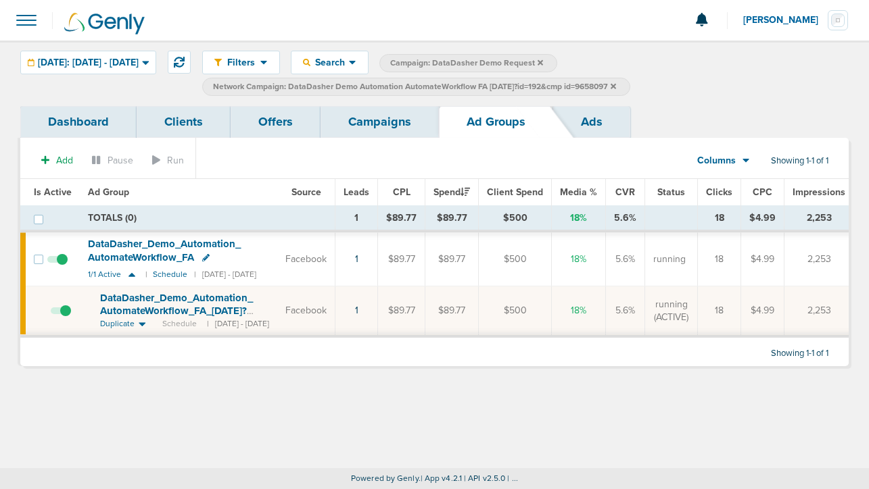
click at [406, 125] on link "Campaigns" at bounding box center [379, 122] width 118 height 32
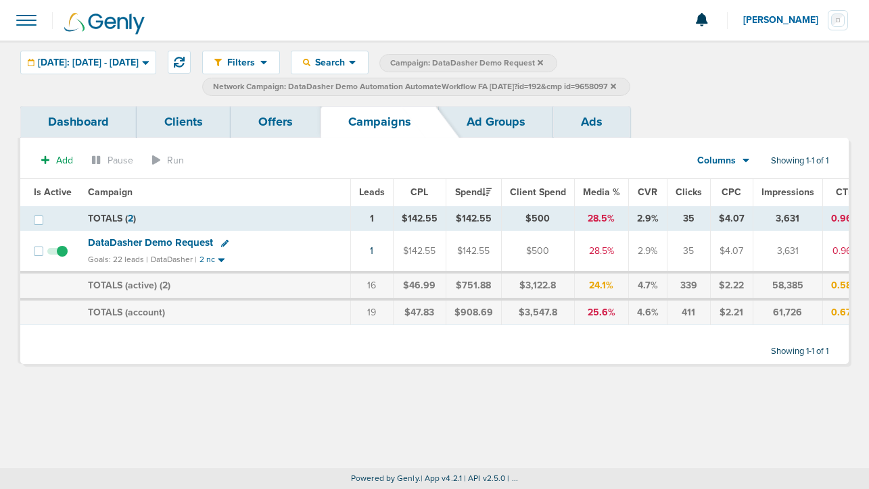
click at [616, 87] on icon at bounding box center [612, 85] width 5 height 5
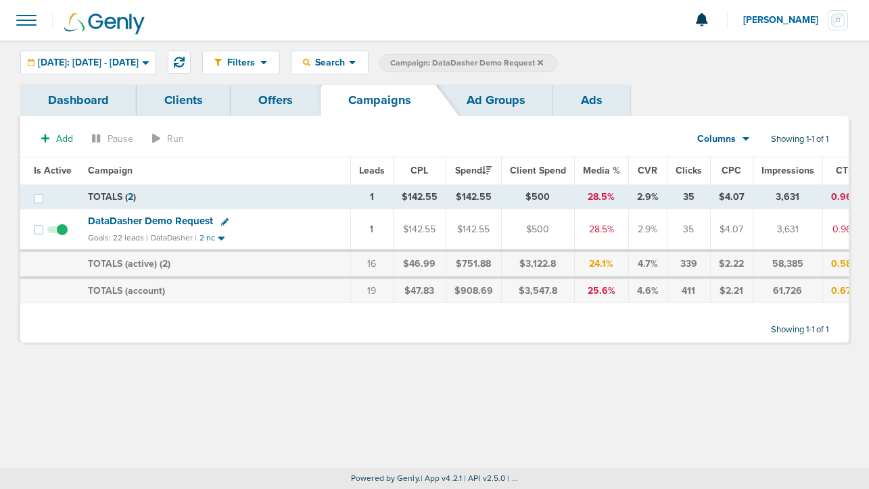
click at [188, 220] on span "DataDasher Demo Request" at bounding box center [150, 221] width 125 height 12
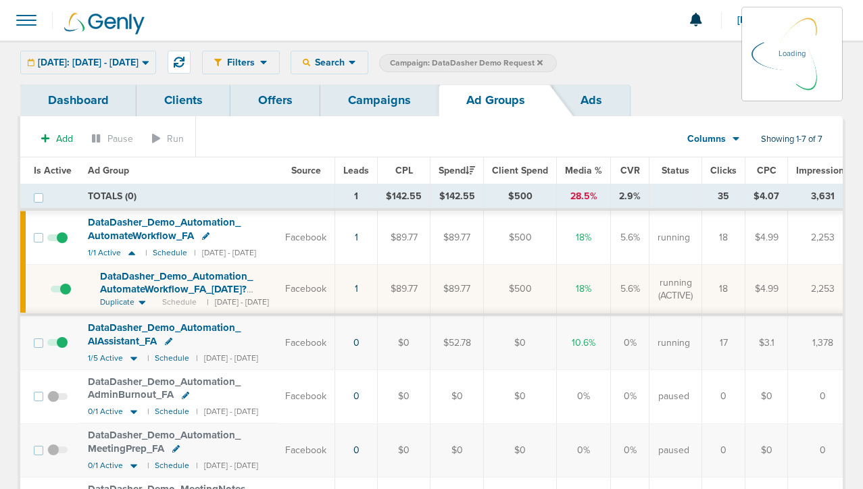
click at [389, 104] on link "Campaigns" at bounding box center [379, 100] width 118 height 32
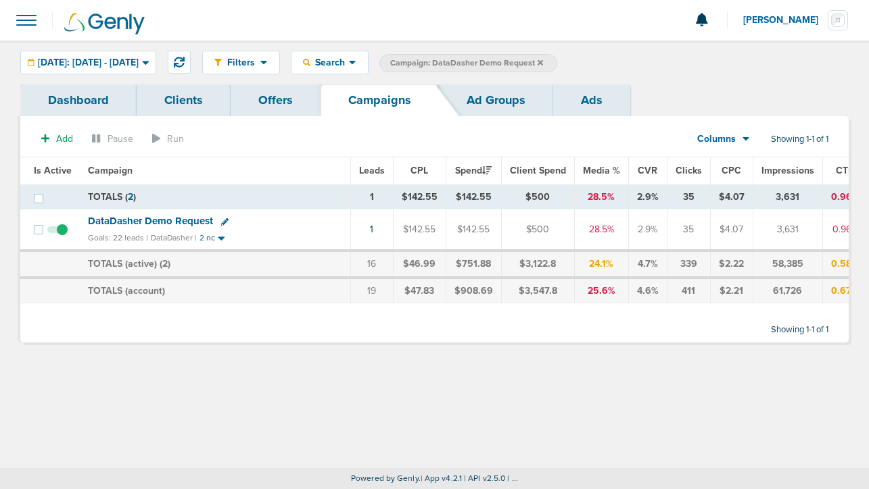
click at [221, 220] on icon at bounding box center [224, 221] width 7 height 7
select select
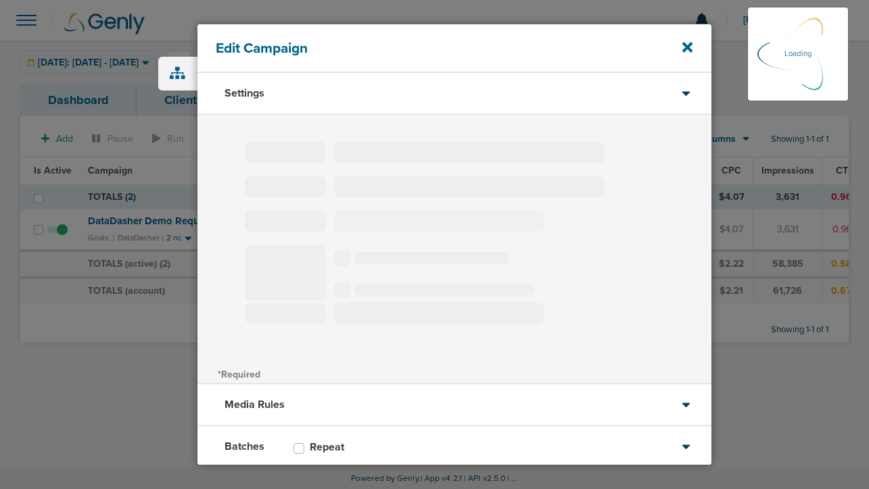
type input "DataDasher Demo Request"
select select "Leads"
radio input "true"
select select "readWrite"
select select "1"
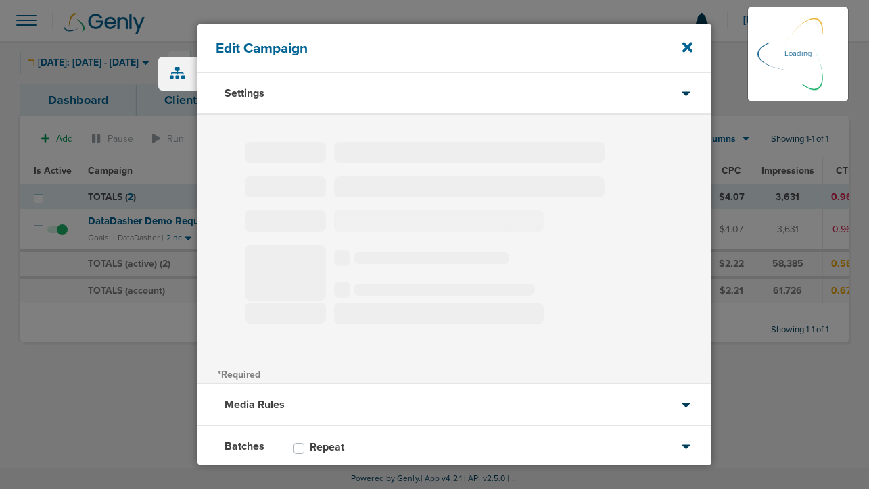
select select "2"
select select "3"
select select "4"
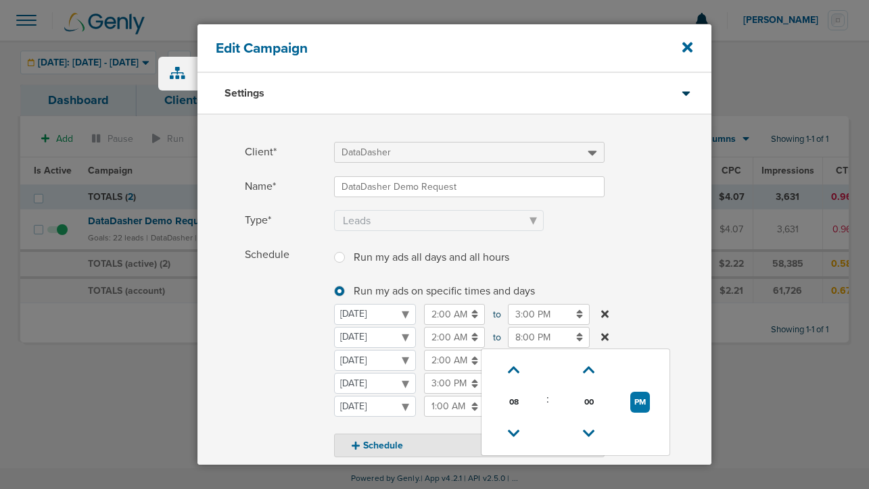
click at [532, 339] on input "8:00 PM" at bounding box center [549, 337] width 82 height 21
click at [515, 432] on icon at bounding box center [514, 434] width 12 height 8
click at [648, 393] on button "PM" at bounding box center [640, 402] width 20 height 21
type input "7:00 AM"
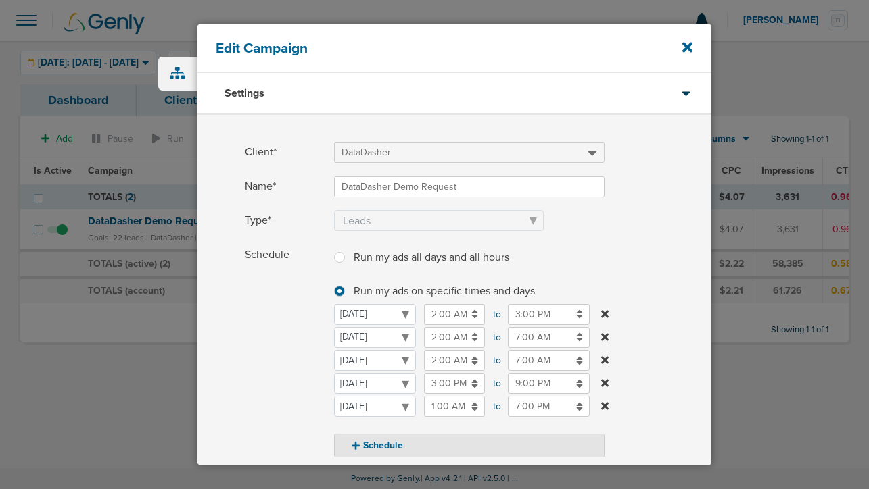
click at [275, 369] on span "Schedule" at bounding box center [285, 352] width 81 height 214
click at [379, 445] on button "Schedule" at bounding box center [469, 446] width 270 height 24
click at [376, 314] on select "Monday Tuesday Wednesday Thursday Friday Saturday Sunday" at bounding box center [375, 314] width 82 height 21
select select "1"
select select "2"
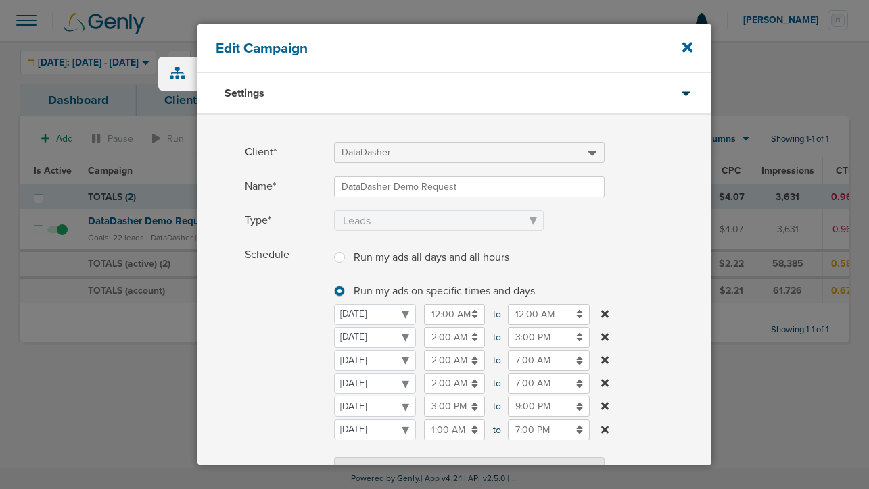
select select "2"
click at [281, 406] on span "Schedule" at bounding box center [285, 363] width 81 height 237
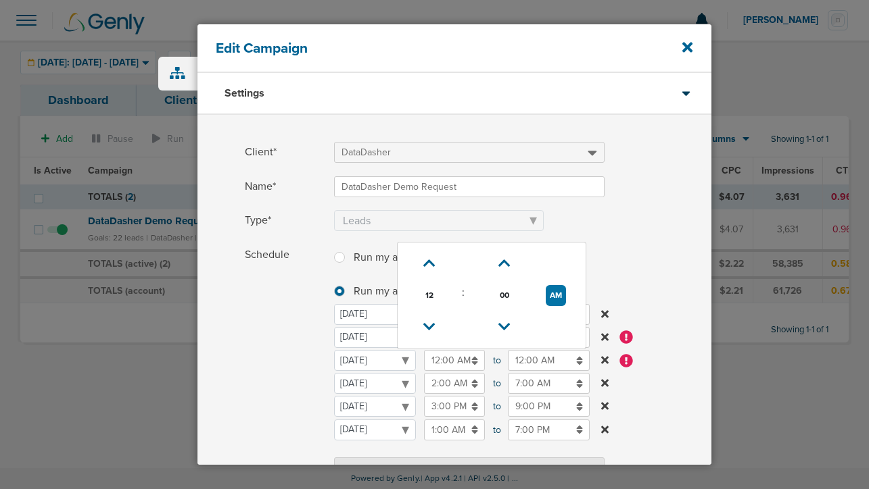
click at [438, 364] on input "12:00 AM" at bounding box center [454, 360] width 61 height 21
click at [425, 326] on icon at bounding box center [429, 327] width 12 height 8
click at [429, 268] on icon at bounding box center [430, 264] width 12 height 8
click at [429, 268] on icon at bounding box center [429, 264] width 12 height 8
click at [553, 291] on button "AM" at bounding box center [555, 295] width 20 height 21
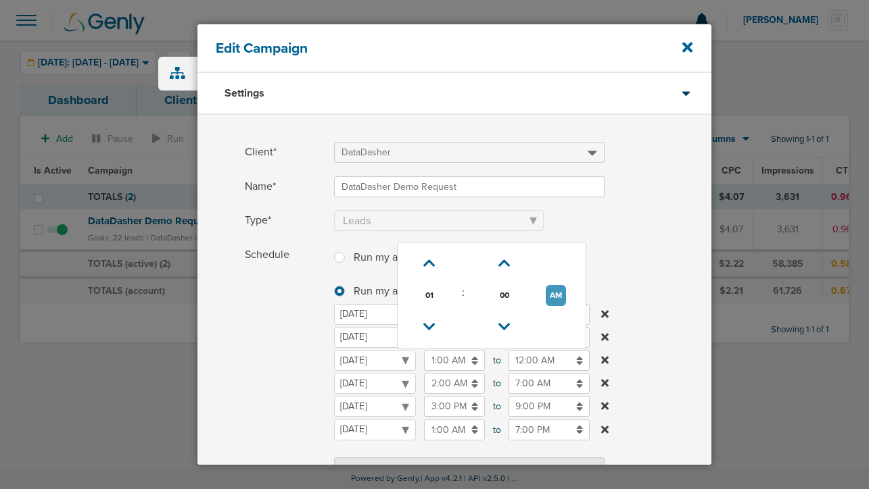
type input "1:00 PM"
click at [537, 358] on input "12:00 AM" at bounding box center [549, 360] width 82 height 21
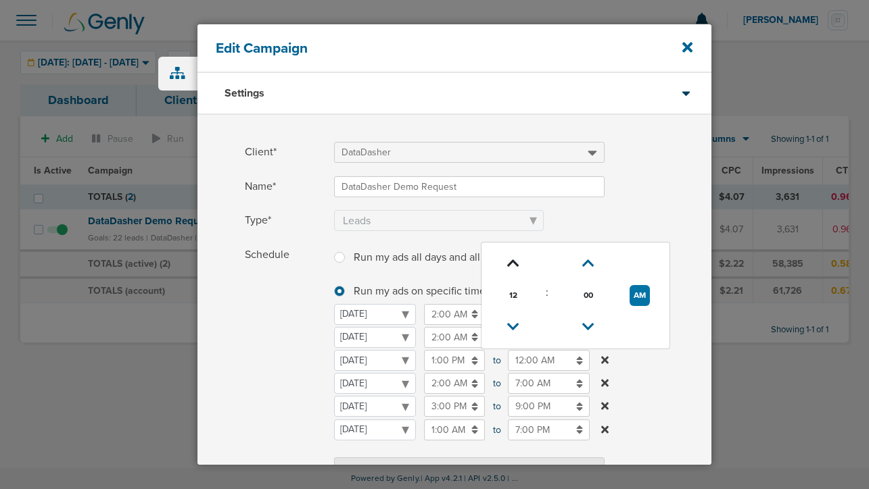
click at [511, 266] on icon at bounding box center [513, 264] width 12 height 8
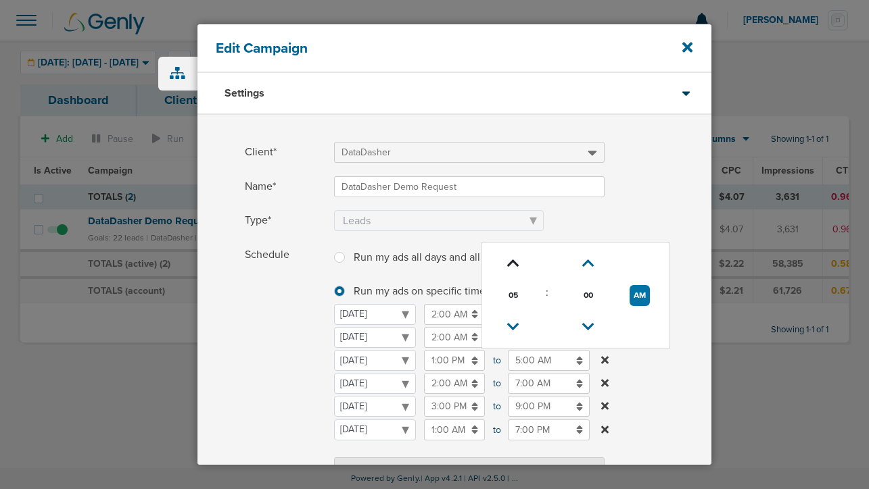
click at [511, 266] on icon at bounding box center [513, 264] width 12 height 8
click at [516, 323] on icon at bounding box center [513, 327] width 12 height 8
click at [636, 302] on button "AM" at bounding box center [639, 295] width 20 height 21
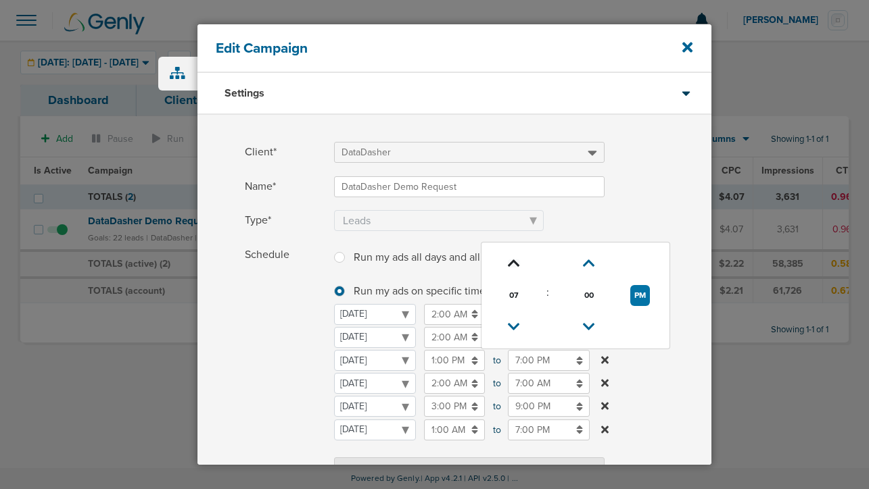
click at [512, 262] on icon at bounding box center [514, 264] width 12 height 8
type input "8:00 PM"
click at [442, 369] on input "1:00 PM" at bounding box center [454, 360] width 61 height 21
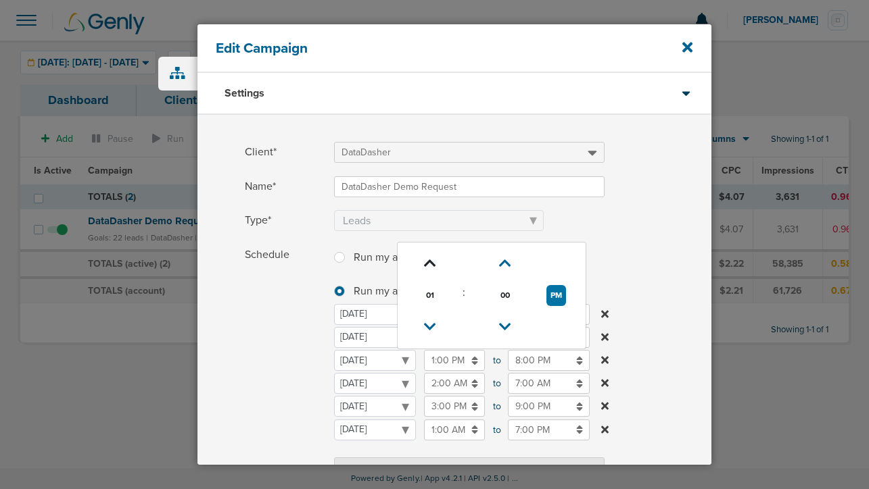
click at [430, 263] on icon at bounding box center [430, 264] width 12 height 8
type input "2:00 PM"
click at [247, 368] on span "Schedule" at bounding box center [285, 363] width 81 height 237
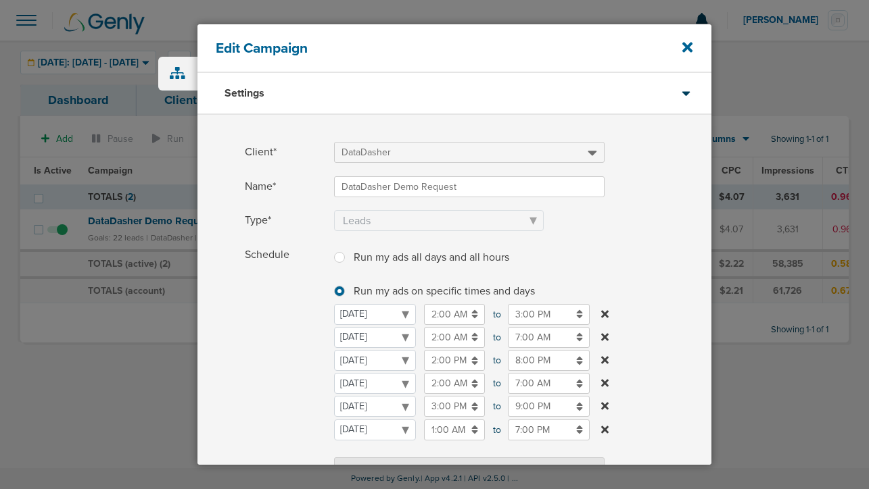
scroll to position [283, 0]
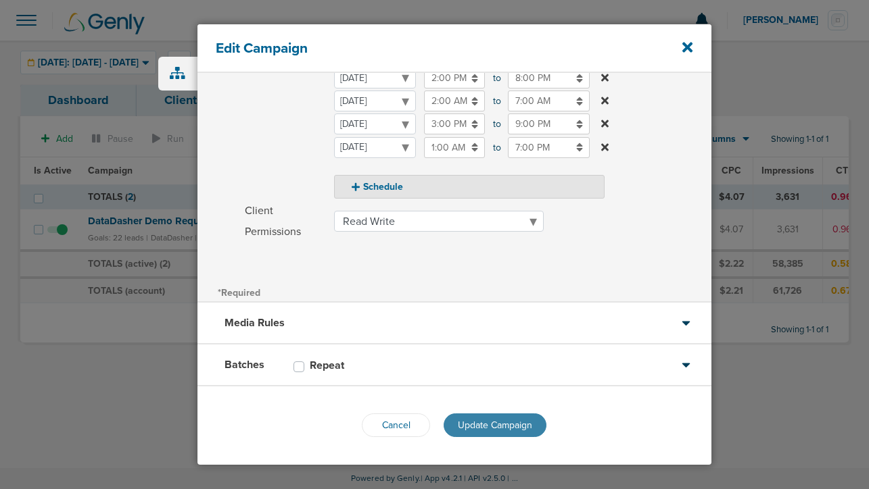
click at [466, 420] on span "Update Campaign" at bounding box center [495, 425] width 74 height 11
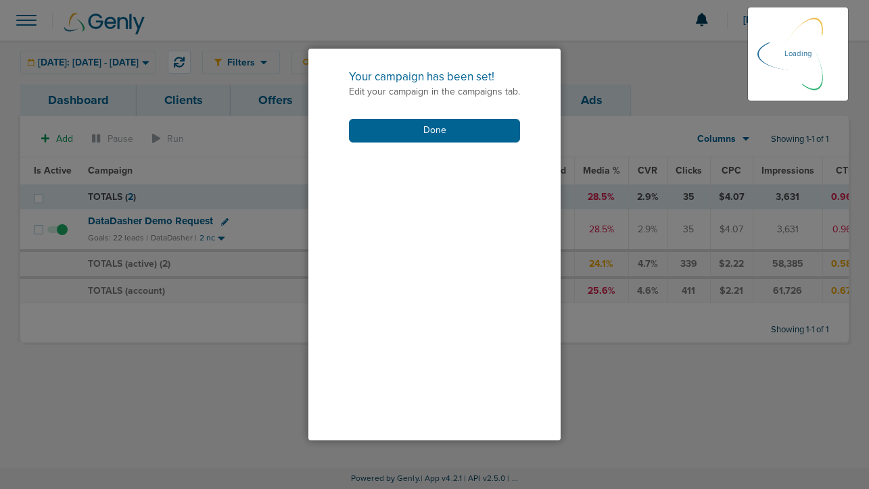
scroll to position [239, 0]
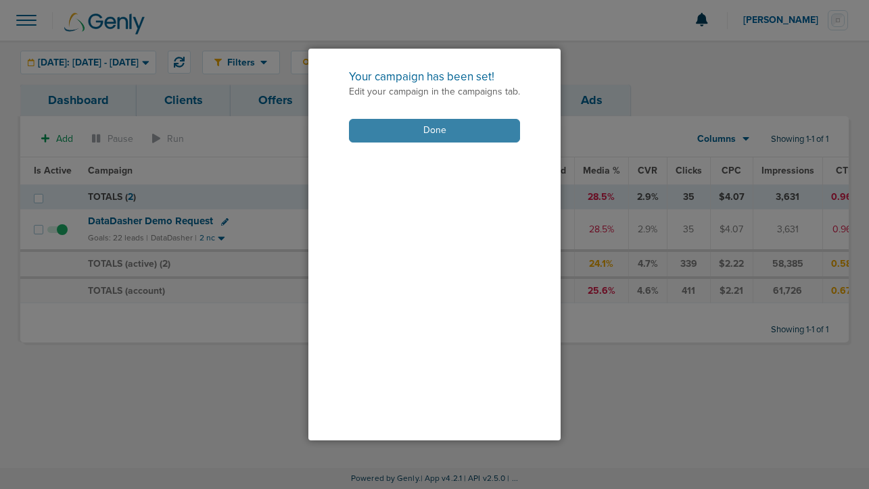
click at [436, 135] on button "Done" at bounding box center [434, 131] width 171 height 24
